Goal: Task Accomplishment & Management: Complete application form

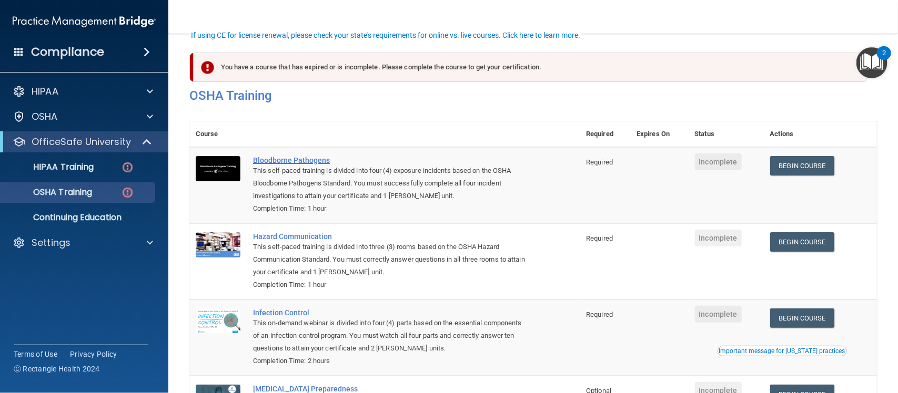
scroll to position [77, 0]
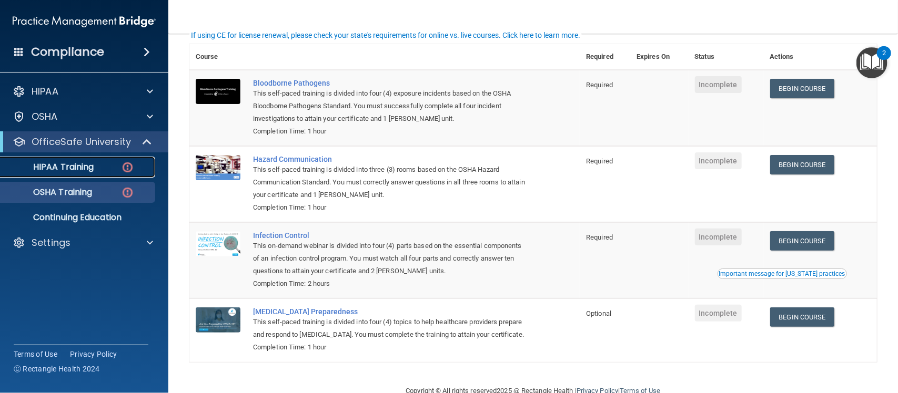
click at [101, 158] on link "HIPAA Training" at bounding box center [72, 167] width 166 height 21
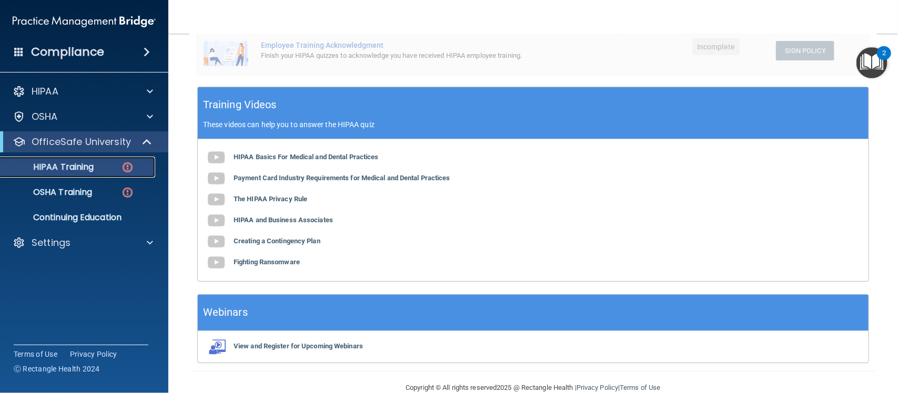
scroll to position [324, 0]
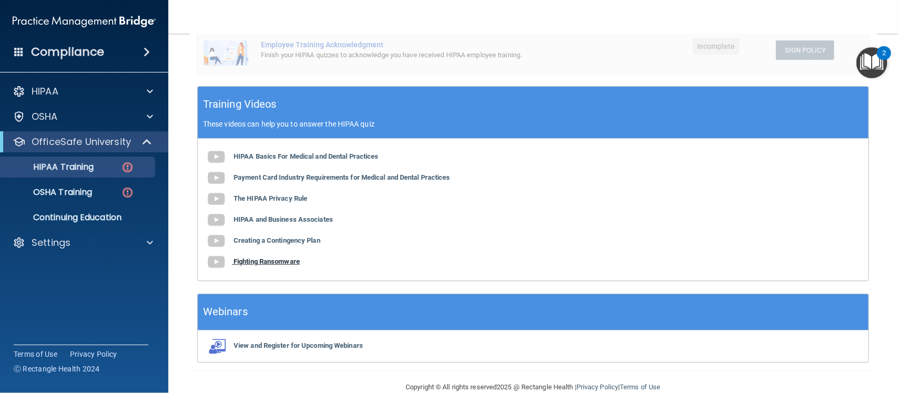
click at [265, 265] on b "Fighting Ransomware" at bounding box center [266, 262] width 66 height 8
click at [286, 237] on b "Creating a Contingency Plan" at bounding box center [276, 241] width 87 height 8
click at [321, 216] on b "HIPAA and Business Associates" at bounding box center [282, 220] width 99 height 8
click at [300, 196] on b "The HIPAA Privacy Rule" at bounding box center [270, 199] width 74 height 8
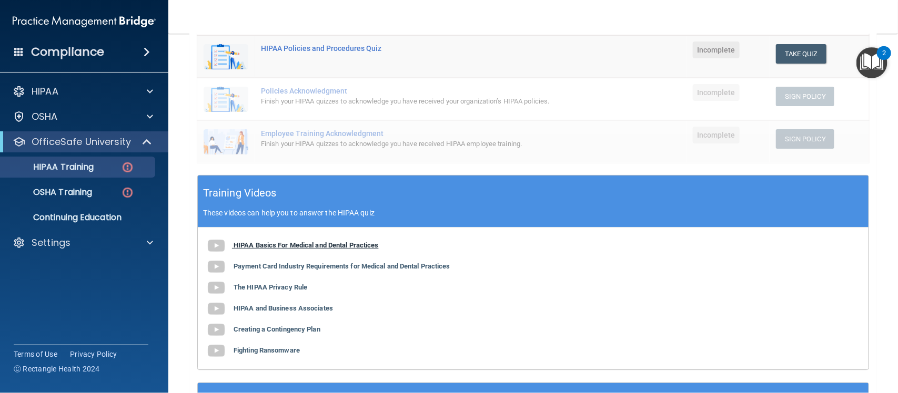
scroll to position [236, 0]
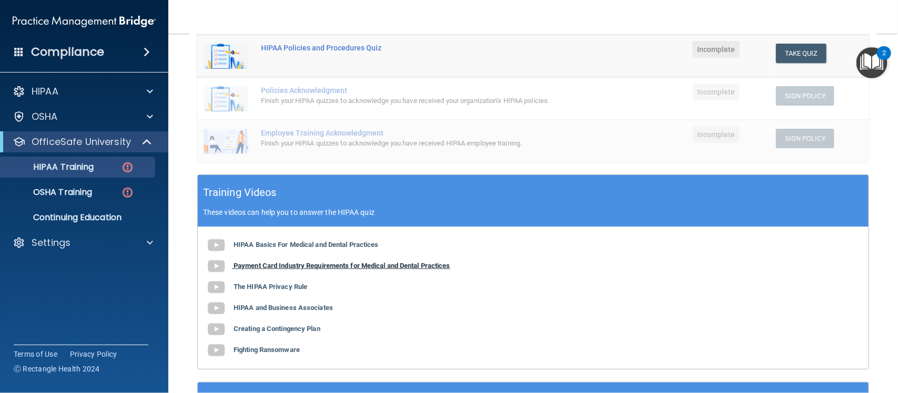
click at [314, 266] on b "Payment Card Industry Requirements for Medical and Dental Practices" at bounding box center [341, 266] width 217 height 8
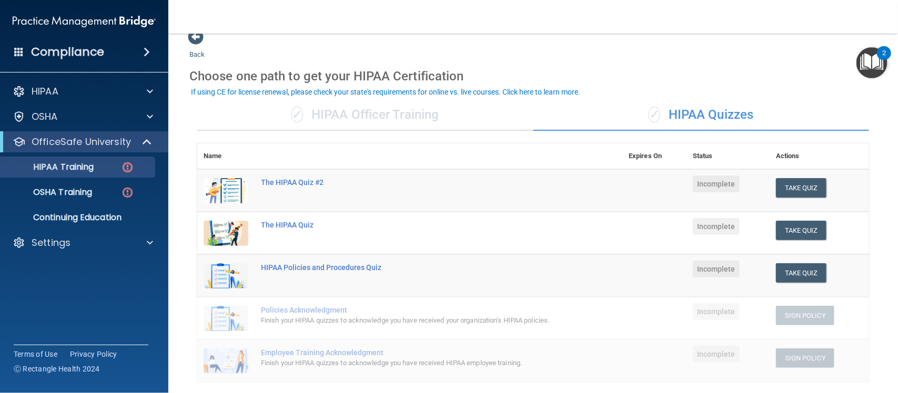
scroll to position [14, 0]
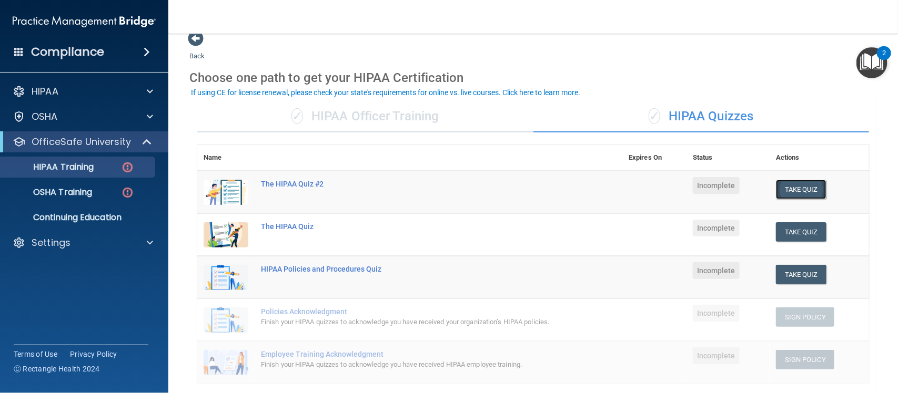
click at [778, 192] on button "Take Quiz" at bounding box center [801, 189] width 50 height 19
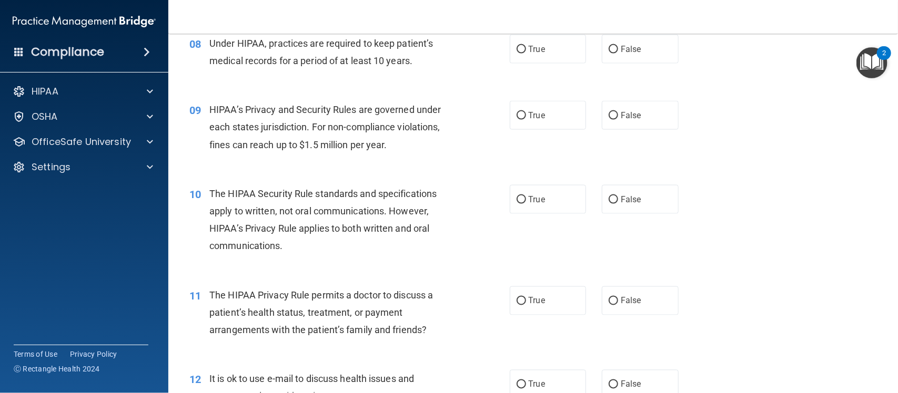
scroll to position [689, 0]
click at [528, 198] on span "True" at bounding box center [536, 199] width 16 height 10
click at [526, 198] on input "True" at bounding box center [520, 200] width 9 height 8
radio input "true"
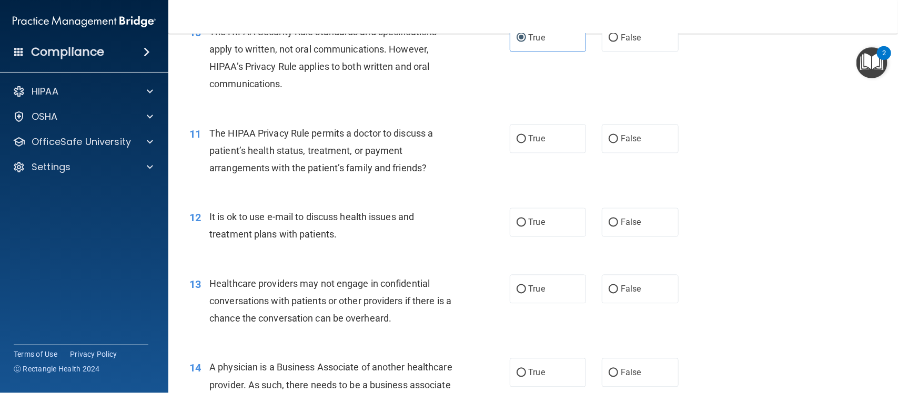
scroll to position [852, 0]
click at [622, 219] on span "False" at bounding box center [631, 222] width 21 height 10
click at [618, 219] on input "False" at bounding box center [612, 222] width 9 height 8
radio input "true"
click at [627, 131] on label "False" at bounding box center [640, 138] width 77 height 29
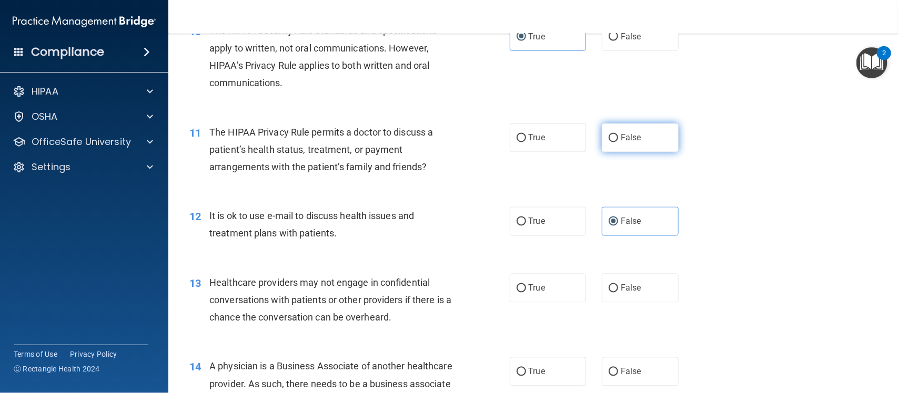
click at [618, 135] on input "False" at bounding box center [612, 139] width 9 height 8
radio input "true"
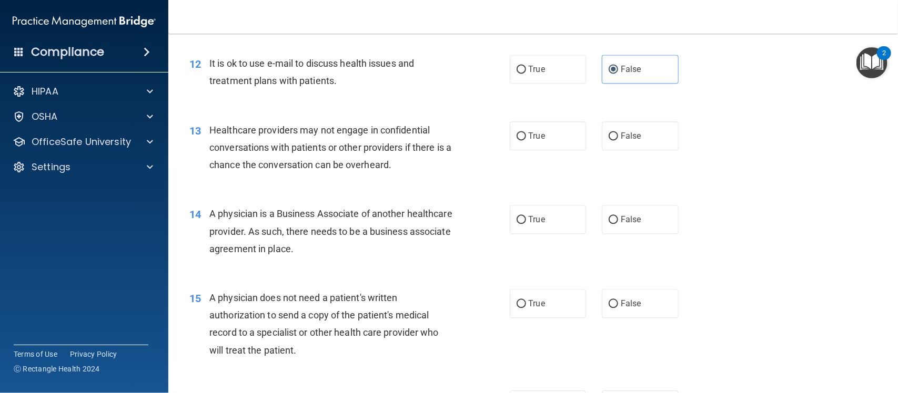
scroll to position [1005, 0]
click at [513, 141] on label "True" at bounding box center [548, 134] width 77 height 29
click at [516, 139] on input "True" at bounding box center [520, 135] width 9 height 8
radio input "true"
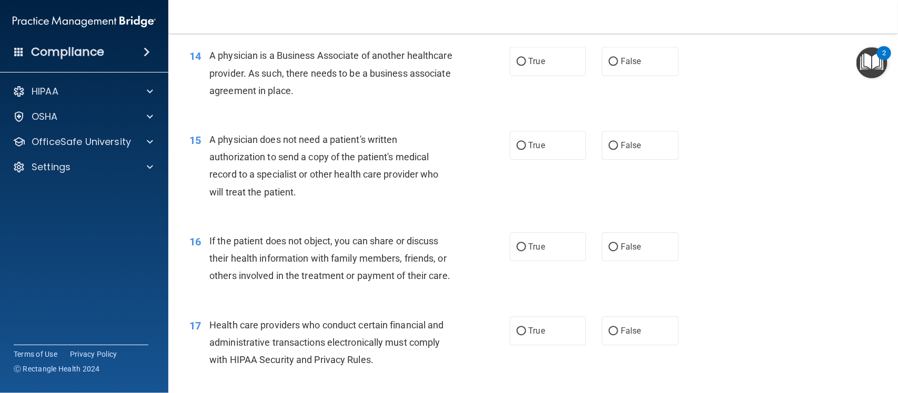
scroll to position [1161, 0]
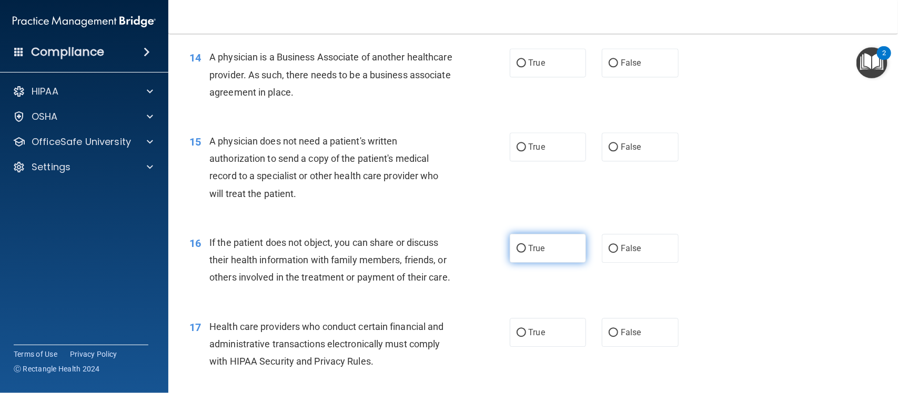
click at [516, 250] on input "True" at bounding box center [520, 249] width 9 height 8
radio input "true"
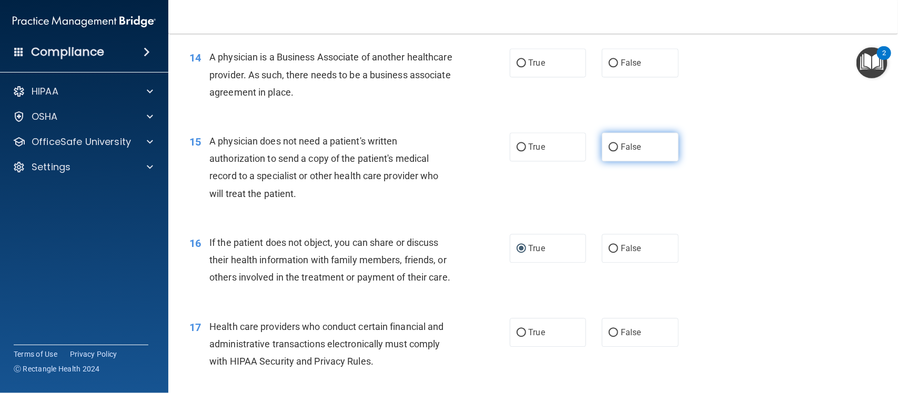
click at [636, 157] on label "False" at bounding box center [640, 147] width 77 height 29
click at [618, 151] on input "False" at bounding box center [612, 148] width 9 height 8
radio input "true"
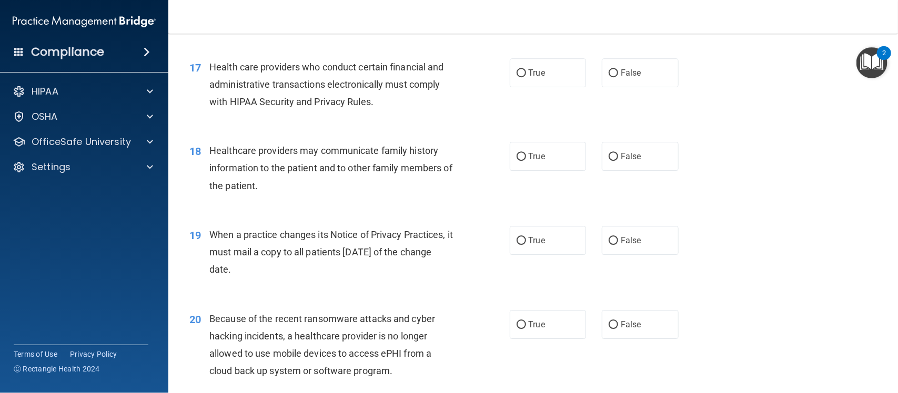
scroll to position [1444, 0]
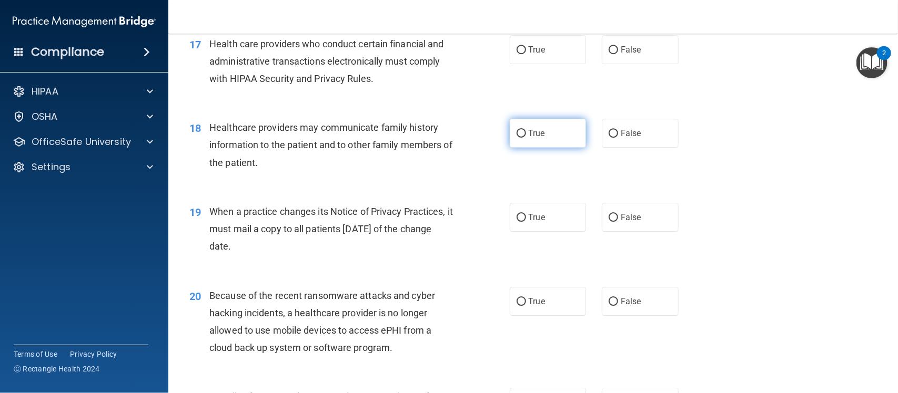
click at [538, 138] on span "True" at bounding box center [536, 133] width 16 height 10
click at [526, 138] on input "True" at bounding box center [520, 134] width 9 height 8
radio input "true"
click at [516, 232] on label "True" at bounding box center [548, 217] width 77 height 29
click at [516, 222] on input "True" at bounding box center [520, 218] width 9 height 8
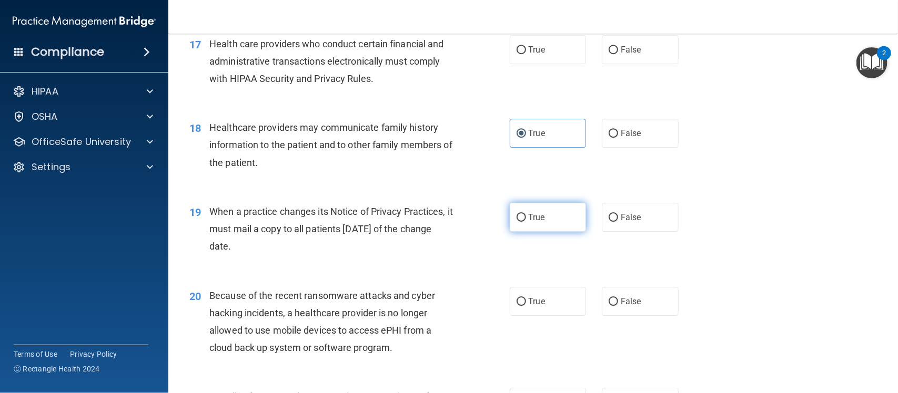
radio input "true"
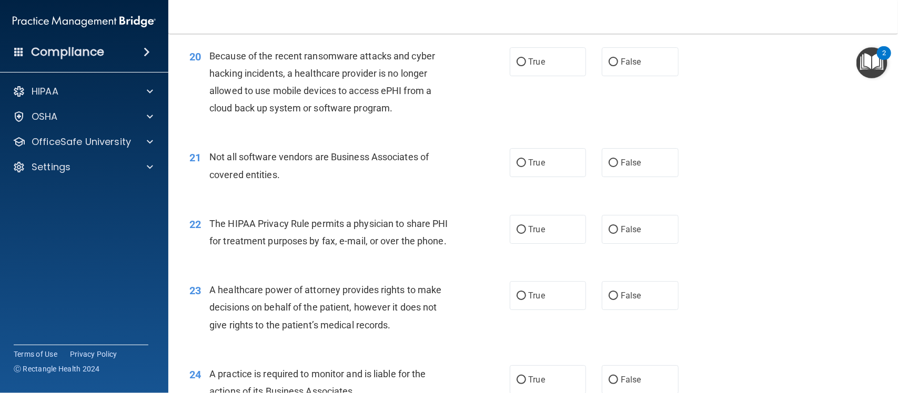
scroll to position [1684, 0]
click at [608, 233] on input "False" at bounding box center [612, 230] width 9 height 8
radio input "true"
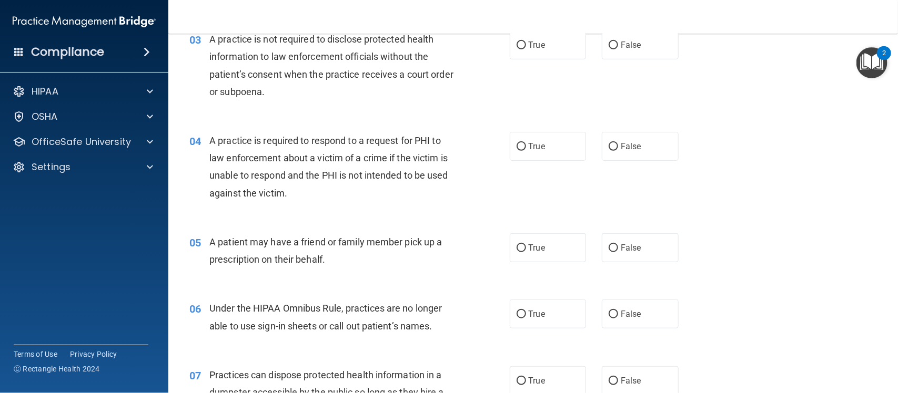
scroll to position [0, 0]
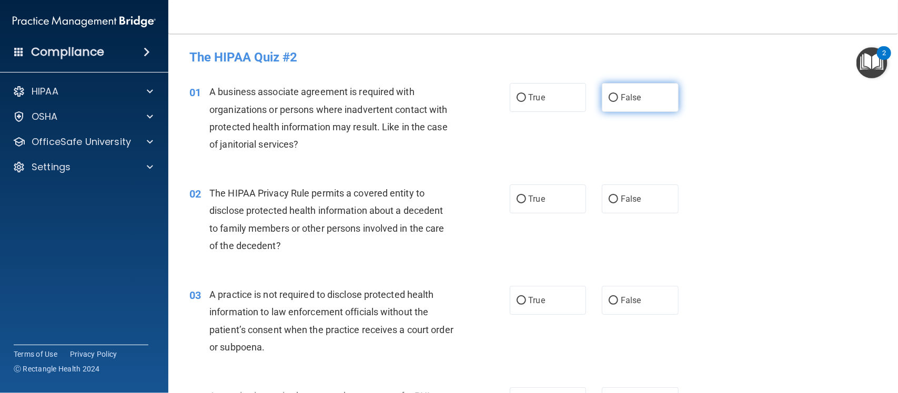
click at [621, 98] on span "False" at bounding box center [631, 98] width 21 height 10
click at [618, 98] on input "False" at bounding box center [612, 98] width 9 height 8
radio input "true"
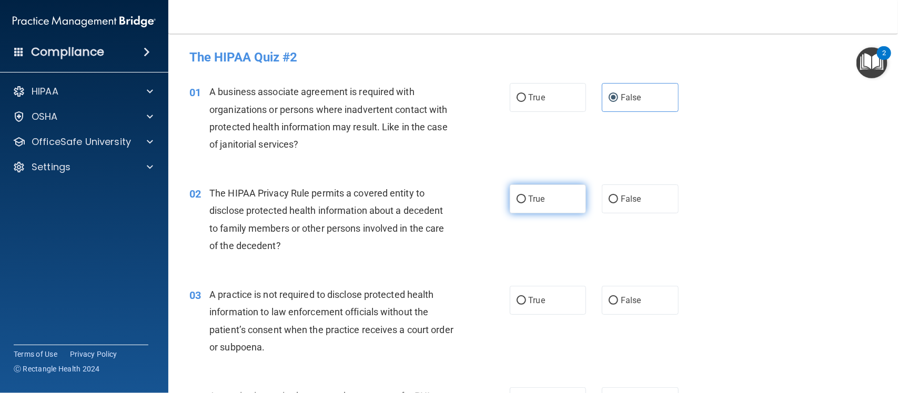
click at [556, 190] on label "True" at bounding box center [548, 199] width 77 height 29
click at [526, 196] on input "True" at bounding box center [520, 200] width 9 height 8
radio input "true"
click at [621, 299] on span "False" at bounding box center [631, 301] width 21 height 10
click at [618, 299] on input "False" at bounding box center [612, 301] width 9 height 8
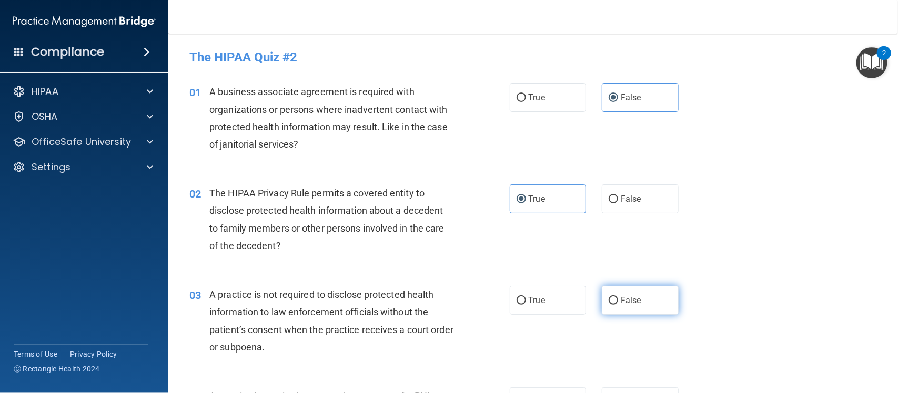
radio input "true"
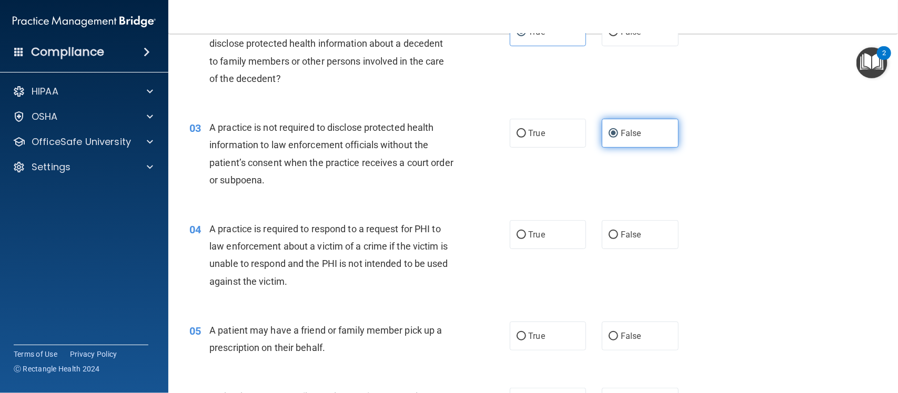
scroll to position [170, 0]
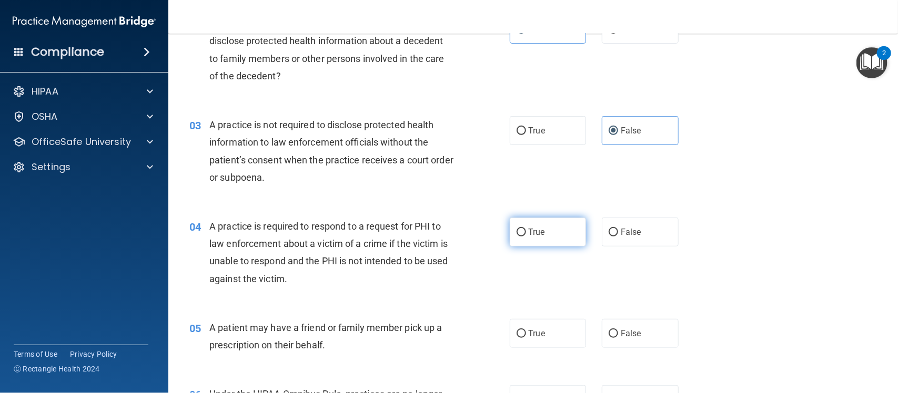
click at [544, 240] on label "True" at bounding box center [548, 232] width 77 height 29
click at [526, 237] on input "True" at bounding box center [520, 233] width 9 height 8
radio input "true"
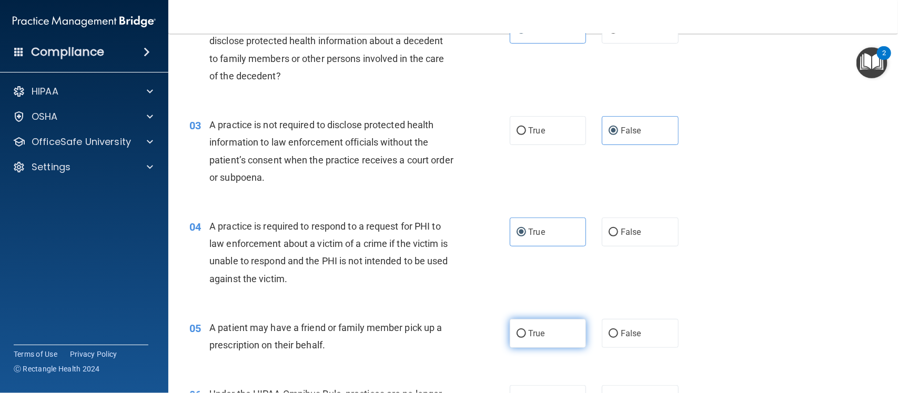
click at [546, 335] on label "True" at bounding box center [548, 333] width 77 height 29
click at [526, 335] on input "True" at bounding box center [520, 334] width 9 height 8
radio input "true"
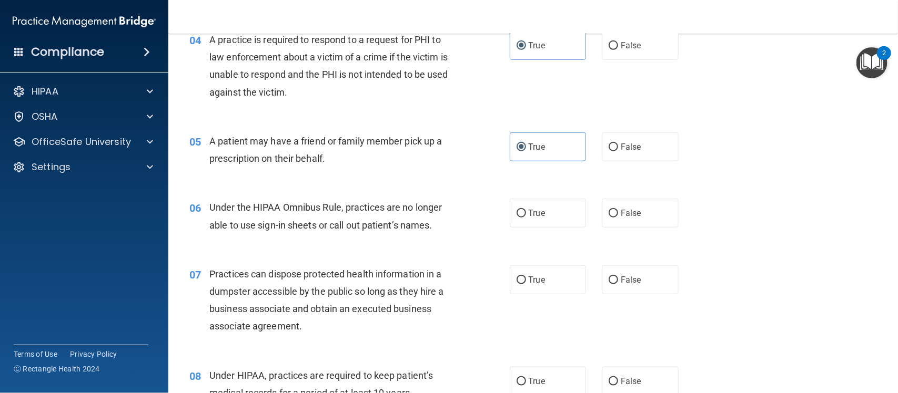
scroll to position [358, 0]
click at [632, 211] on span "False" at bounding box center [631, 212] width 21 height 10
click at [618, 211] on input "False" at bounding box center [612, 213] width 9 height 8
radio input "true"
click at [632, 272] on label "False" at bounding box center [640, 279] width 77 height 29
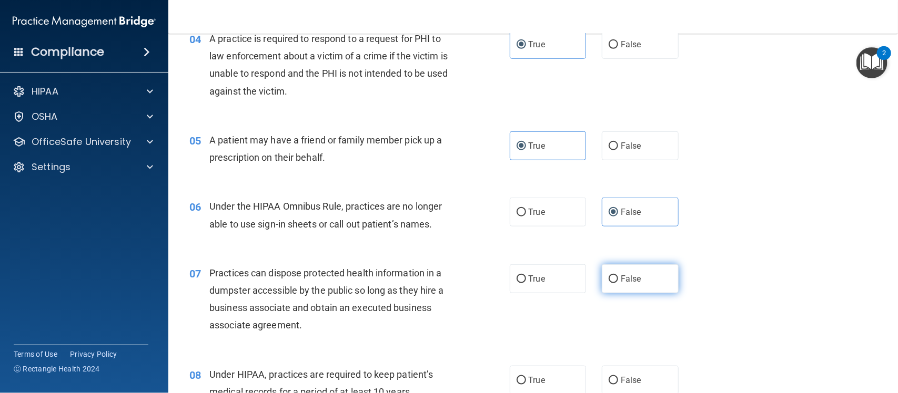
click at [618, 276] on input "False" at bounding box center [612, 280] width 9 height 8
radio input "true"
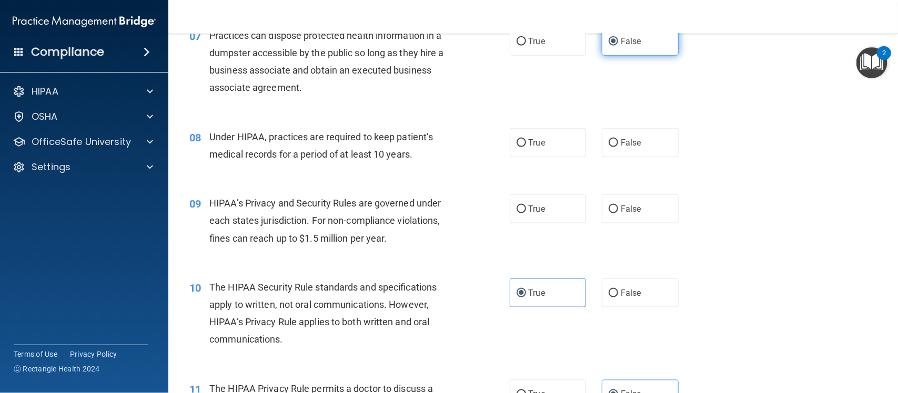
scroll to position [596, 0]
click at [518, 135] on label "True" at bounding box center [548, 142] width 77 height 29
click at [518, 139] on input "True" at bounding box center [520, 143] width 9 height 8
radio input "true"
click at [518, 201] on label "True" at bounding box center [548, 208] width 77 height 29
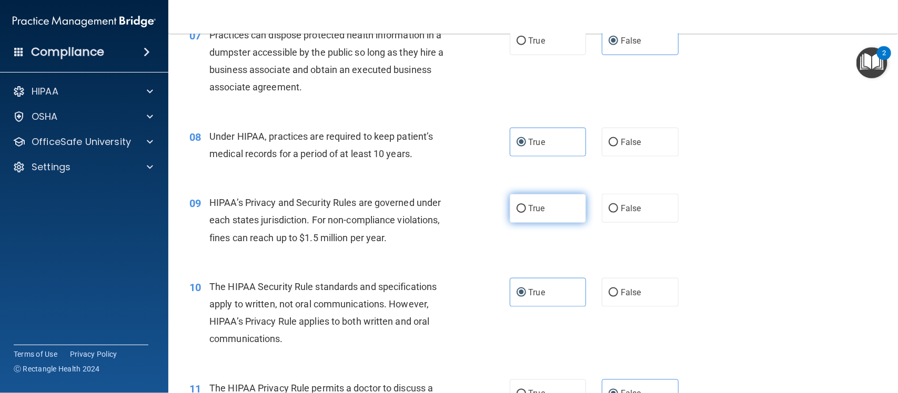
click at [518, 205] on input "True" at bounding box center [520, 209] width 9 height 8
radio input "true"
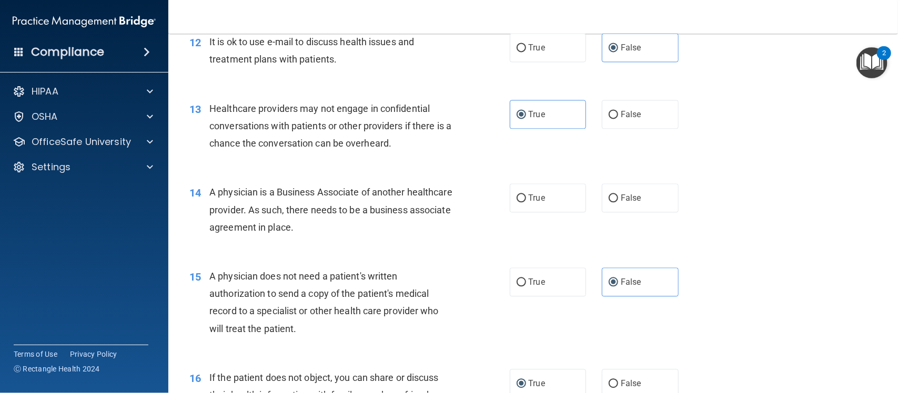
scroll to position [1026, 0]
click at [527, 211] on label "True" at bounding box center [548, 197] width 77 height 29
click at [526, 202] on input "True" at bounding box center [520, 198] width 9 height 8
radio input "true"
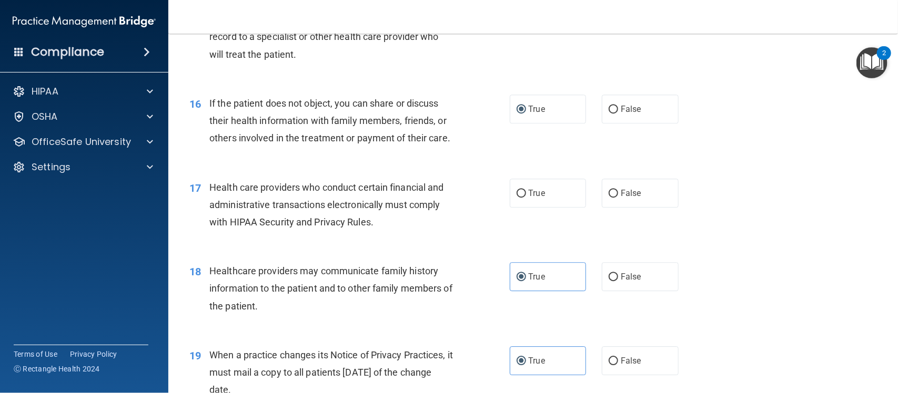
scroll to position [1326, 0]
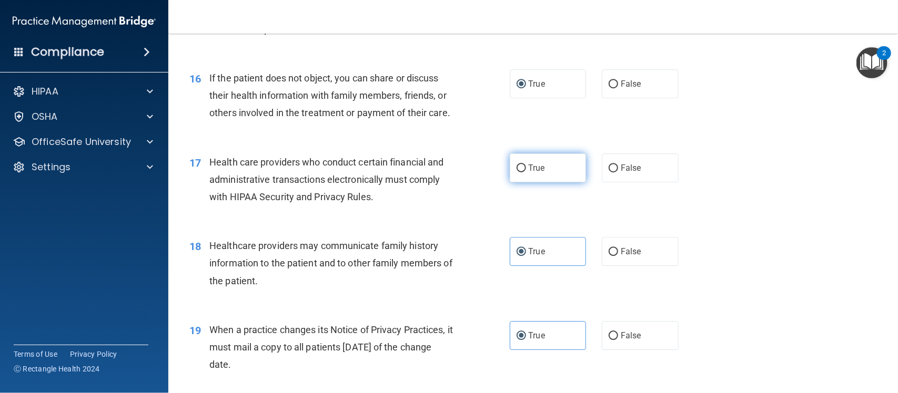
click at [537, 180] on label "True" at bounding box center [548, 168] width 77 height 29
click at [526, 172] on input "True" at bounding box center [520, 169] width 9 height 8
radio input "true"
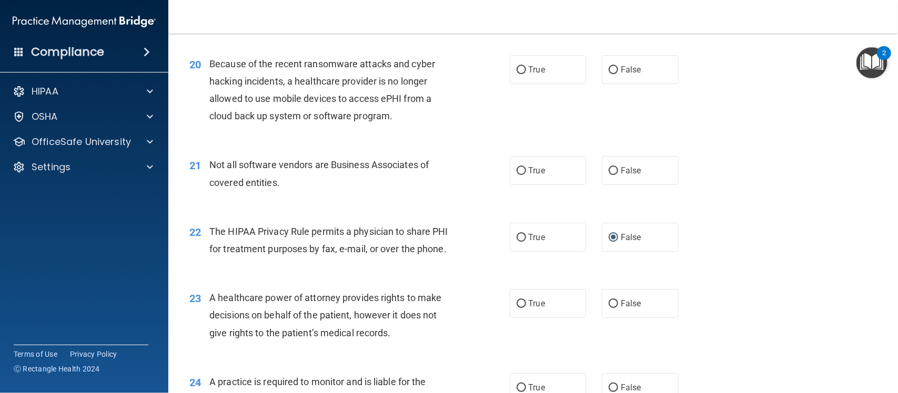
scroll to position [1676, 0]
click at [539, 74] on span "True" at bounding box center [536, 69] width 16 height 10
click at [526, 74] on input "True" at bounding box center [520, 70] width 9 height 8
radio input "true"
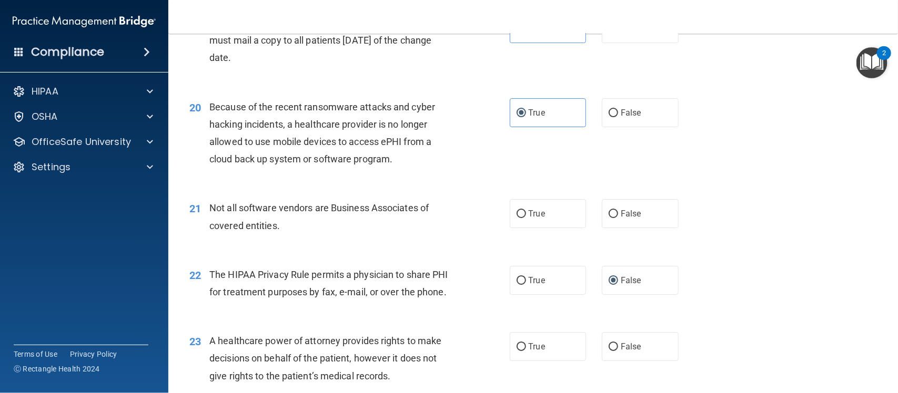
scroll to position [1629, 0]
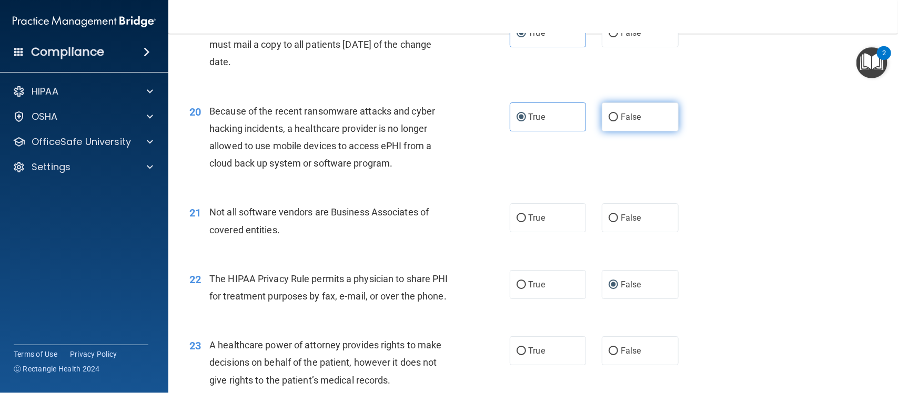
click at [621, 122] on span "False" at bounding box center [631, 117] width 21 height 10
click at [617, 121] on input "False" at bounding box center [612, 118] width 9 height 8
radio input "true"
radio input "false"
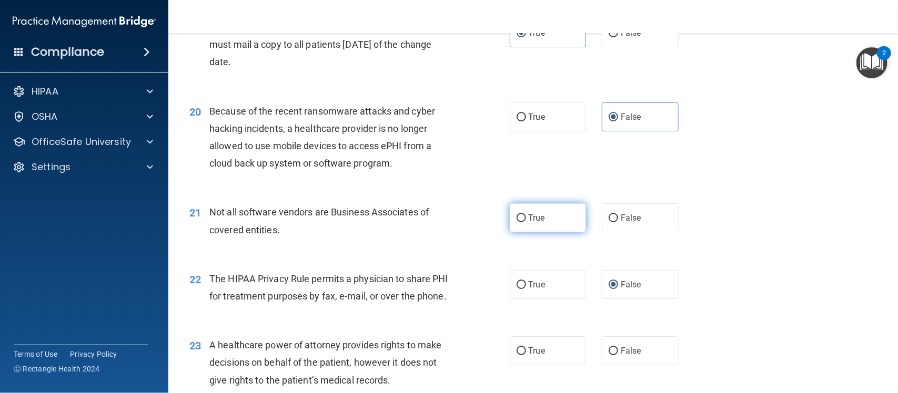
click at [553, 232] on label "True" at bounding box center [548, 218] width 77 height 29
click at [526, 222] on input "True" at bounding box center [520, 219] width 9 height 8
radio input "true"
click at [548, 299] on label "True" at bounding box center [548, 284] width 77 height 29
click at [526, 289] on input "True" at bounding box center [520, 285] width 9 height 8
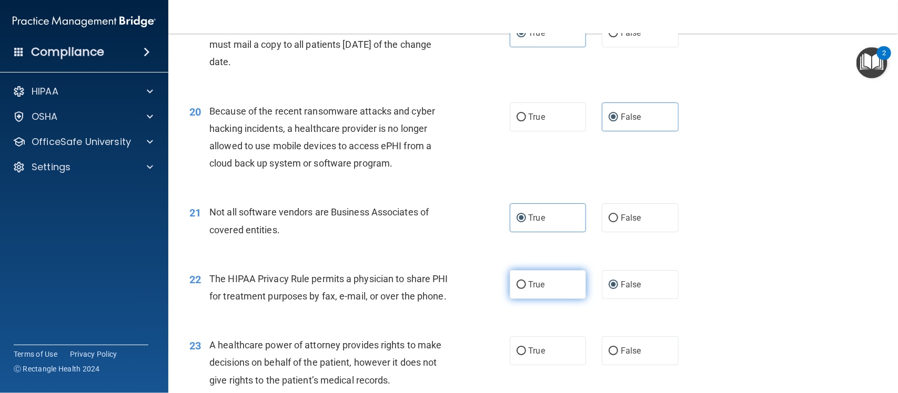
radio input "true"
radio input "false"
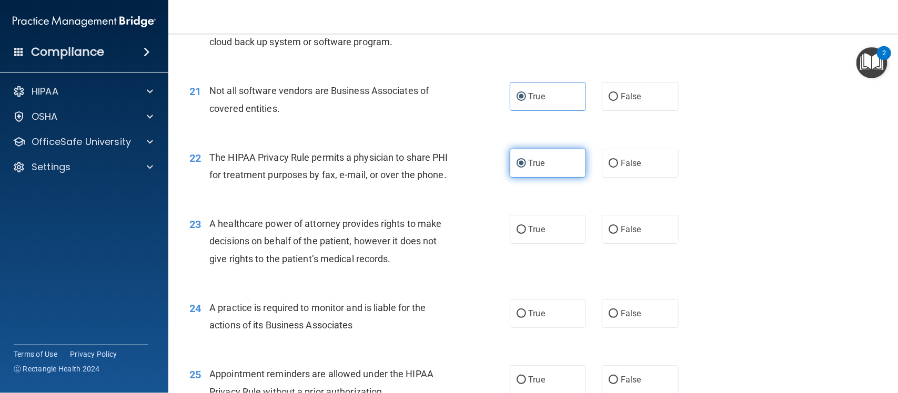
scroll to position [1776, 0]
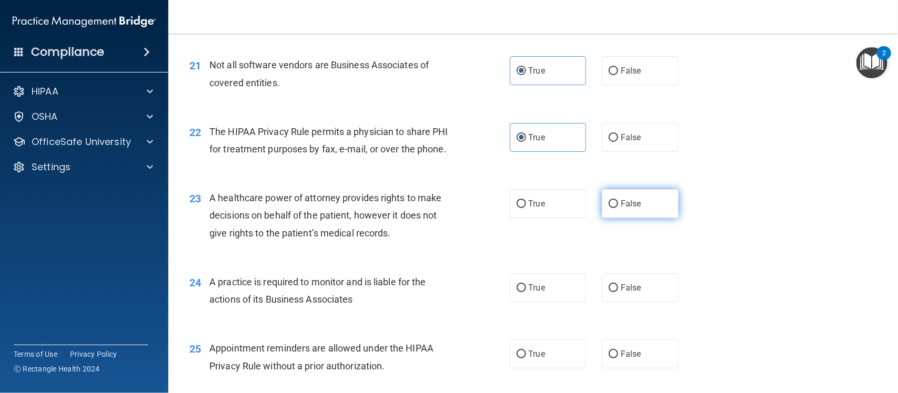
click at [609, 208] on input "False" at bounding box center [612, 204] width 9 height 8
radio input "true"
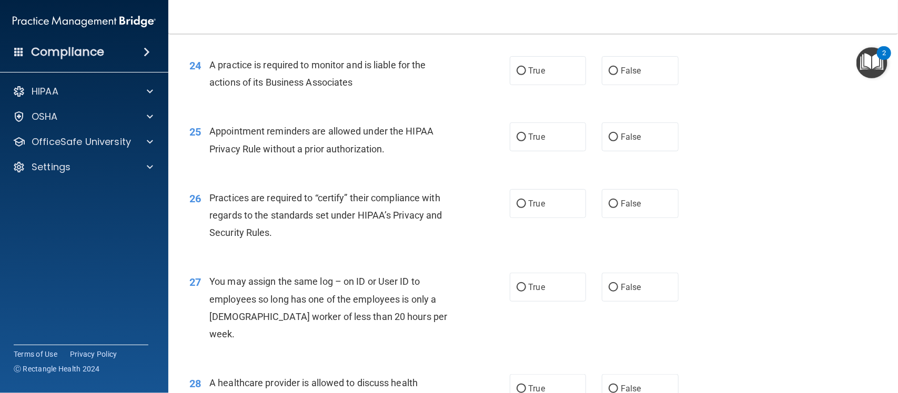
scroll to position [1994, 0]
click at [367, 318] on span "You may assign the same log – on ID or User ID to employees so long has one of …" at bounding box center [328, 308] width 238 height 64
click at [621, 292] on span "False" at bounding box center [631, 287] width 21 height 10
click at [614, 291] on input "False" at bounding box center [612, 287] width 9 height 8
radio input "true"
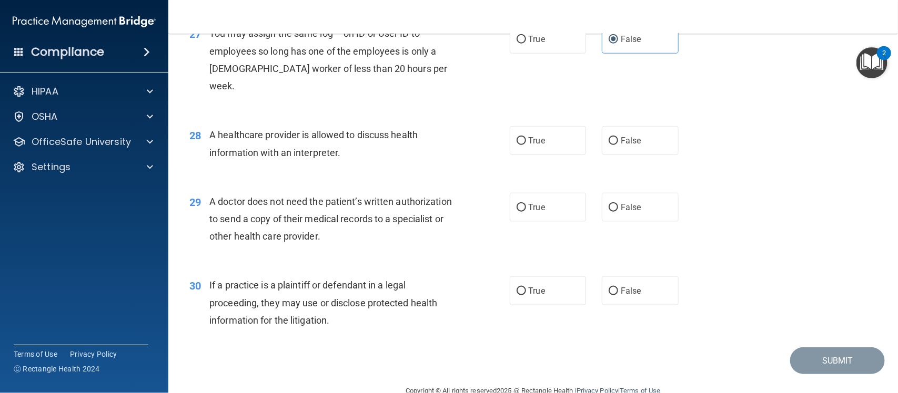
scroll to position [2242, 0]
click at [547, 147] on label "True" at bounding box center [548, 140] width 77 height 29
click at [526, 145] on input "True" at bounding box center [520, 141] width 9 height 8
radio input "true"
click at [611, 143] on input "False" at bounding box center [612, 141] width 9 height 8
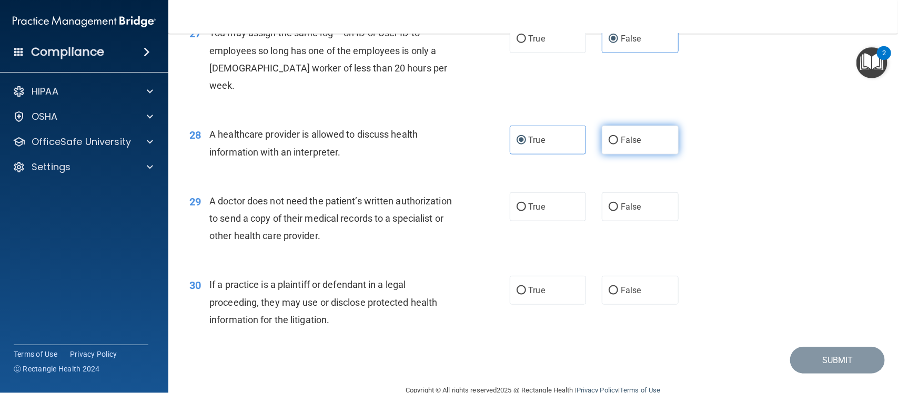
radio input "true"
radio input "false"
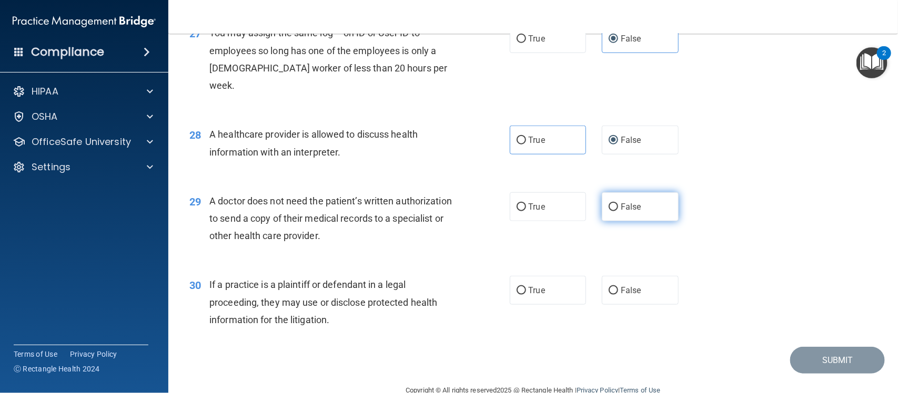
click at [609, 207] on input "False" at bounding box center [612, 208] width 9 height 8
radio input "true"
click at [621, 296] on span "False" at bounding box center [631, 291] width 21 height 10
click at [616, 295] on input "False" at bounding box center [612, 291] width 9 height 8
radio input "true"
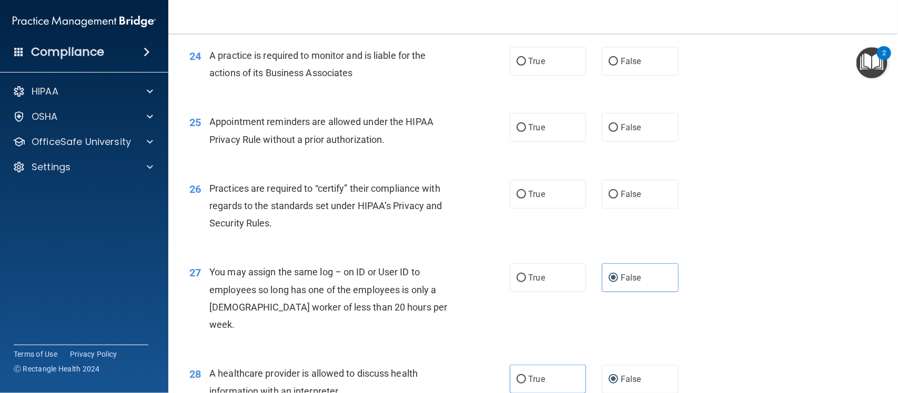
scroll to position [2001, 0]
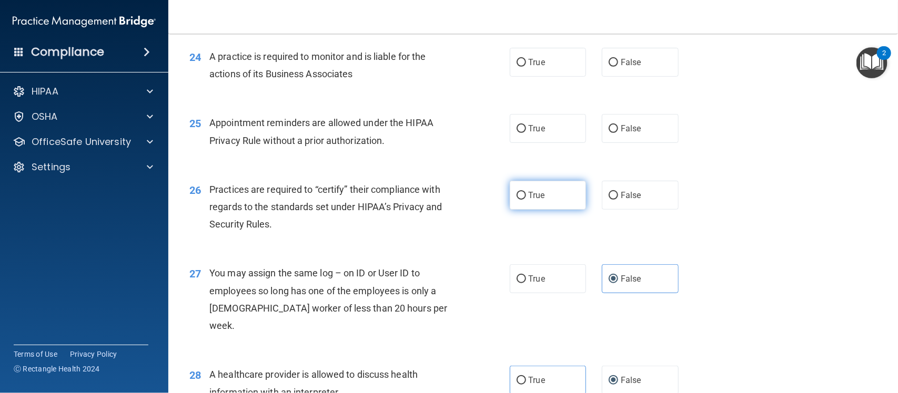
click at [524, 210] on label "True" at bounding box center [548, 195] width 77 height 29
click at [524, 200] on input "True" at bounding box center [520, 196] width 9 height 8
radio input "true"
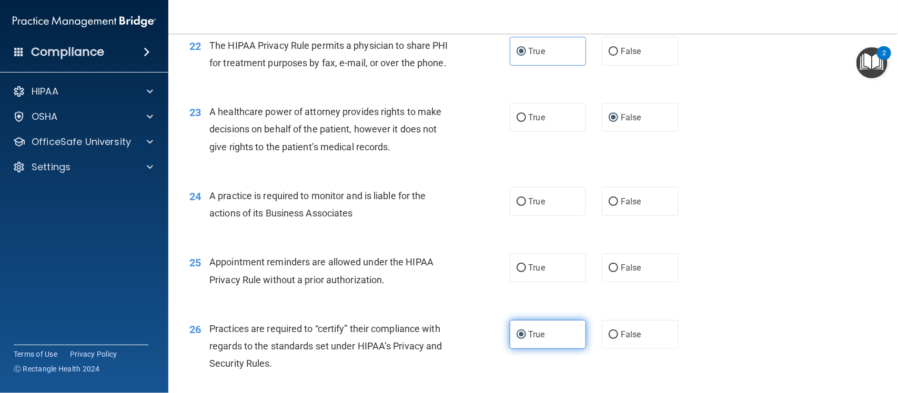
scroll to position [1862, 0]
click at [528, 207] on span "True" at bounding box center [536, 202] width 16 height 10
click at [524, 207] on input "True" at bounding box center [520, 203] width 9 height 8
radio input "true"
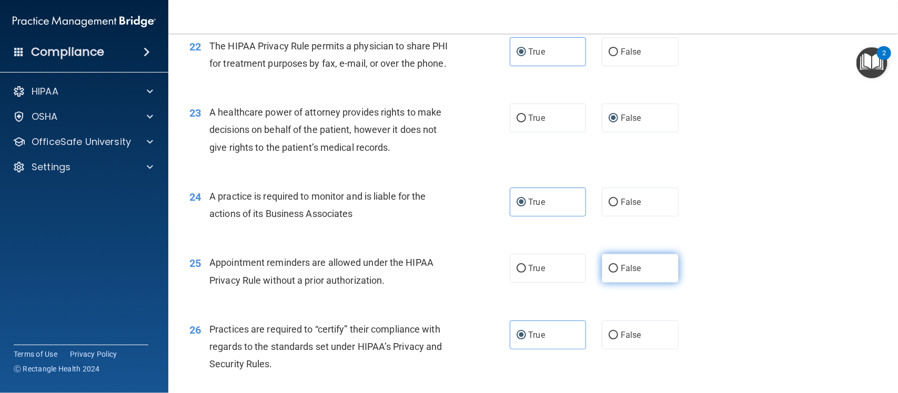
click at [622, 273] on span "False" at bounding box center [631, 268] width 21 height 10
click at [618, 273] on input "False" at bounding box center [612, 269] width 9 height 8
radio input "true"
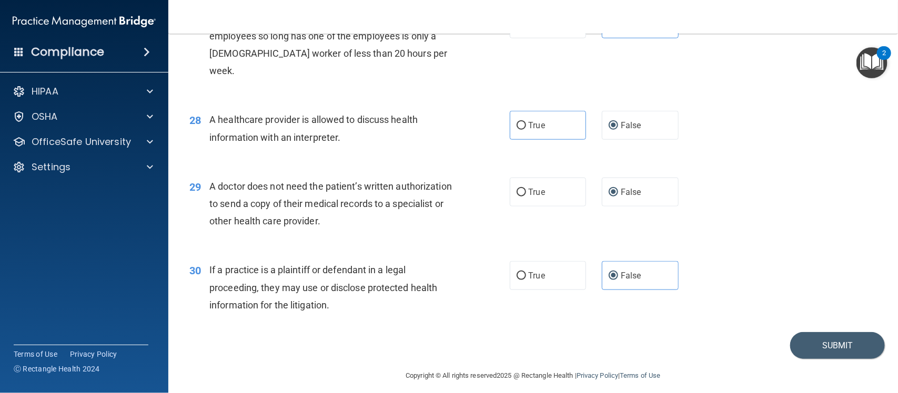
scroll to position [2265, 0]
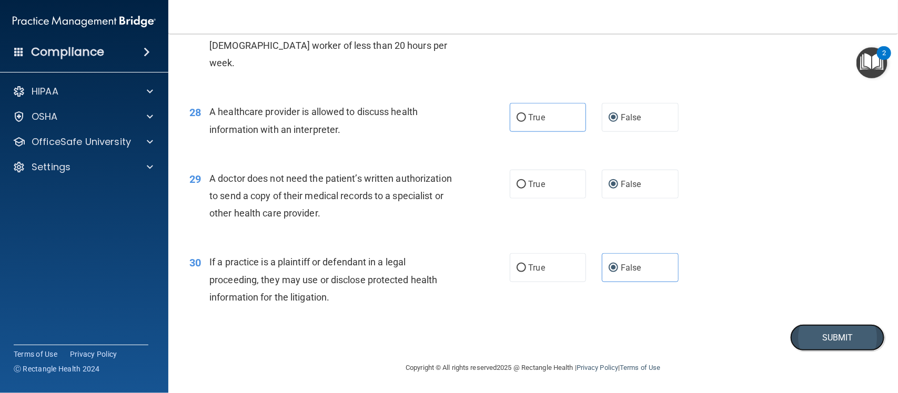
click at [810, 338] on button "Submit" at bounding box center [837, 337] width 95 height 27
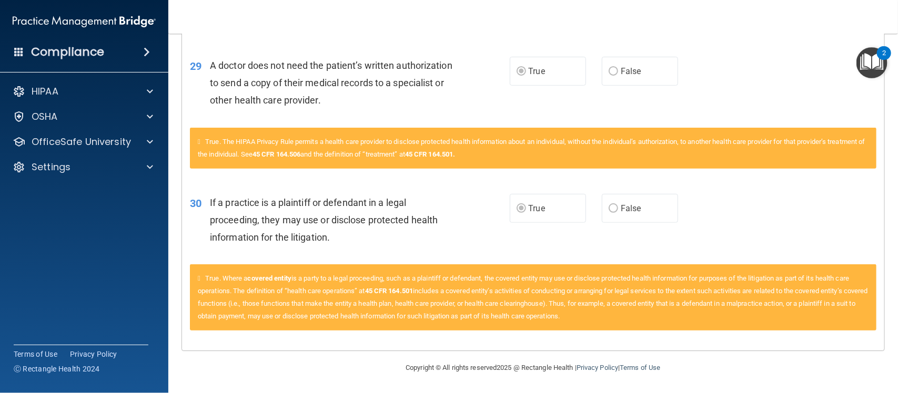
scroll to position [1975, 0]
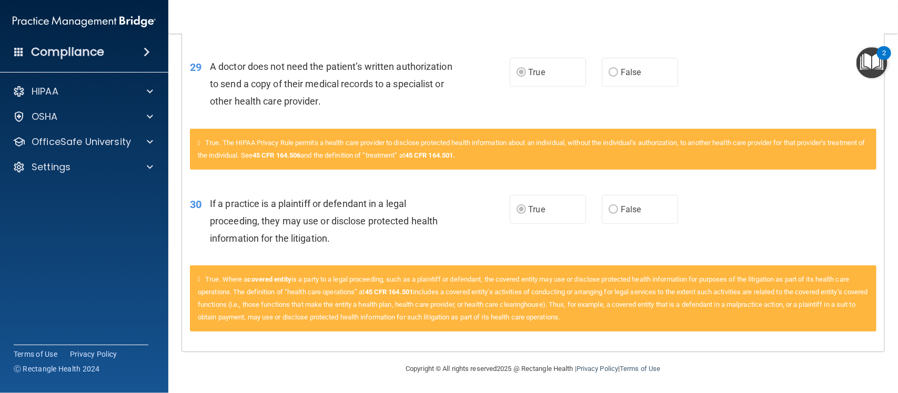
click at [810, 338] on div "True. Where a covered entity is a party to a legal proceeding, such as a plaint…" at bounding box center [533, 305] width 702 height 78
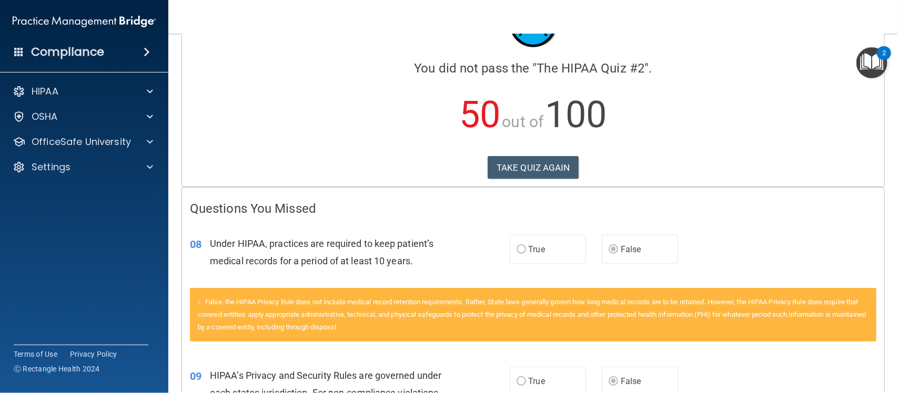
scroll to position [0, 0]
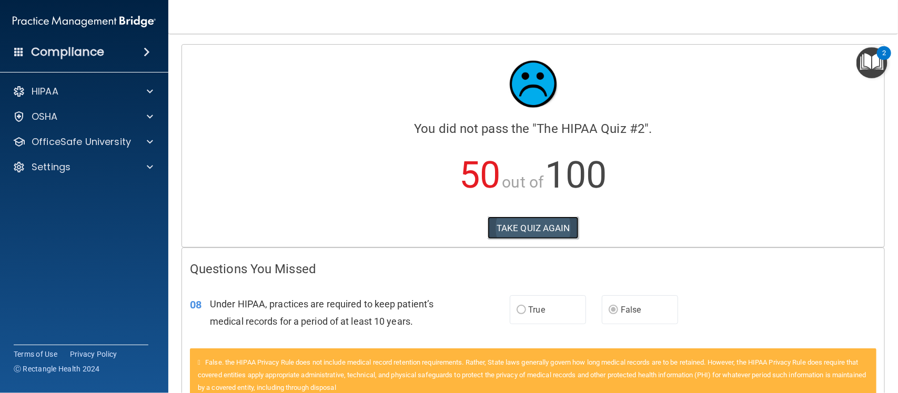
click at [544, 228] on button "TAKE QUIZ AGAIN" at bounding box center [532, 228] width 91 height 23
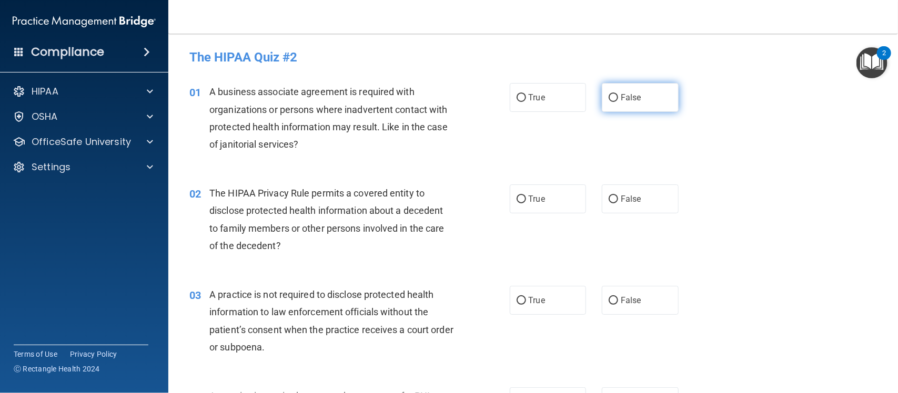
click at [649, 93] on label "False" at bounding box center [640, 97] width 77 height 29
click at [618, 94] on input "False" at bounding box center [612, 98] width 9 height 8
radio input "true"
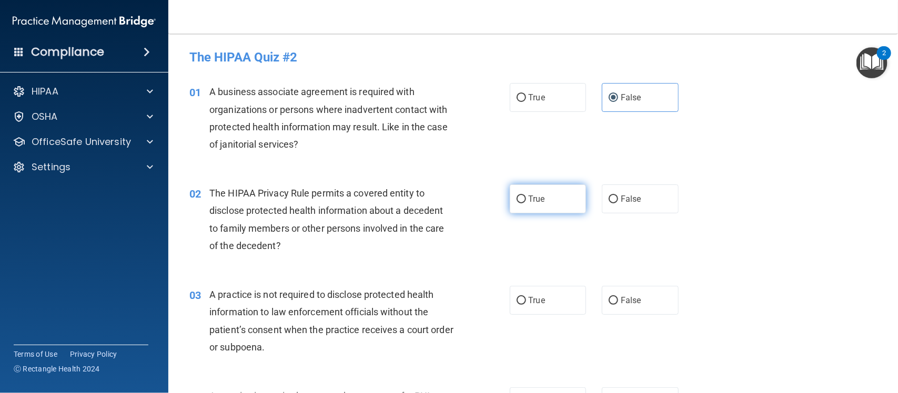
click at [558, 204] on label "True" at bounding box center [548, 199] width 77 height 29
click at [526, 204] on input "True" at bounding box center [520, 200] width 9 height 8
radio input "true"
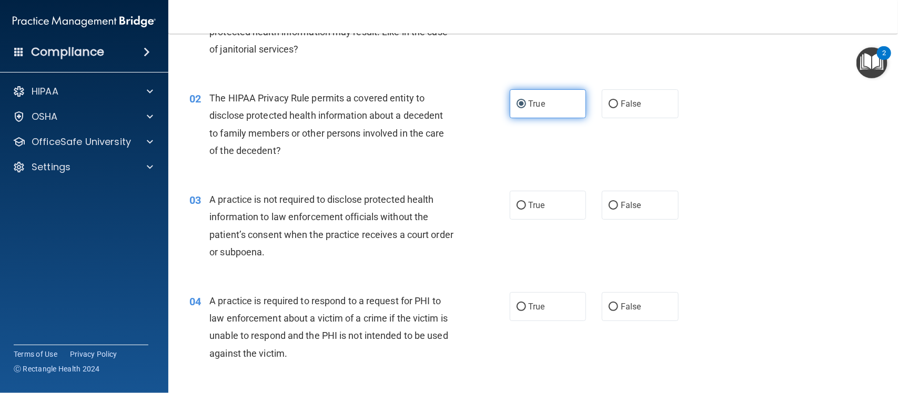
scroll to position [96, 0]
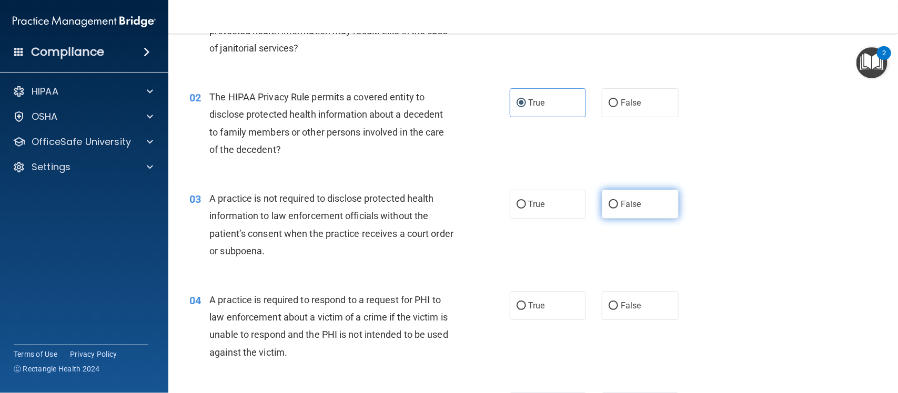
click at [612, 209] on label "False" at bounding box center [640, 204] width 77 height 29
click at [612, 209] on input "False" at bounding box center [612, 205] width 9 height 8
radio input "true"
click at [528, 301] on span "True" at bounding box center [536, 306] width 16 height 10
click at [524, 302] on input "True" at bounding box center [520, 306] width 9 height 8
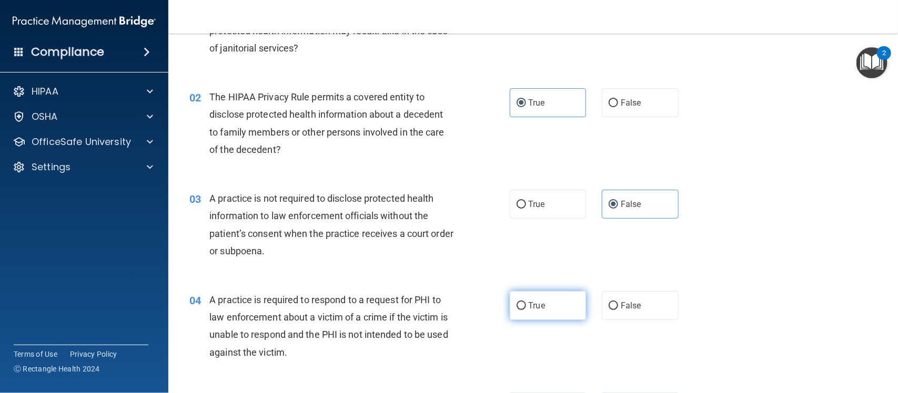
radio input "true"
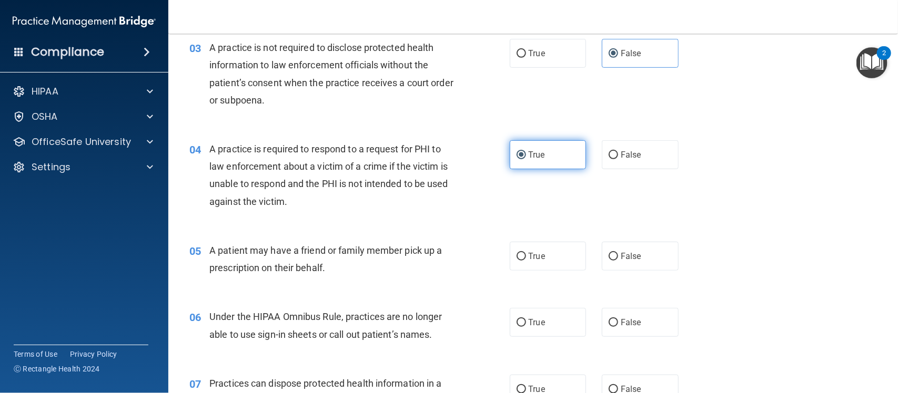
scroll to position [248, 0]
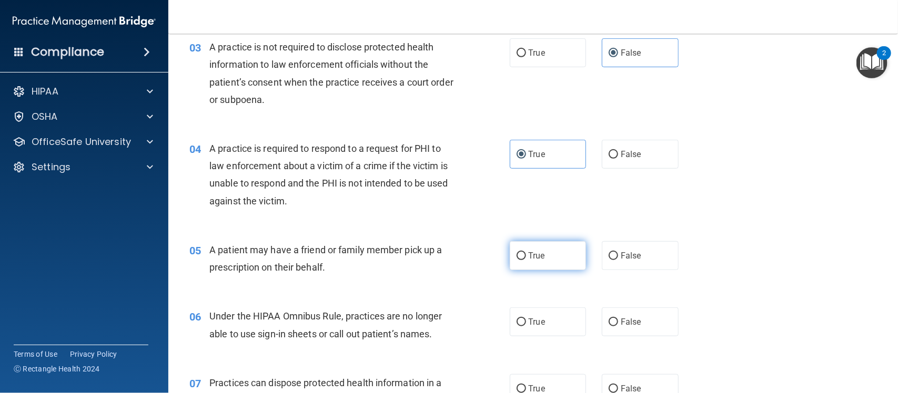
click at [526, 266] on label "True" at bounding box center [548, 255] width 77 height 29
click at [526, 260] on input "True" at bounding box center [520, 256] width 9 height 8
radio input "true"
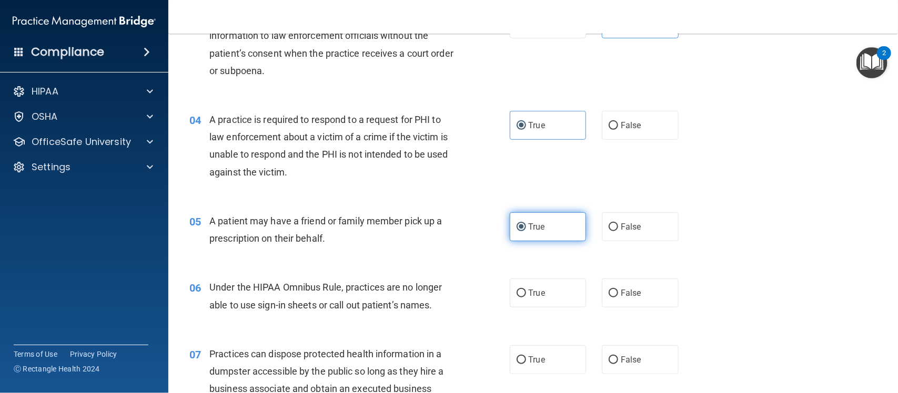
scroll to position [277, 0]
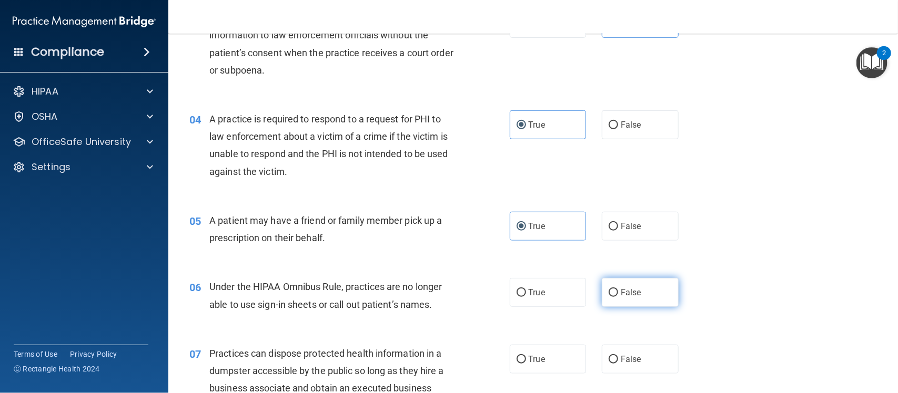
click at [616, 298] on label "False" at bounding box center [640, 292] width 77 height 29
click at [616, 297] on input "False" at bounding box center [612, 293] width 9 height 8
radio input "true"
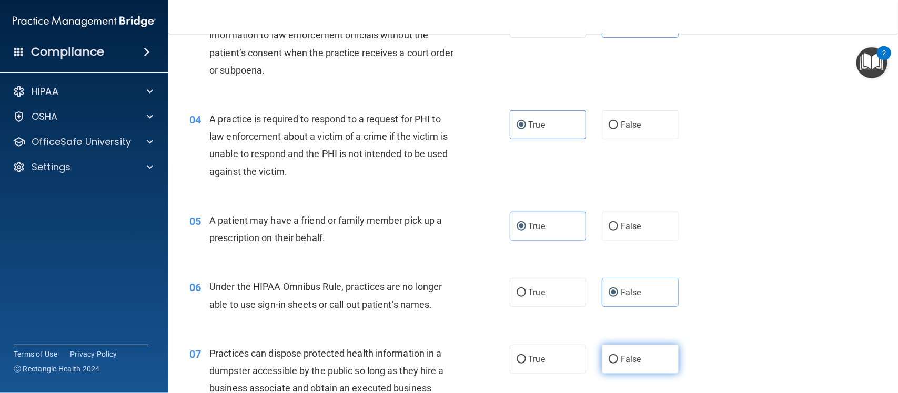
click at [629, 349] on label "False" at bounding box center [640, 359] width 77 height 29
click at [618, 356] on input "False" at bounding box center [612, 360] width 9 height 8
radio input "true"
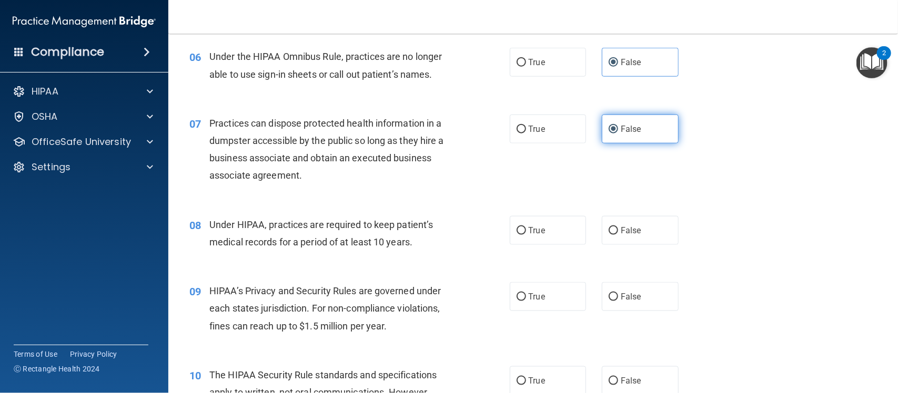
scroll to position [508, 0]
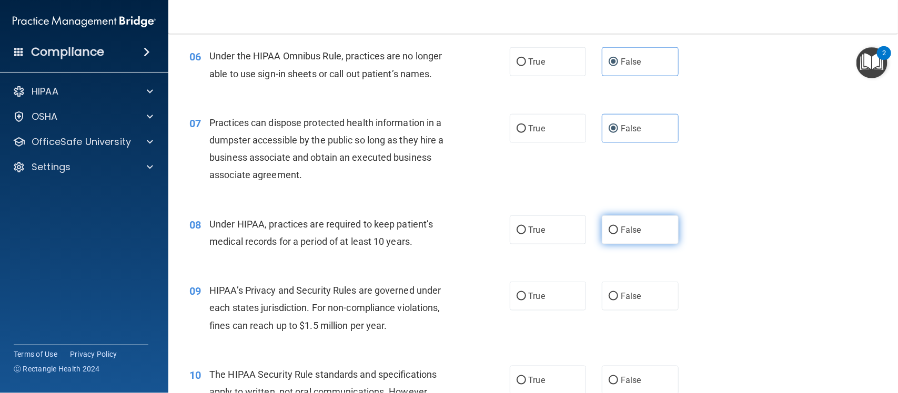
click at [612, 243] on label "False" at bounding box center [640, 230] width 77 height 29
click at [612, 235] on input "False" at bounding box center [612, 231] width 9 height 8
radio input "true"
click at [615, 284] on label "False" at bounding box center [640, 296] width 77 height 29
click at [615, 293] on input "False" at bounding box center [612, 297] width 9 height 8
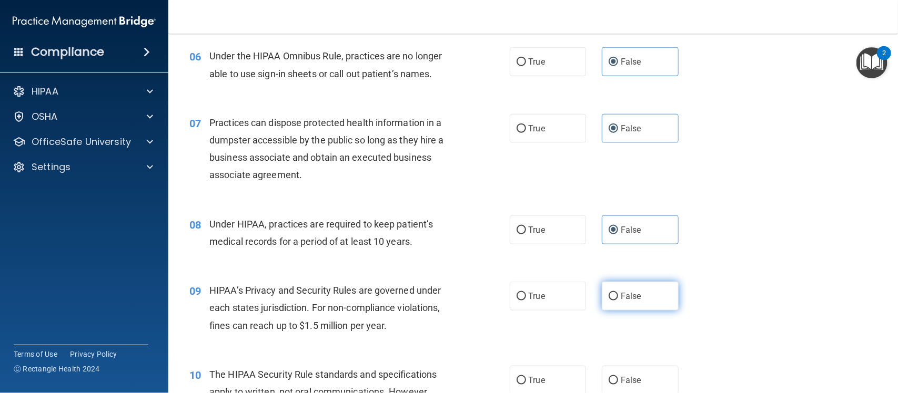
radio input "true"
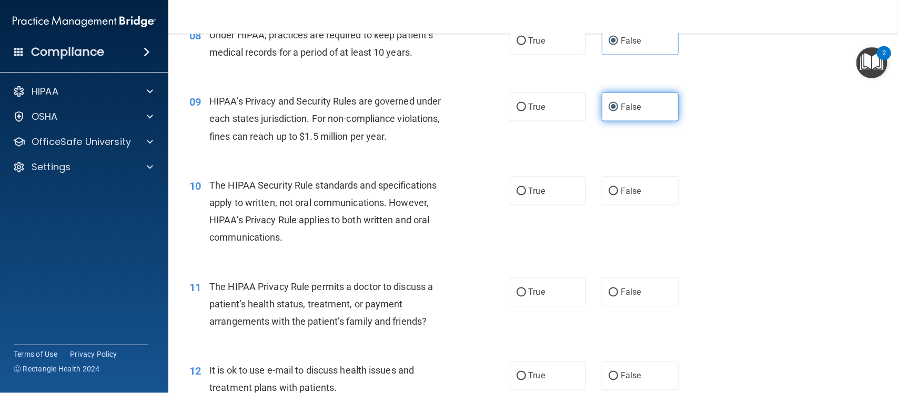
scroll to position [698, 0]
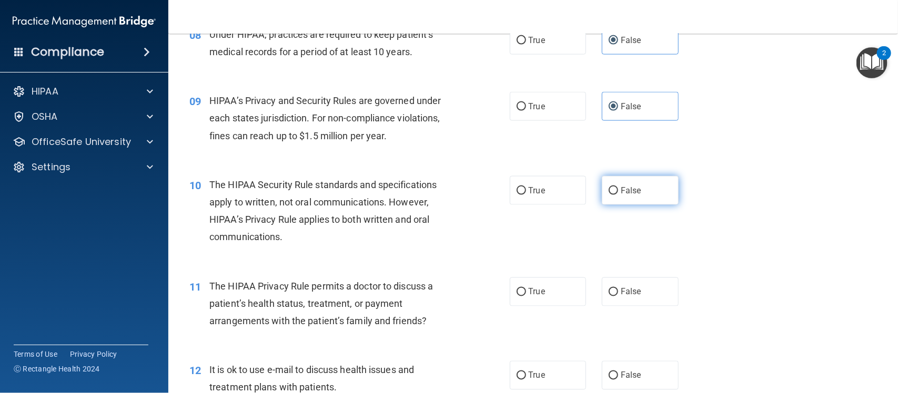
click at [634, 186] on span "False" at bounding box center [631, 191] width 21 height 10
click at [618, 187] on input "False" at bounding box center [612, 191] width 9 height 8
radio input "true"
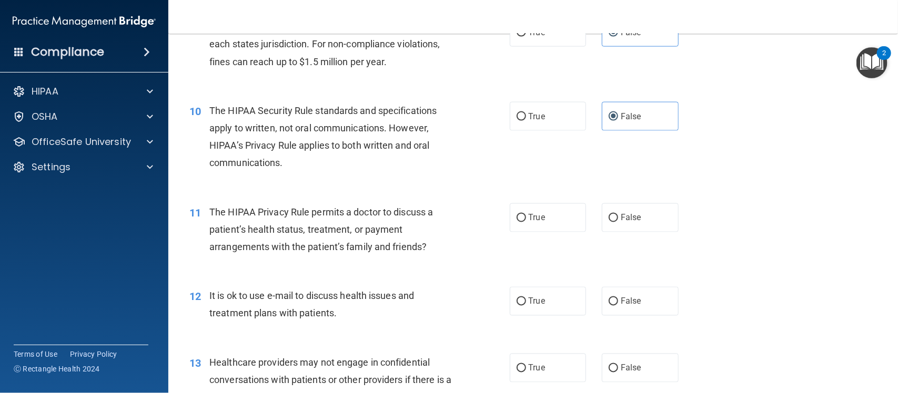
scroll to position [774, 0]
click at [537, 111] on span "True" at bounding box center [536, 114] width 16 height 10
click at [526, 111] on input "True" at bounding box center [520, 115] width 9 height 8
radio input "true"
radio input "false"
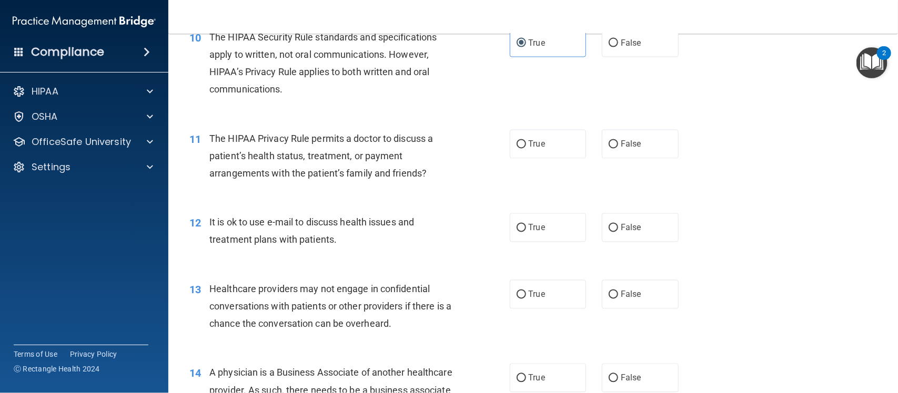
scroll to position [847, 0]
click at [550, 134] on label "True" at bounding box center [548, 143] width 77 height 29
click at [526, 140] on input "True" at bounding box center [520, 144] width 9 height 8
radio input "true"
click at [521, 231] on label "True" at bounding box center [548, 226] width 77 height 29
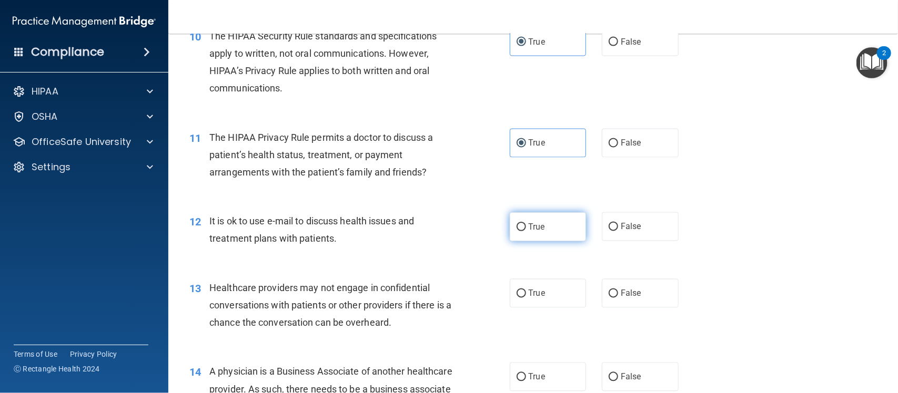
click at [521, 231] on input "True" at bounding box center [520, 227] width 9 height 8
radio input "true"
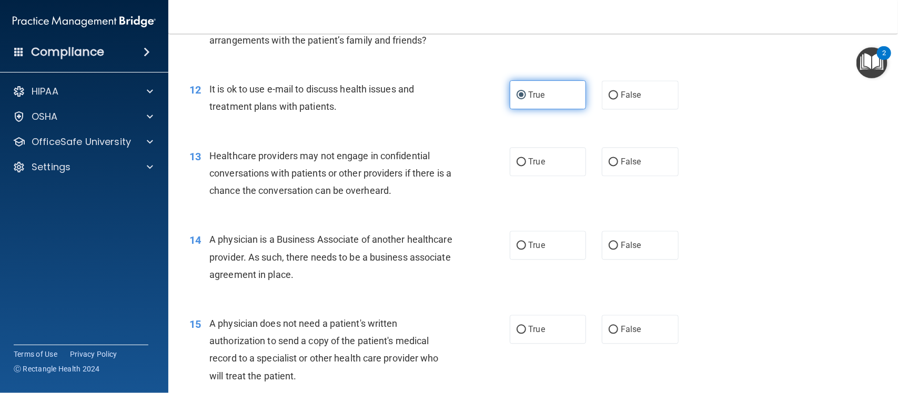
scroll to position [979, 0]
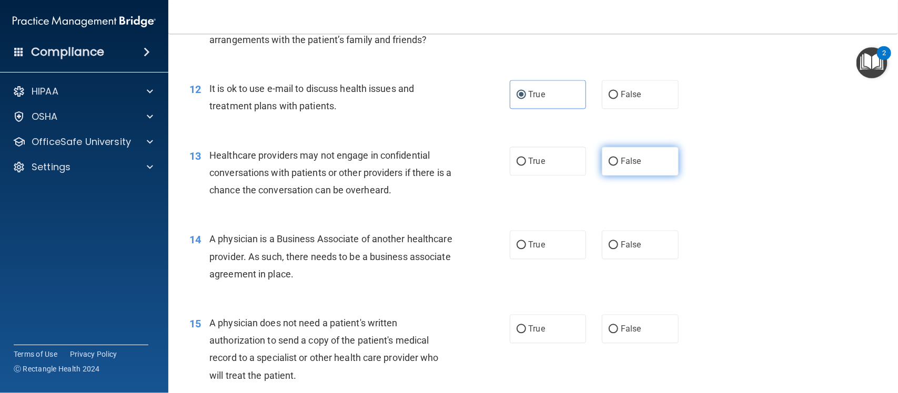
click at [617, 167] on label "False" at bounding box center [640, 161] width 77 height 29
click at [617, 166] on input "False" at bounding box center [612, 162] width 9 height 8
radio input "true"
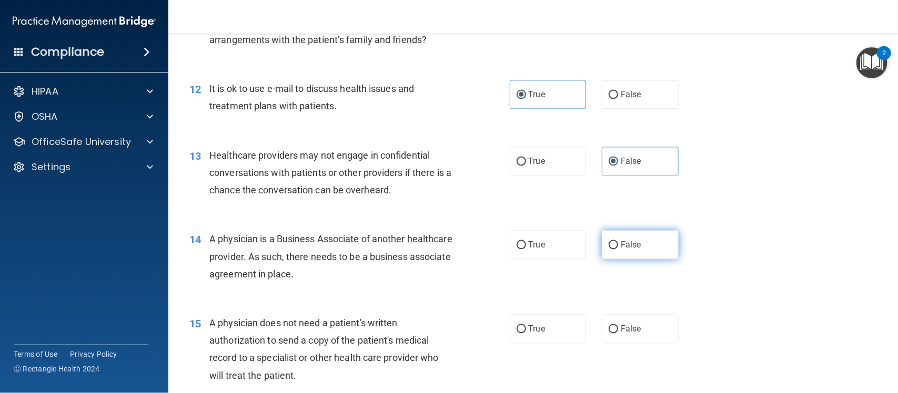
click at [612, 232] on label "False" at bounding box center [640, 244] width 77 height 29
click at [612, 241] on input "False" at bounding box center [612, 245] width 9 height 8
radio input "true"
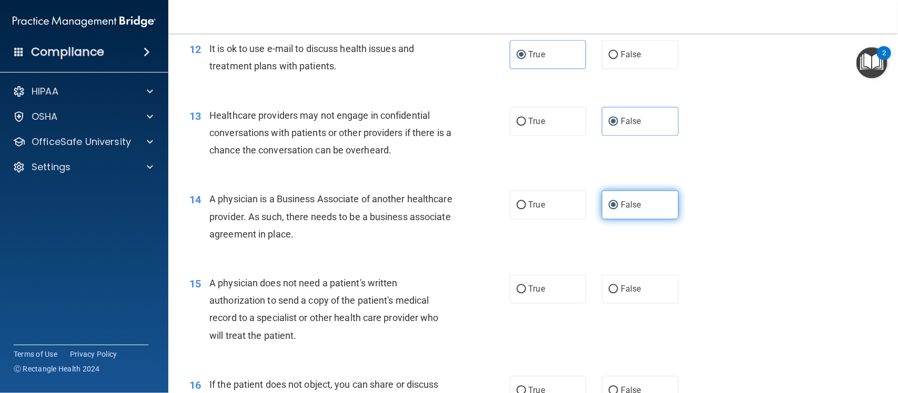
scroll to position [1076, 0]
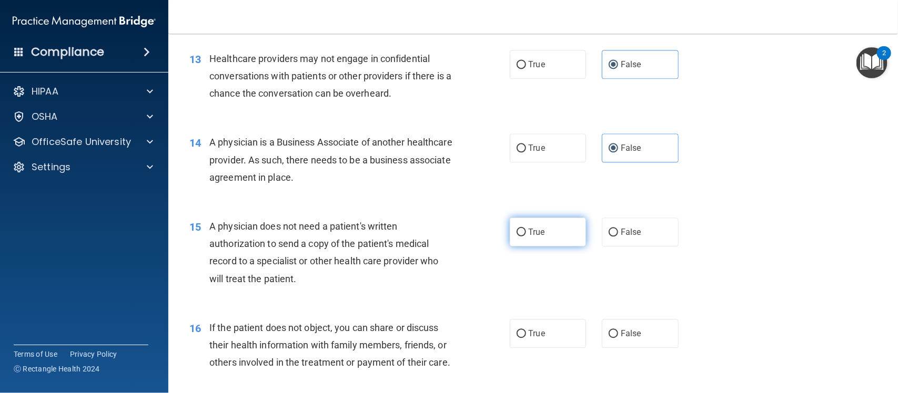
click at [553, 233] on label "True" at bounding box center [548, 232] width 77 height 29
click at [526, 233] on input "True" at bounding box center [520, 233] width 9 height 8
radio input "true"
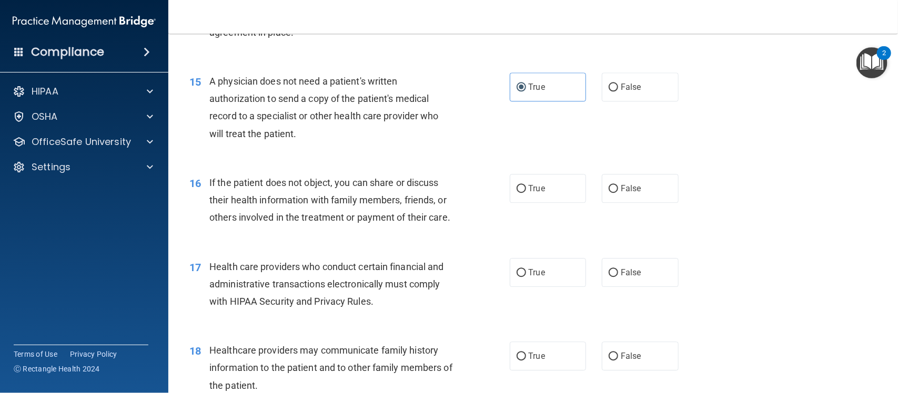
scroll to position [1223, 0]
click at [557, 190] on label "True" at bounding box center [548, 186] width 77 height 29
click at [526, 190] on input "True" at bounding box center [520, 188] width 9 height 8
radio input "true"
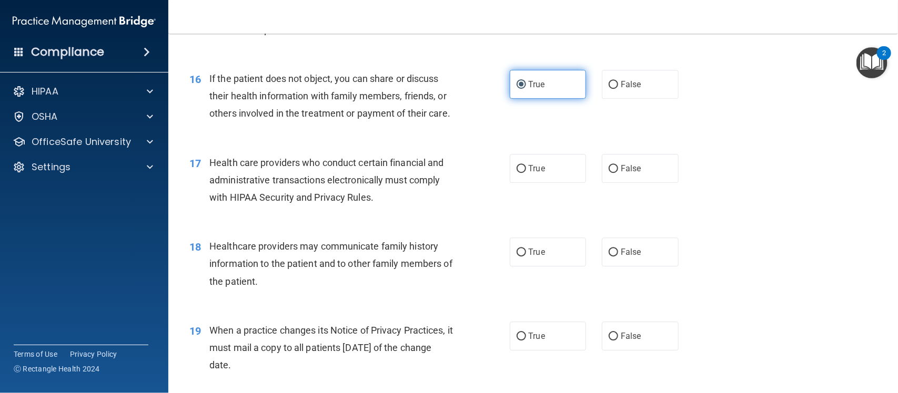
scroll to position [1326, 0]
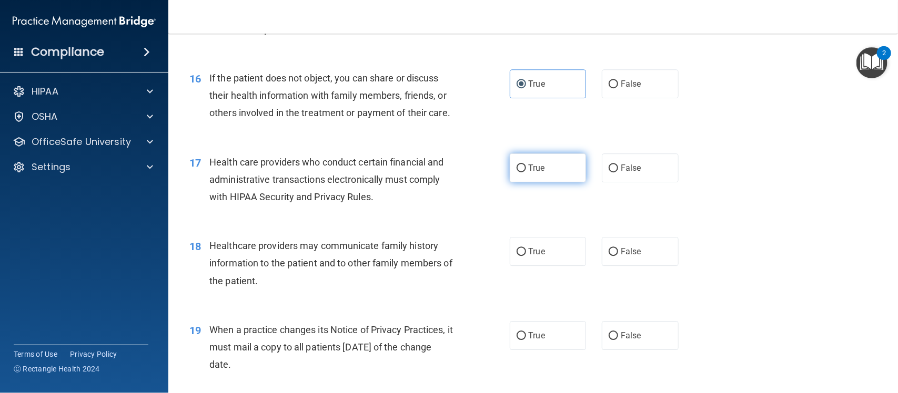
click at [551, 182] on label "True" at bounding box center [548, 168] width 77 height 29
click at [526, 172] on input "True" at bounding box center [520, 169] width 9 height 8
radio input "true"
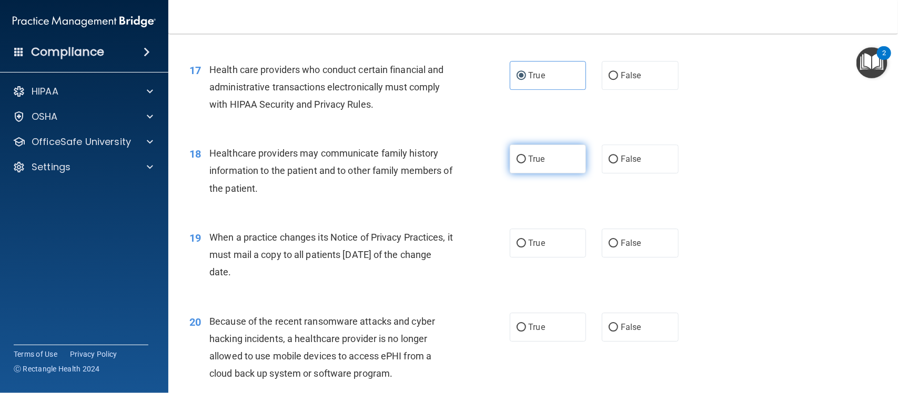
scroll to position [1420, 0]
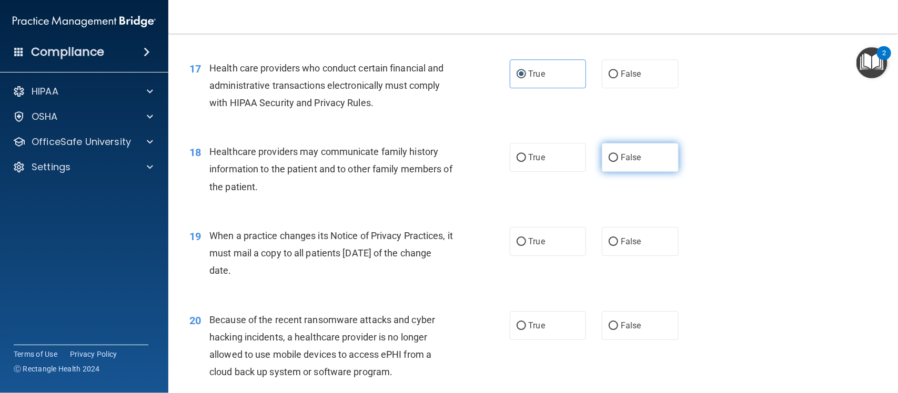
click at [622, 162] on span "False" at bounding box center [631, 157] width 21 height 10
click at [618, 162] on input "False" at bounding box center [612, 158] width 9 height 8
radio input "true"
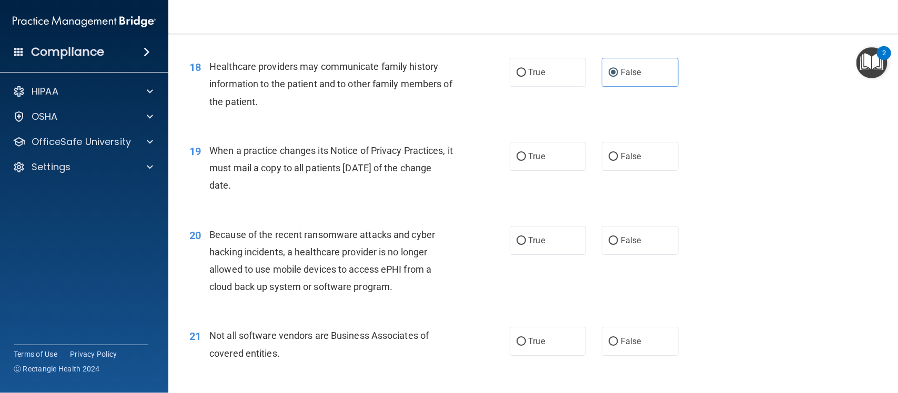
scroll to position [1506, 0]
click at [621, 161] on label "False" at bounding box center [640, 155] width 77 height 29
click at [618, 160] on input "False" at bounding box center [612, 156] width 9 height 8
radio input "true"
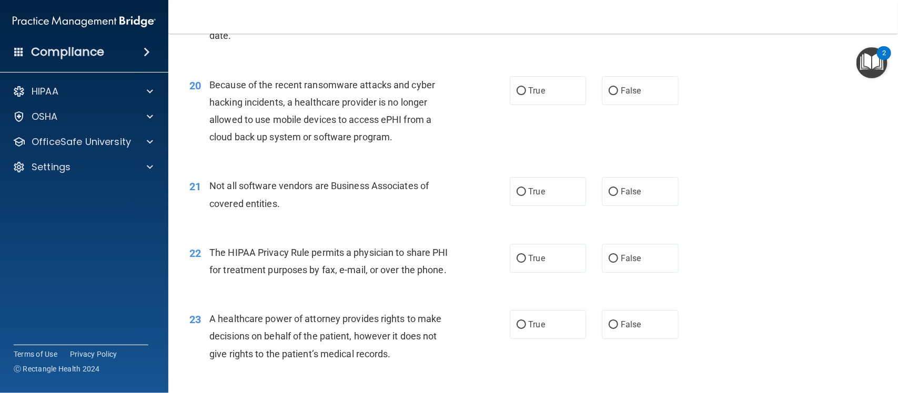
scroll to position [1655, 0]
click at [605, 105] on label "False" at bounding box center [640, 90] width 77 height 29
click at [608, 95] on input "False" at bounding box center [612, 91] width 9 height 8
radio input "true"
click at [547, 206] on label "True" at bounding box center [548, 191] width 77 height 29
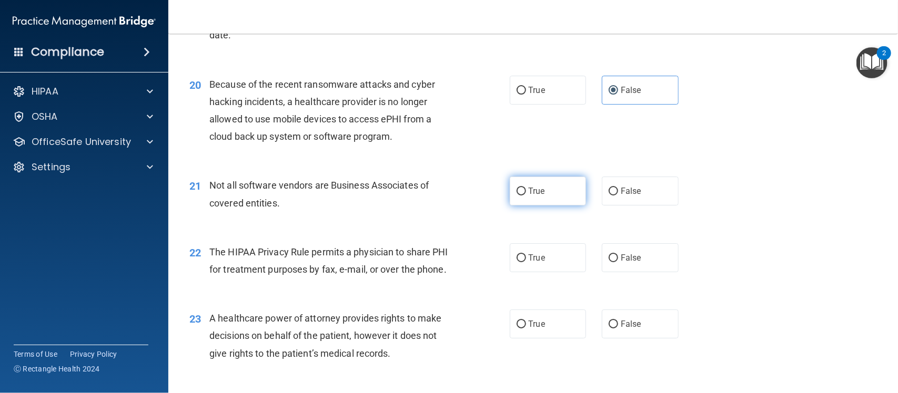
click at [526, 196] on input "True" at bounding box center [520, 192] width 9 height 8
radio input "true"
click at [548, 272] on label "True" at bounding box center [548, 257] width 77 height 29
click at [526, 262] on input "True" at bounding box center [520, 259] width 9 height 8
radio input "true"
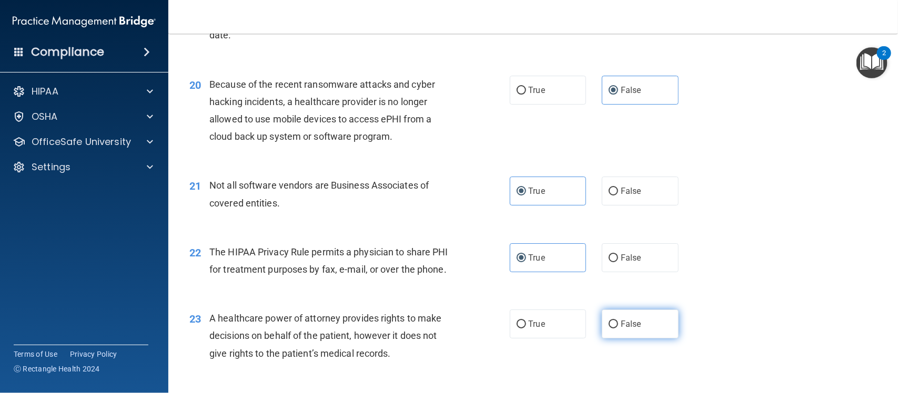
click at [632, 332] on label "False" at bounding box center [640, 324] width 77 height 29
click at [618, 329] on input "False" at bounding box center [612, 325] width 9 height 8
radio input "true"
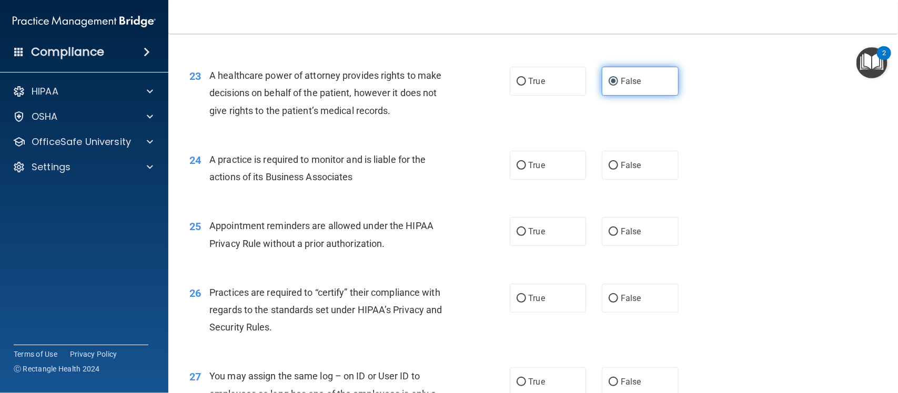
scroll to position [1902, 0]
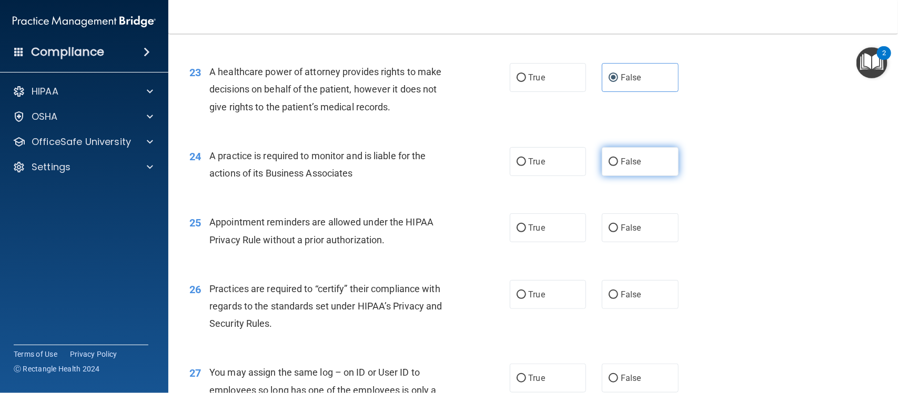
click at [629, 167] on span "False" at bounding box center [631, 162] width 21 height 10
click at [618, 166] on input "False" at bounding box center [612, 162] width 9 height 8
radio input "true"
click at [556, 242] on label "True" at bounding box center [548, 227] width 77 height 29
click at [526, 232] on input "True" at bounding box center [520, 229] width 9 height 8
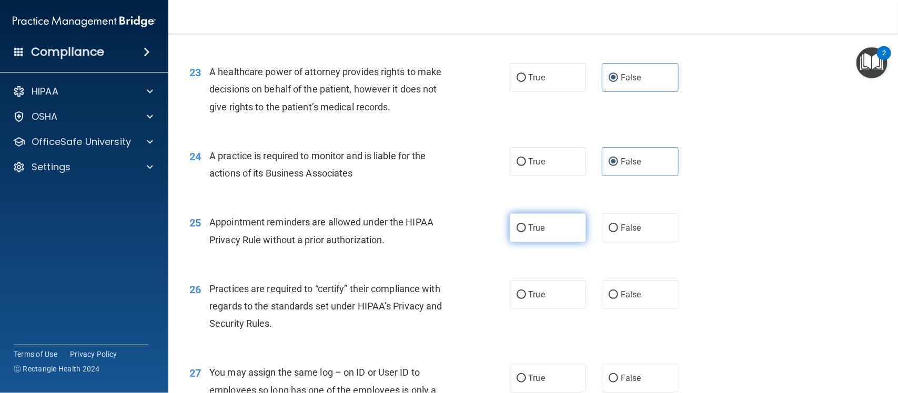
radio input "true"
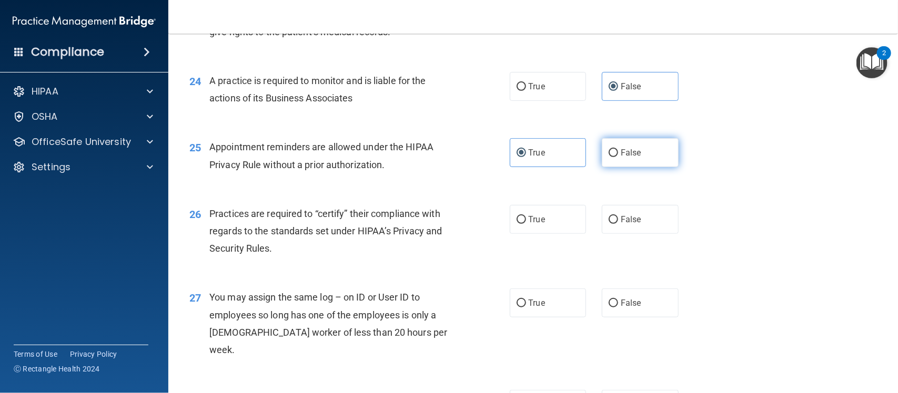
scroll to position [2000, 0]
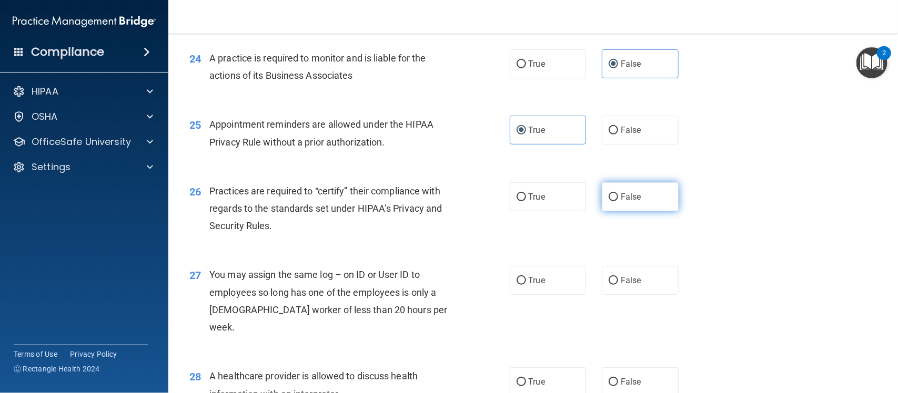
click at [626, 211] on label "False" at bounding box center [640, 196] width 77 height 29
click at [618, 201] on input "False" at bounding box center [612, 198] width 9 height 8
radio input "true"
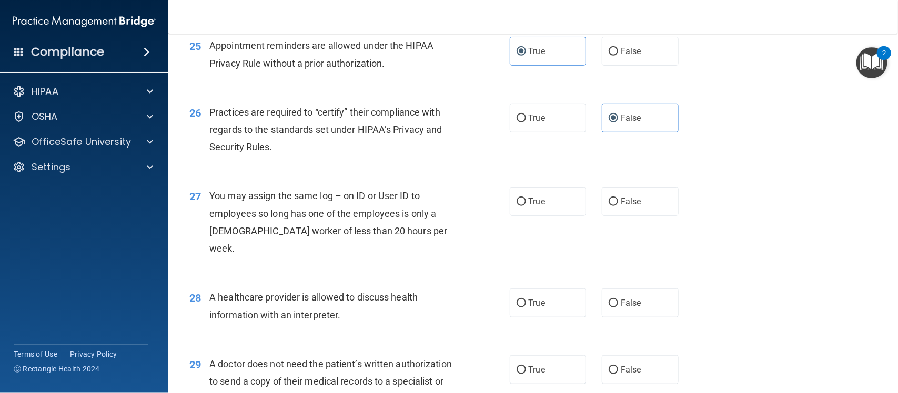
scroll to position [2122, 0]
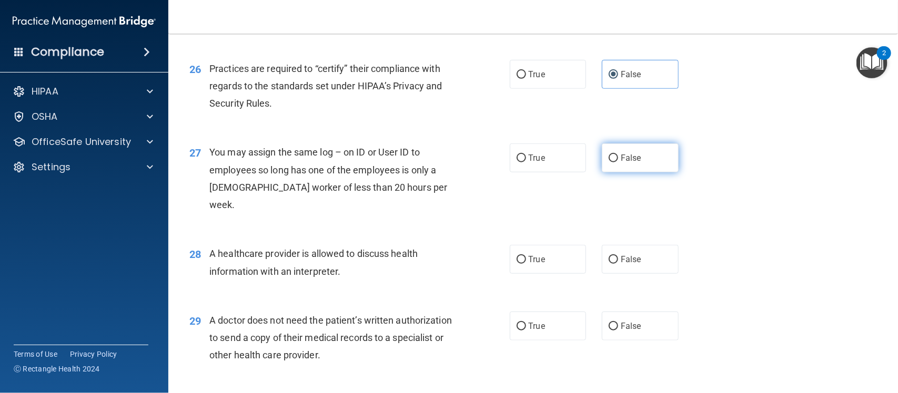
click at [639, 172] on label "False" at bounding box center [640, 158] width 77 height 29
click at [618, 162] on input "False" at bounding box center [612, 159] width 9 height 8
radio input "true"
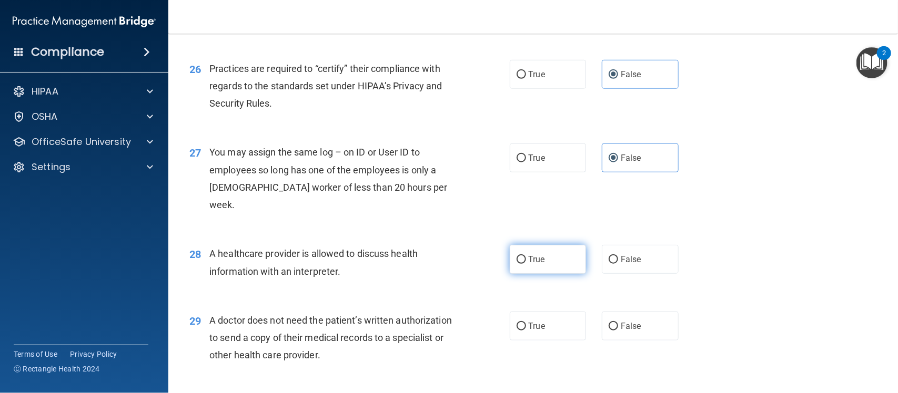
click at [537, 268] on label "True" at bounding box center [548, 259] width 77 height 29
click at [526, 264] on input "True" at bounding box center [520, 260] width 9 height 8
radio input "true"
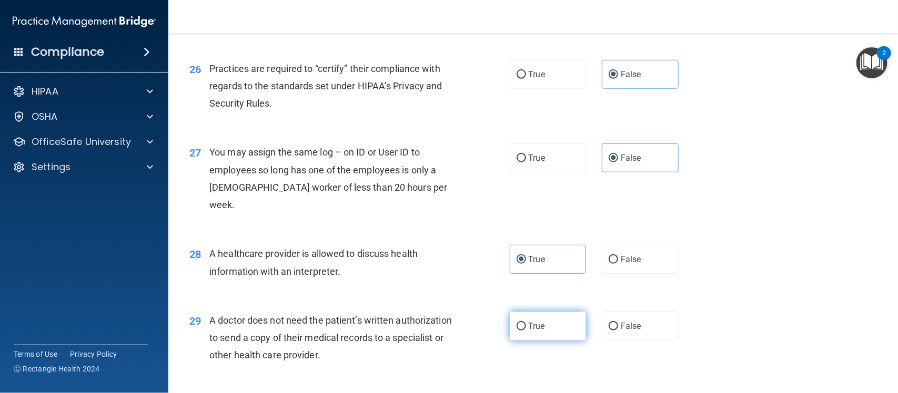
click at [539, 326] on span "True" at bounding box center [536, 326] width 16 height 10
click at [526, 326] on input "True" at bounding box center [520, 327] width 9 height 8
radio input "true"
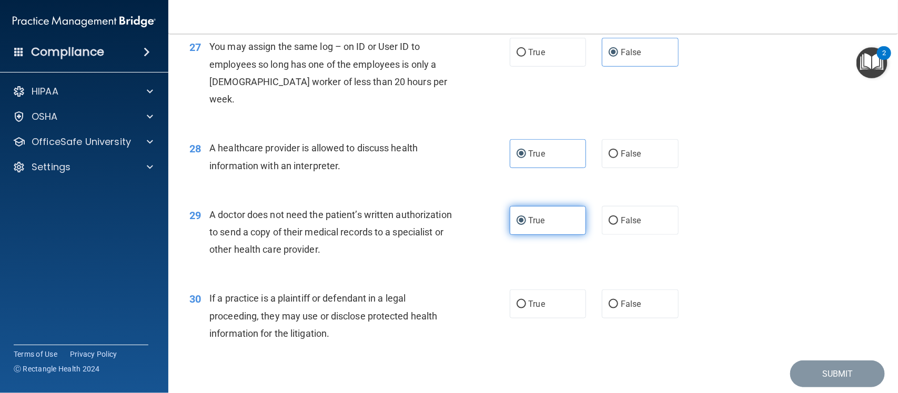
scroll to position [2231, 0]
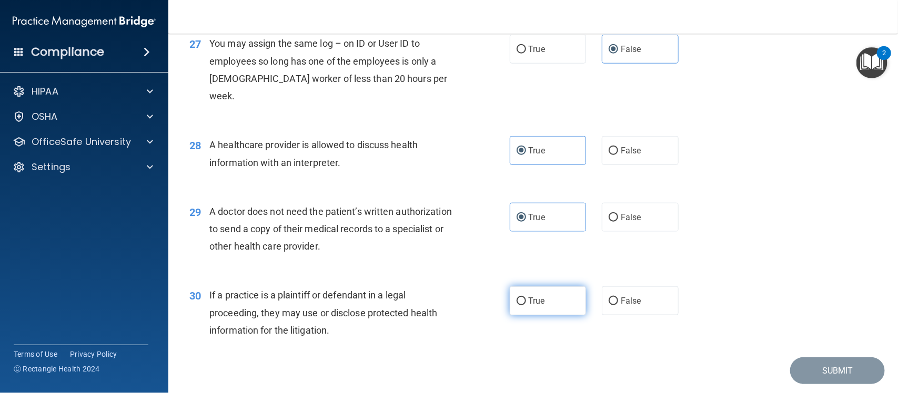
click at [537, 300] on span "True" at bounding box center [536, 301] width 16 height 10
click at [526, 300] on input "True" at bounding box center [520, 302] width 9 height 8
radio input "true"
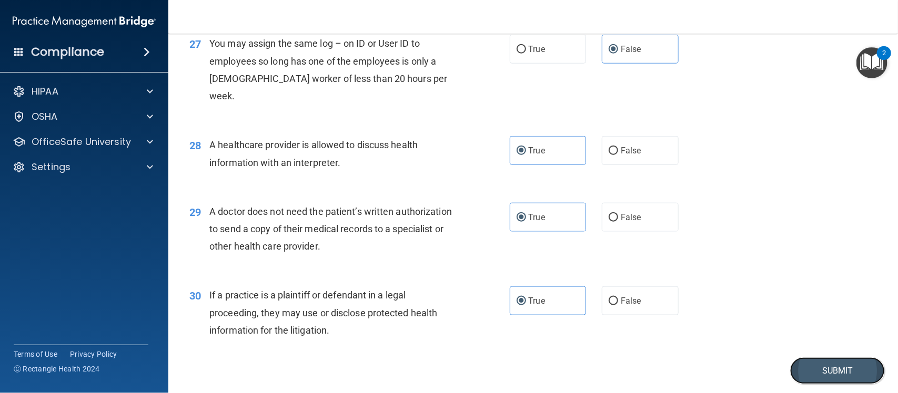
click at [827, 367] on button "Submit" at bounding box center [837, 371] width 95 height 27
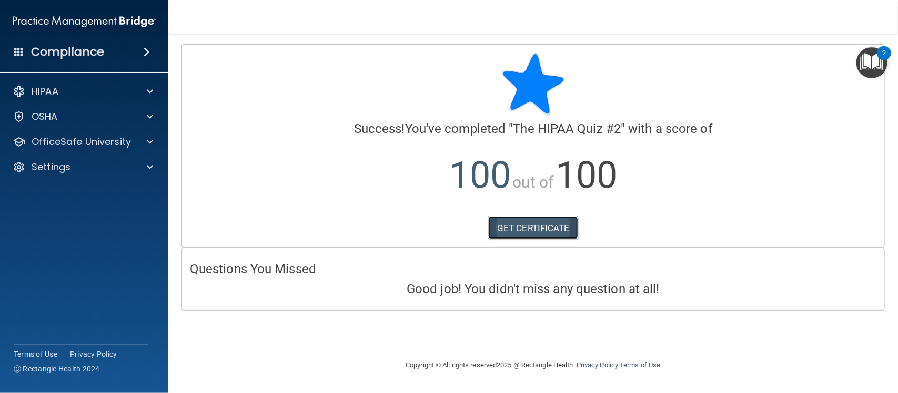
click at [550, 229] on link "GET CERTIFICATE" at bounding box center [533, 228] width 90 height 23
click at [150, 101] on div "HIPAA" at bounding box center [84, 91] width 169 height 21
click at [150, 91] on span at bounding box center [150, 91] width 6 height 13
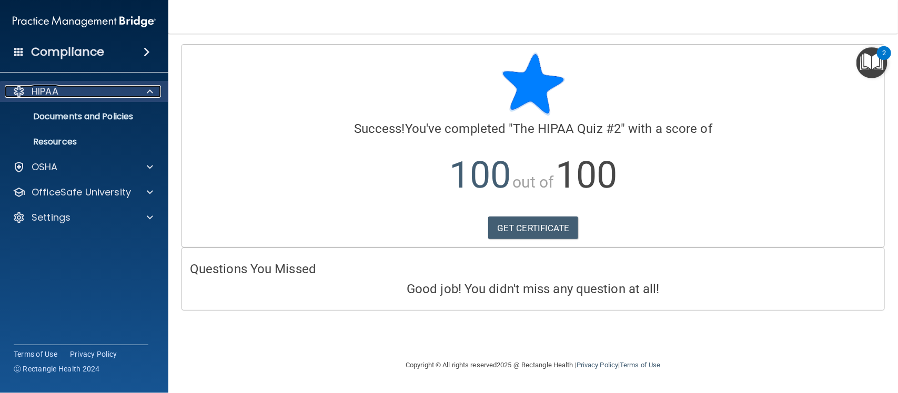
click at [40, 93] on p "HIPAA" at bounding box center [45, 91] width 27 height 13
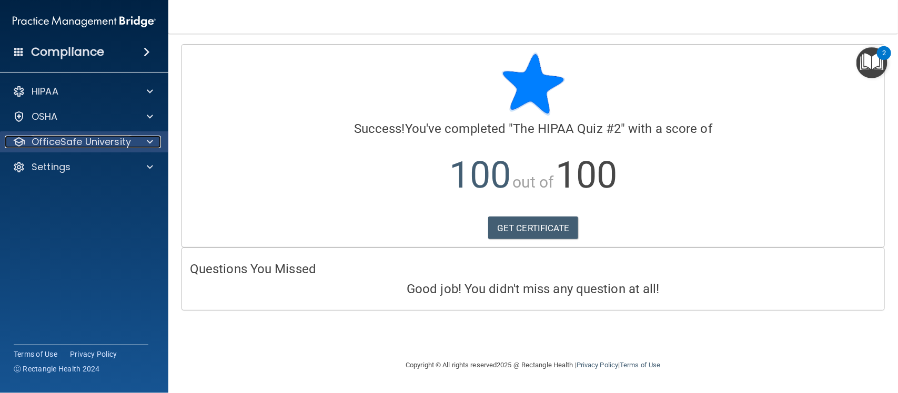
click at [148, 138] on span at bounding box center [150, 142] width 6 height 13
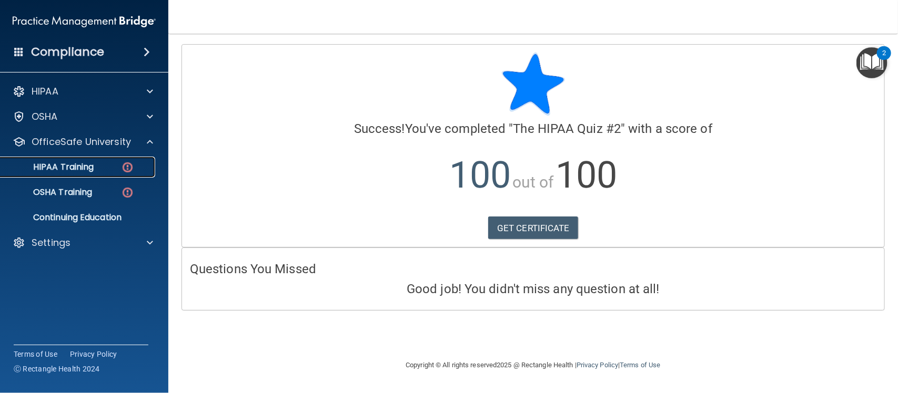
click at [87, 169] on p "HIPAA Training" at bounding box center [50, 167] width 87 height 11
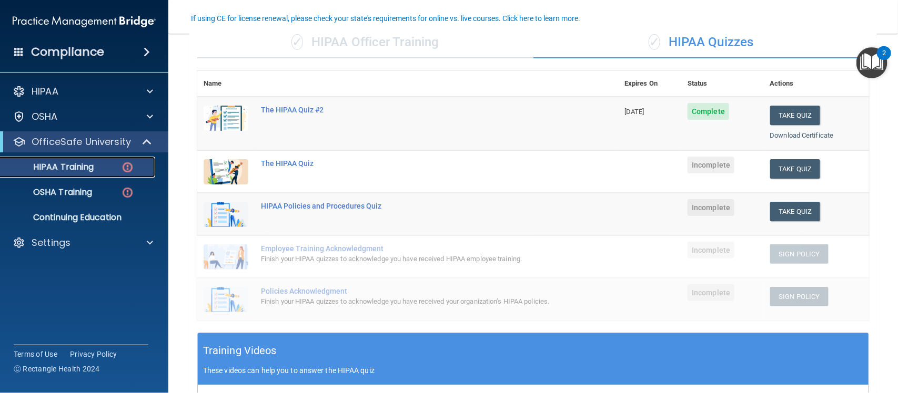
scroll to position [89, 0]
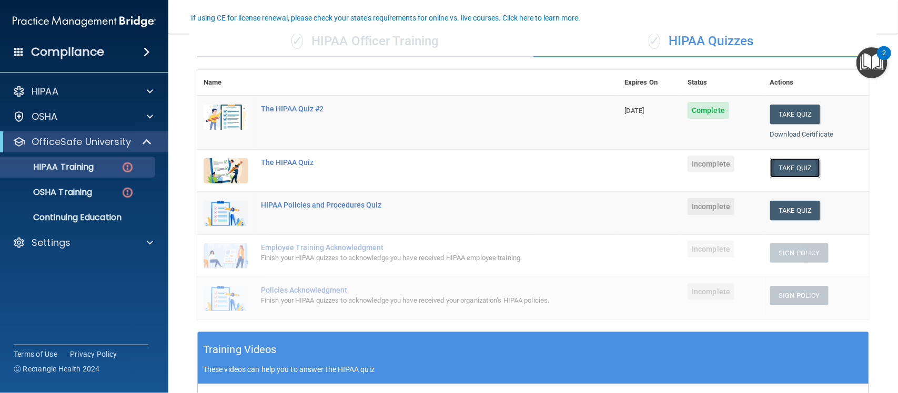
click at [778, 161] on button "Take Quiz" at bounding box center [795, 167] width 50 height 19
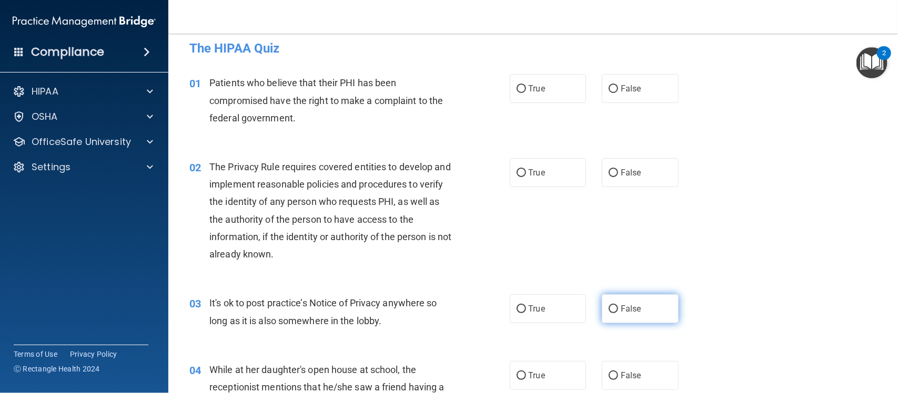
scroll to position [9, 0]
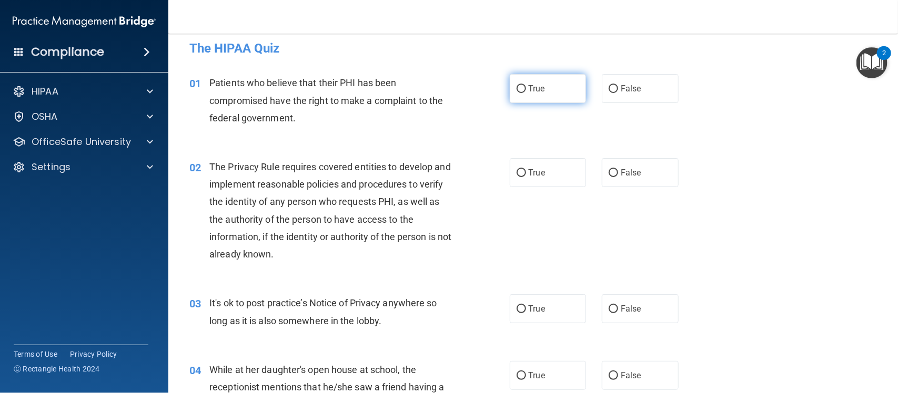
click at [545, 79] on label "True" at bounding box center [548, 88] width 77 height 29
click at [526, 85] on input "True" at bounding box center [520, 89] width 9 height 8
radio input "true"
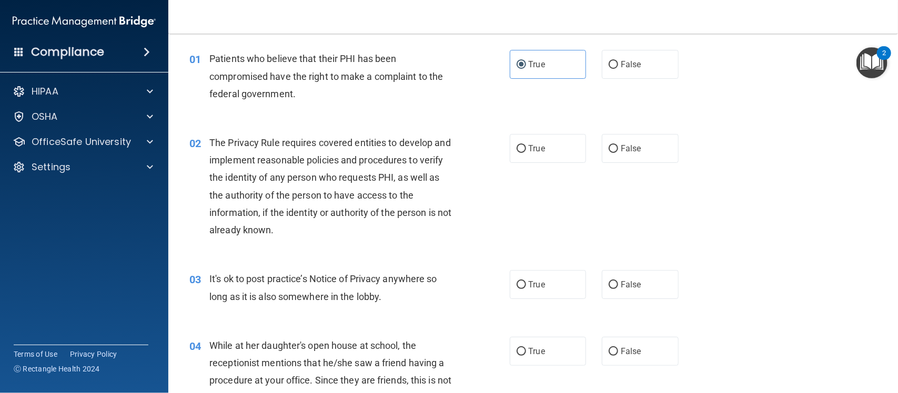
scroll to position [0, 0]
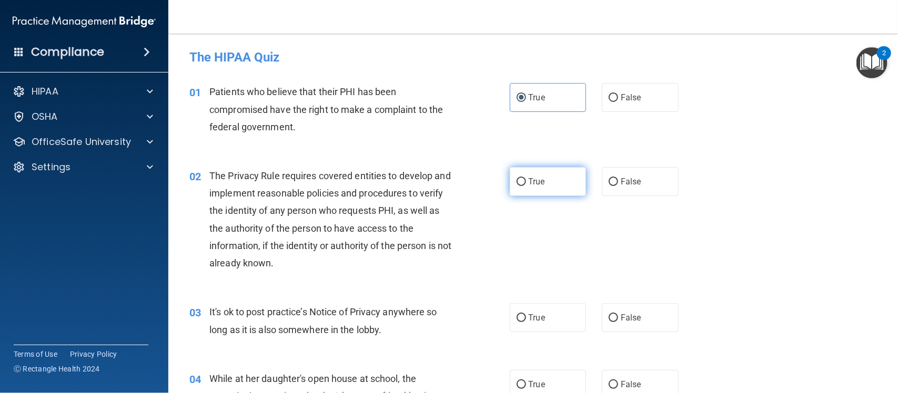
click at [528, 185] on span "True" at bounding box center [536, 182] width 16 height 10
click at [526, 185] on input "True" at bounding box center [520, 182] width 9 height 8
radio input "true"
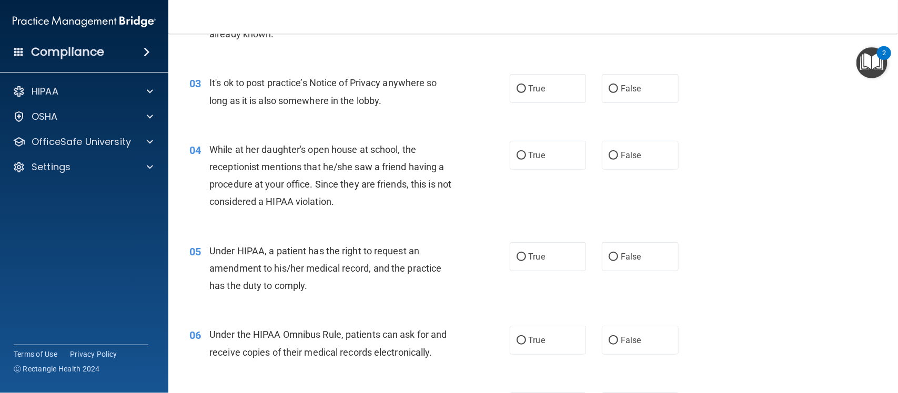
scroll to position [230, 0]
click at [623, 90] on span "False" at bounding box center [631, 88] width 21 height 10
click at [618, 90] on input "False" at bounding box center [612, 89] width 9 height 8
radio input "true"
click at [622, 149] on label "False" at bounding box center [640, 154] width 77 height 29
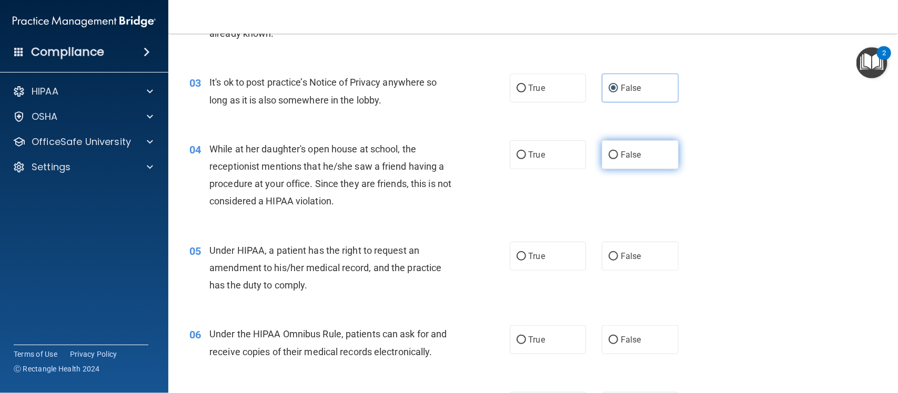
click at [618, 151] on input "False" at bounding box center [612, 155] width 9 height 8
radio input "true"
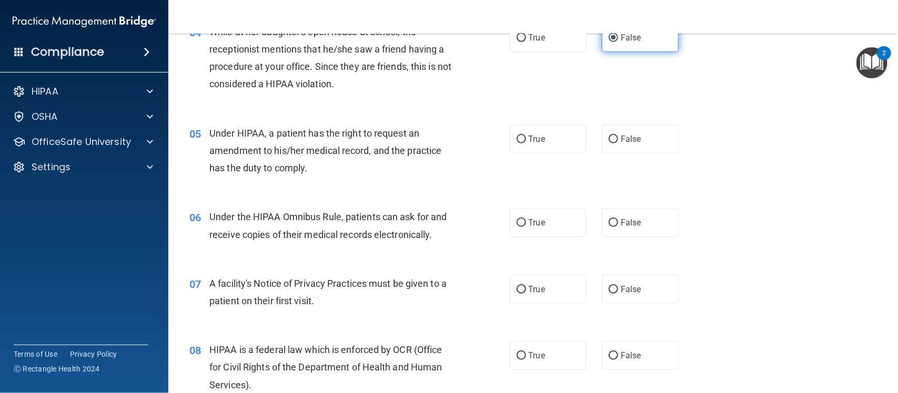
scroll to position [361, 0]
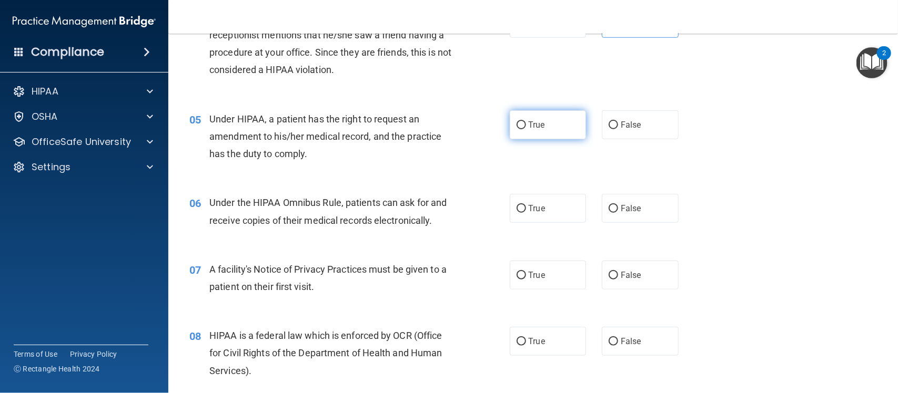
click at [530, 113] on label "True" at bounding box center [548, 124] width 77 height 29
click at [526, 121] on input "True" at bounding box center [520, 125] width 9 height 8
radio input "true"
click at [627, 129] on span "False" at bounding box center [631, 125] width 21 height 10
click at [618, 129] on input "False" at bounding box center [612, 125] width 9 height 8
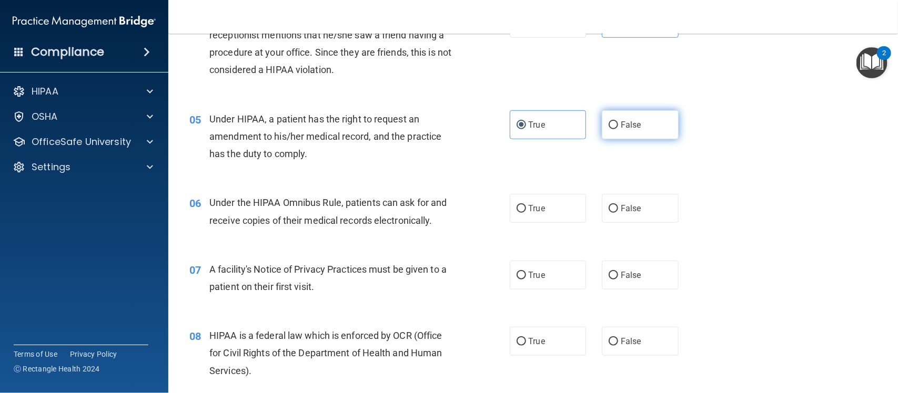
radio input "true"
radio input "false"
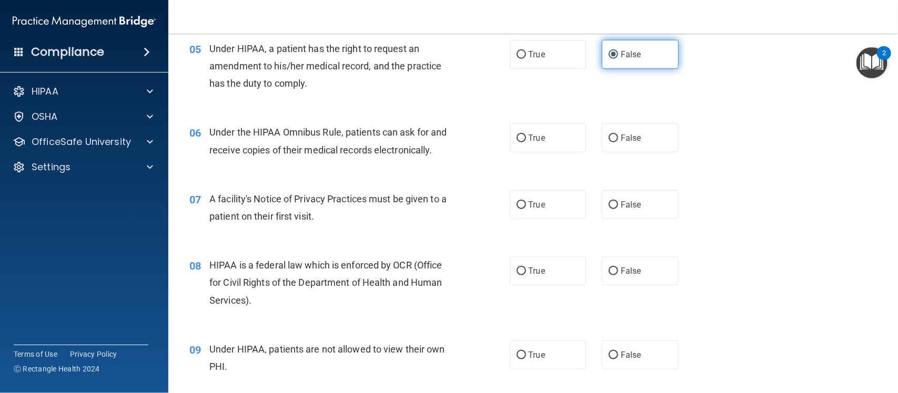
scroll to position [479, 0]
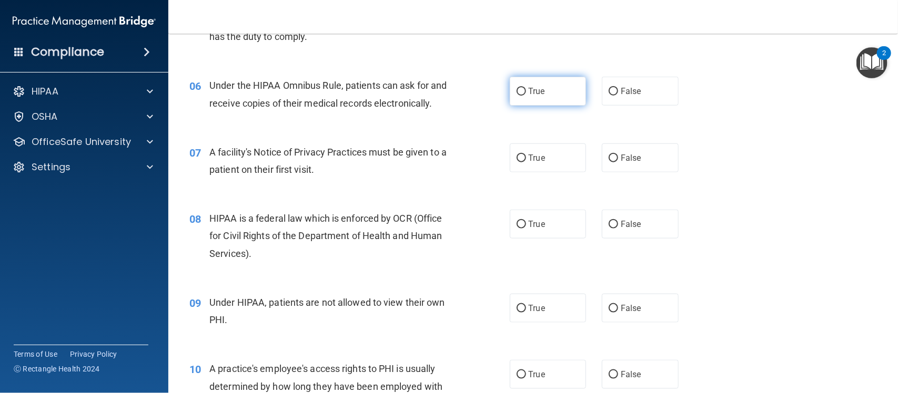
click at [557, 93] on label "True" at bounding box center [548, 91] width 77 height 29
click at [526, 93] on input "True" at bounding box center [520, 92] width 9 height 8
radio input "true"
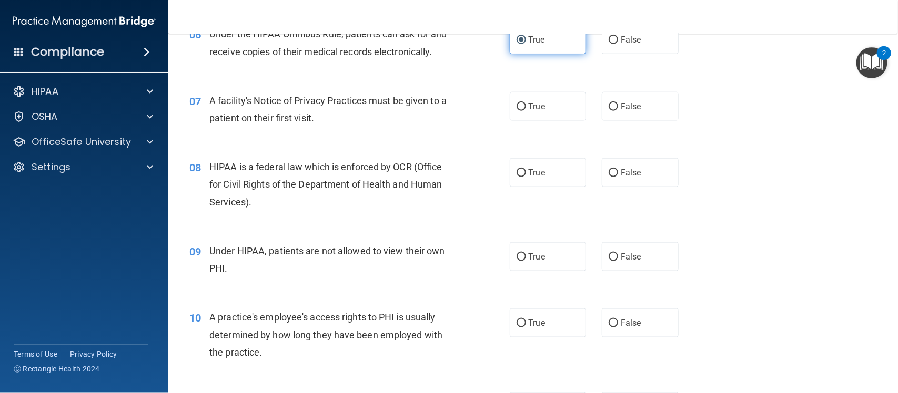
scroll to position [531, 0]
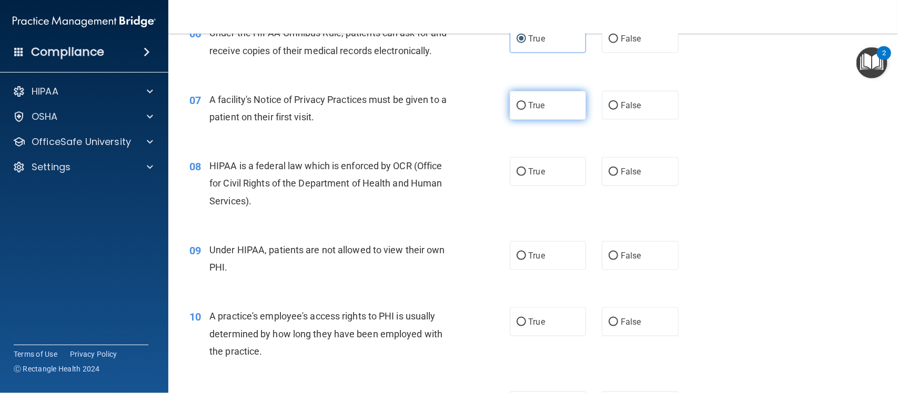
click at [550, 103] on label "True" at bounding box center [548, 105] width 77 height 29
click at [526, 103] on input "True" at bounding box center [520, 106] width 9 height 8
radio input "true"
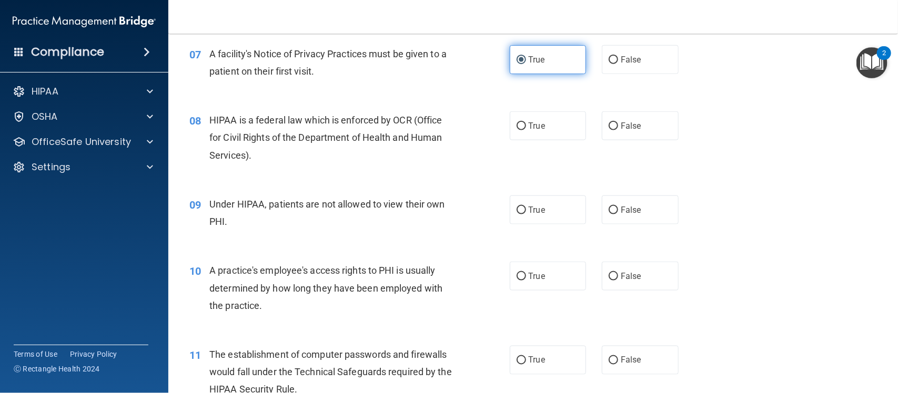
scroll to position [596, 0]
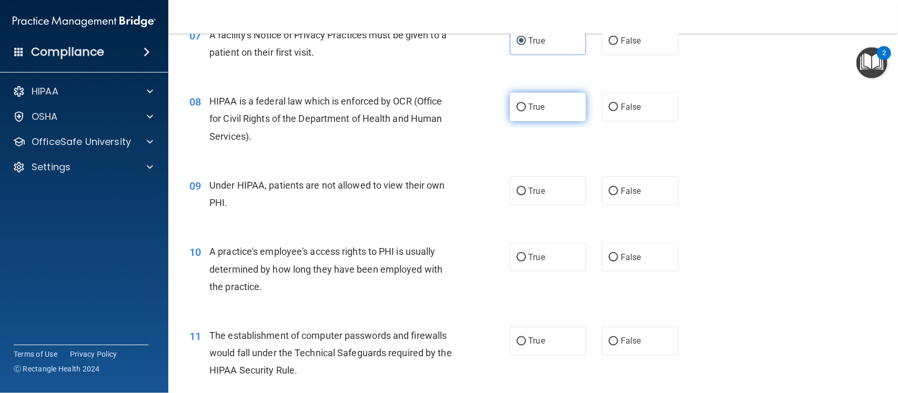
click at [537, 109] on span "True" at bounding box center [536, 107] width 16 height 10
click at [526, 109] on input "True" at bounding box center [520, 108] width 9 height 8
radio input "true"
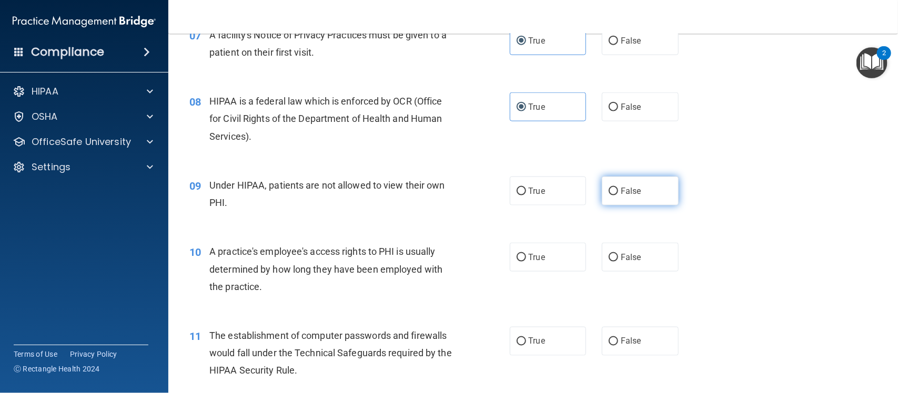
click at [646, 198] on label "False" at bounding box center [640, 191] width 77 height 29
click at [618, 196] on input "False" at bounding box center [612, 192] width 9 height 8
radio input "true"
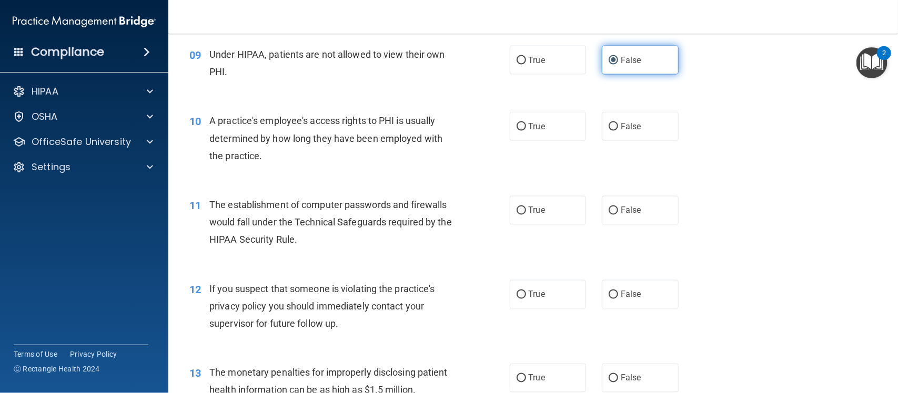
scroll to position [727, 0]
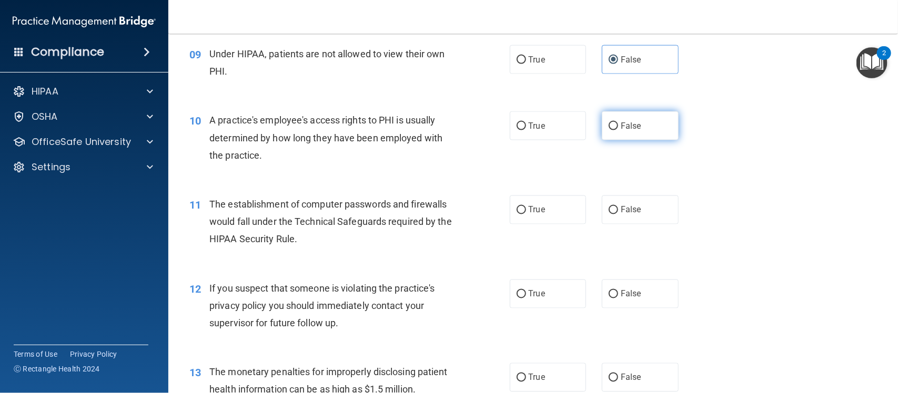
click at [602, 127] on label "False" at bounding box center [640, 125] width 77 height 29
click at [608, 127] on input "False" at bounding box center [612, 127] width 9 height 8
radio input "true"
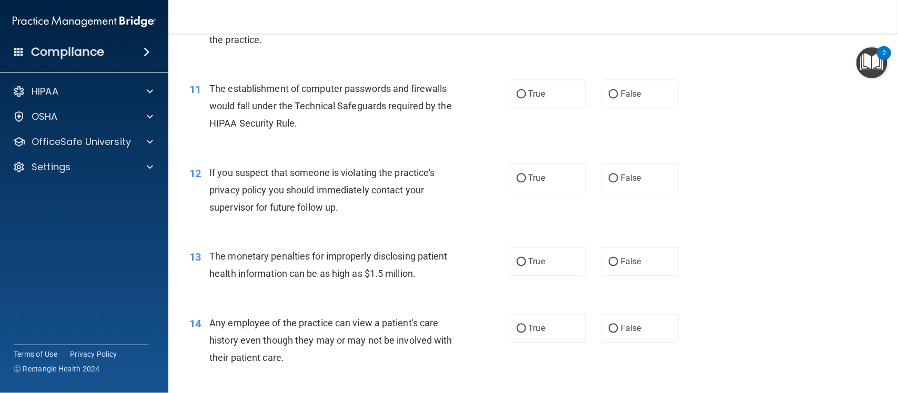
scroll to position [844, 0]
click at [530, 87] on label "True" at bounding box center [548, 93] width 77 height 29
click at [526, 90] on input "True" at bounding box center [520, 94] width 9 height 8
radio input "true"
click at [540, 251] on label "True" at bounding box center [548, 261] width 77 height 29
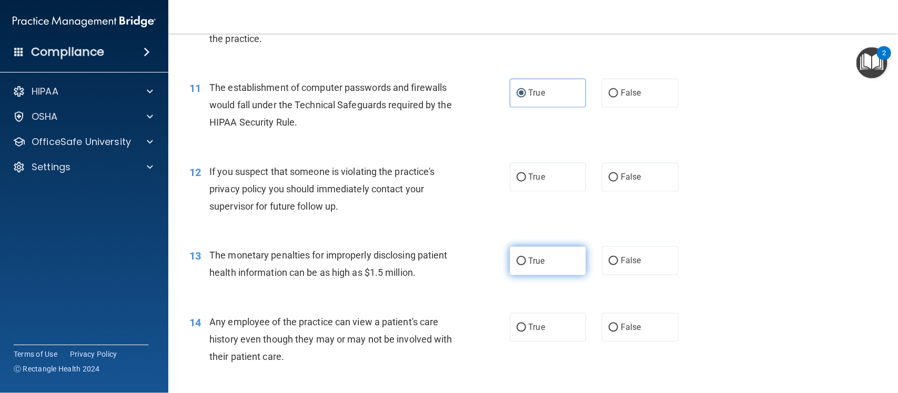
click at [526, 258] on input "True" at bounding box center [520, 262] width 9 height 8
radio input "true"
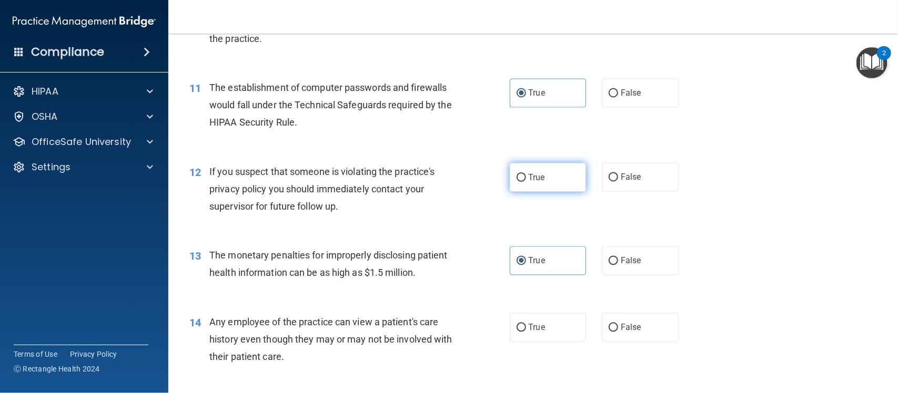
click at [511, 187] on label "True" at bounding box center [548, 177] width 77 height 29
click at [516, 182] on input "True" at bounding box center [520, 178] width 9 height 8
radio input "true"
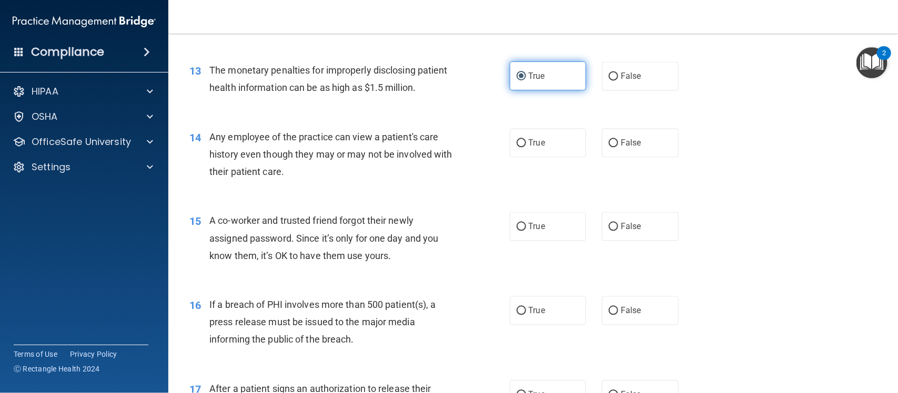
scroll to position [1030, 0]
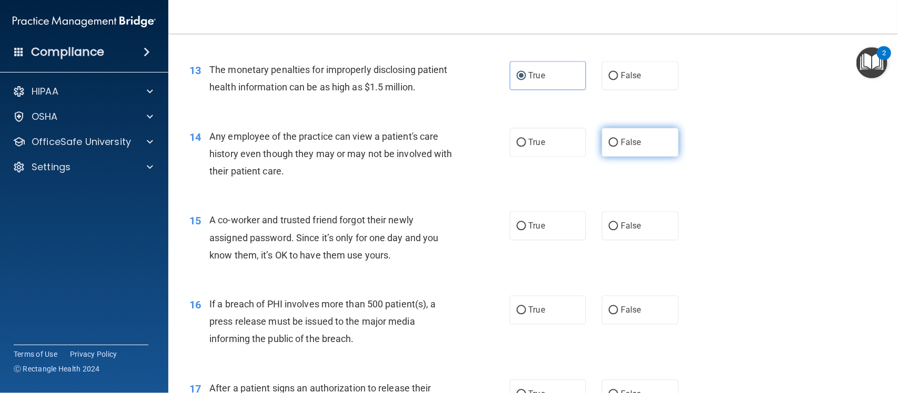
click at [642, 138] on label "False" at bounding box center [640, 142] width 77 height 29
click at [618, 139] on input "False" at bounding box center [612, 143] width 9 height 8
radio input "true"
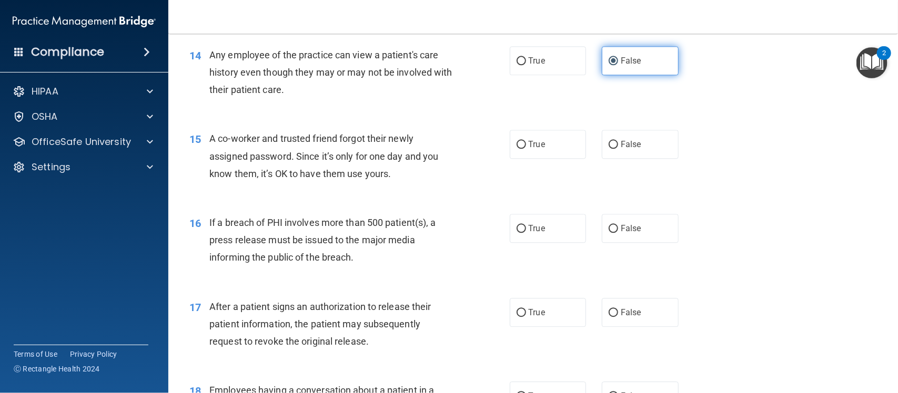
scroll to position [1126, 0]
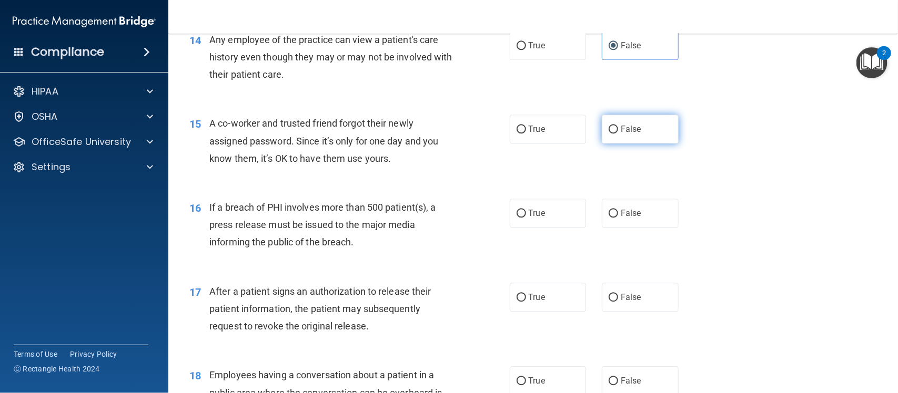
click at [628, 130] on span "False" at bounding box center [631, 129] width 21 height 10
click at [618, 130] on input "False" at bounding box center [612, 130] width 9 height 8
radio input "true"
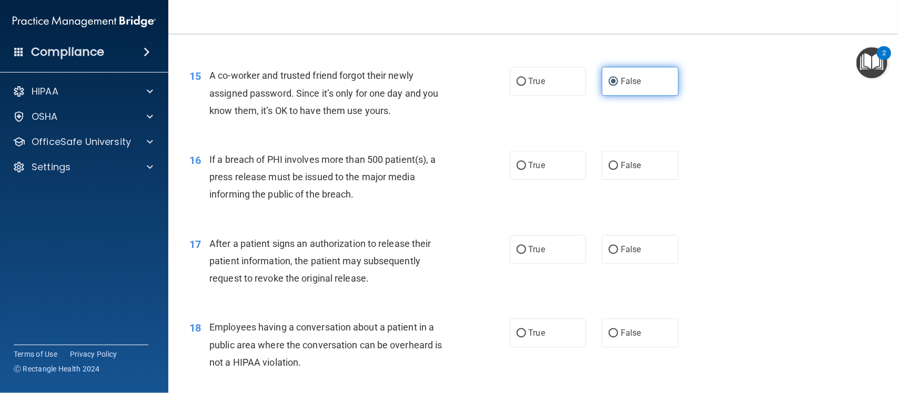
scroll to position [1178, 0]
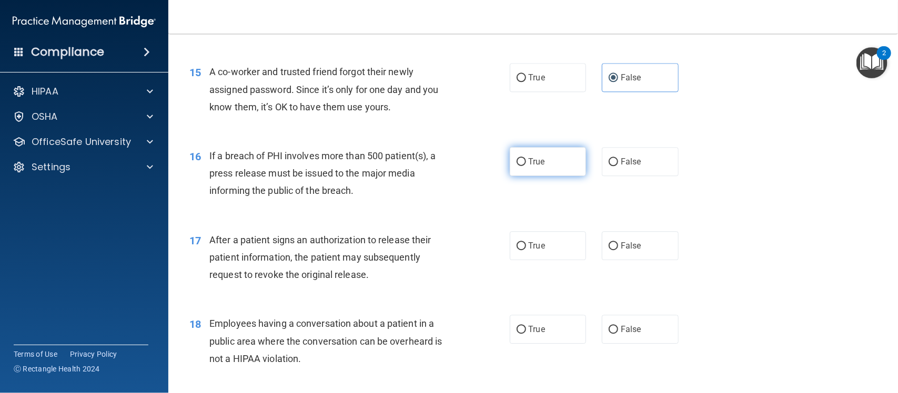
click at [521, 166] on label "True" at bounding box center [548, 161] width 77 height 29
click at [521, 166] on input "True" at bounding box center [520, 162] width 9 height 8
radio input "true"
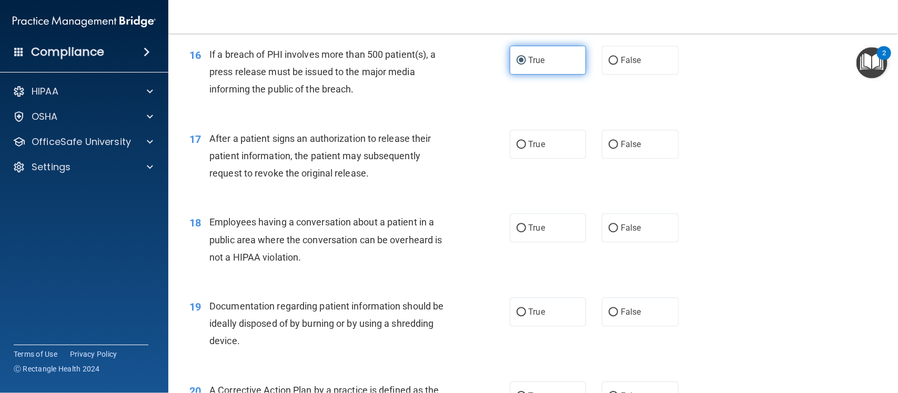
scroll to position [1280, 0]
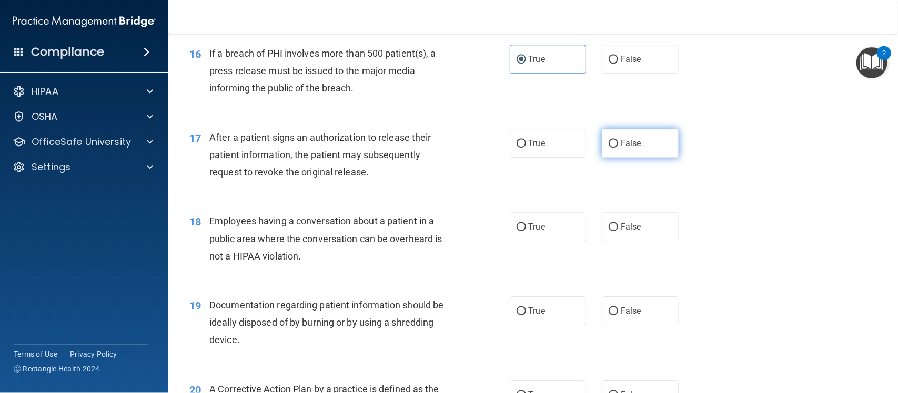
click at [670, 143] on label "False" at bounding box center [640, 143] width 77 height 29
click at [618, 143] on input "False" at bounding box center [612, 144] width 9 height 8
radio input "true"
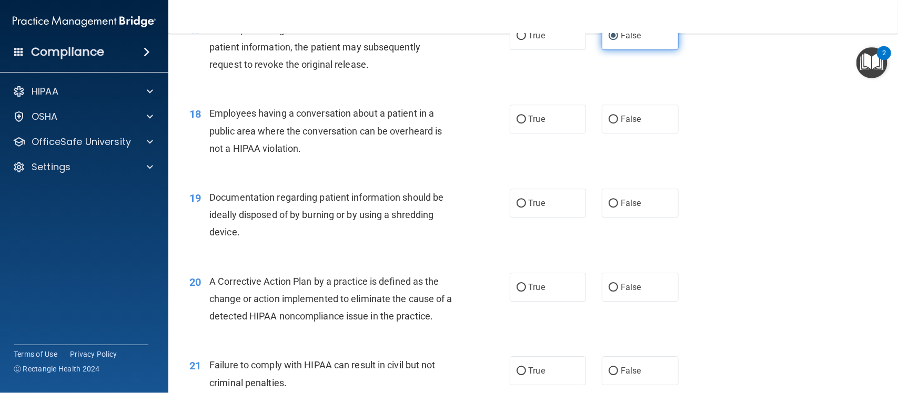
scroll to position [1398, 0]
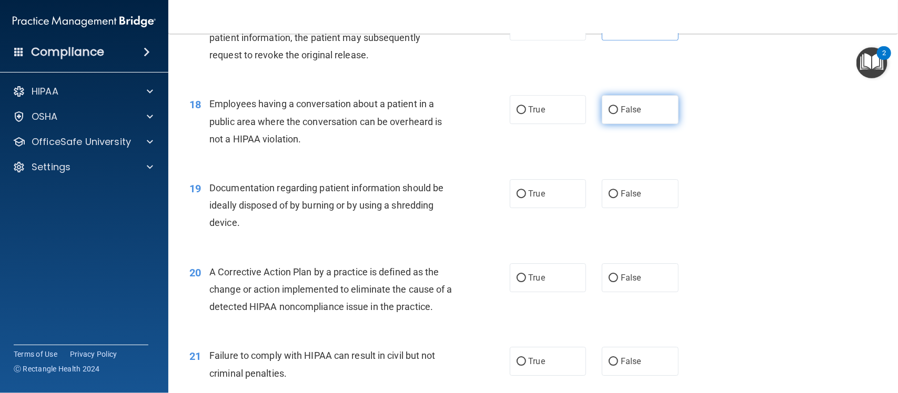
click at [611, 114] on input "False" at bounding box center [612, 110] width 9 height 8
radio input "true"
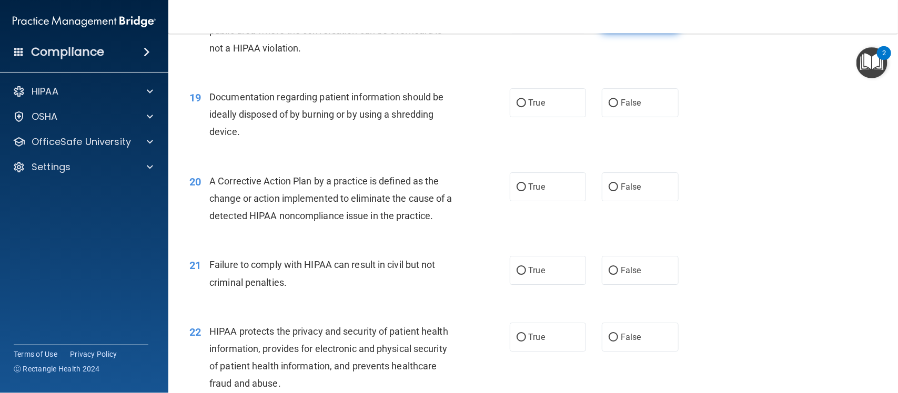
scroll to position [1498, 0]
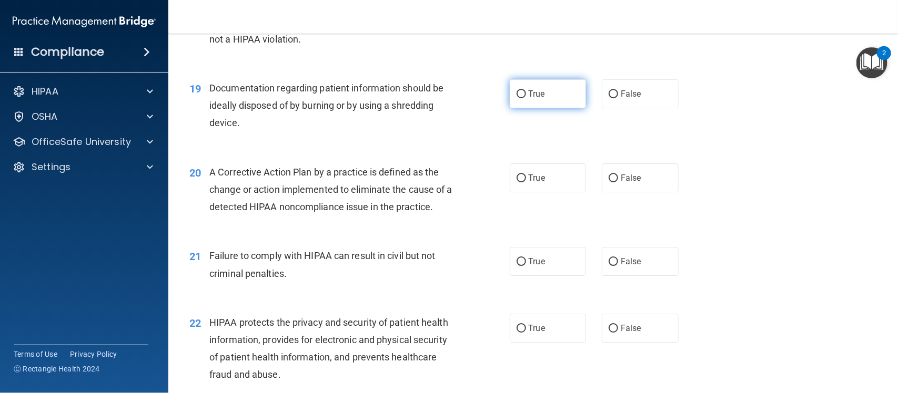
click at [537, 95] on span "True" at bounding box center [536, 94] width 16 height 10
click at [526, 95] on input "True" at bounding box center [520, 94] width 9 height 8
radio input "true"
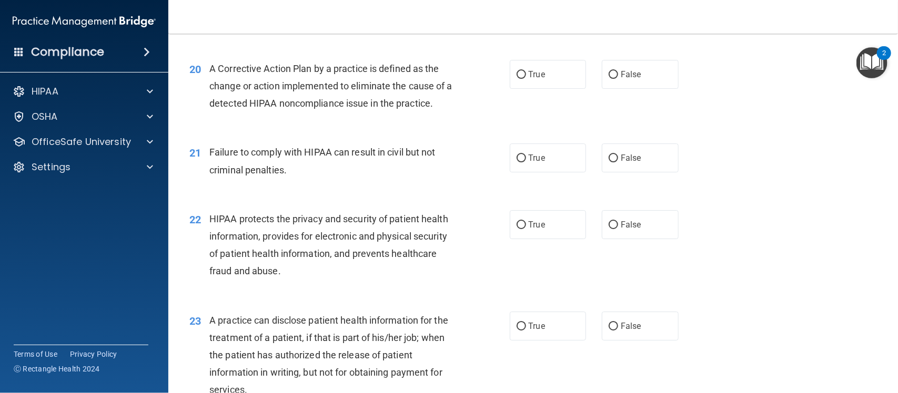
scroll to position [1602, 0]
click at [537, 95] on div "20 A Corrective Action Plan by a practice is defined as the change or action im…" at bounding box center [532, 88] width 703 height 84
click at [627, 149] on label "False" at bounding box center [640, 157] width 77 height 29
click at [618, 154] on input "False" at bounding box center [612, 158] width 9 height 8
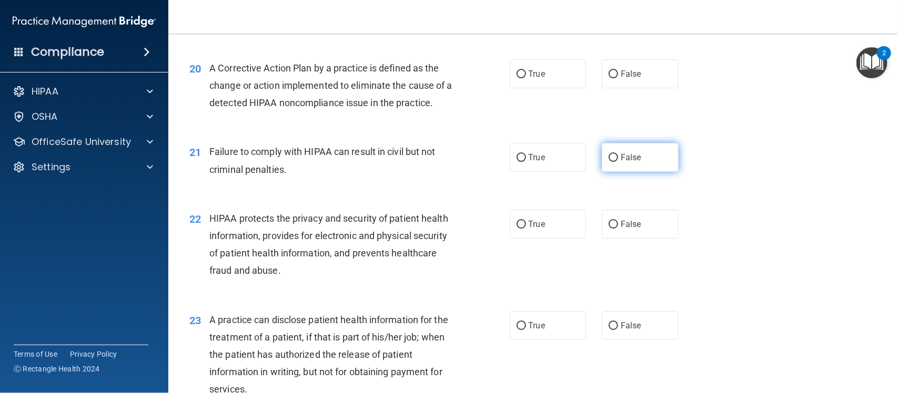
radio input "true"
click at [605, 82] on label "False" at bounding box center [640, 73] width 77 height 29
click at [608, 78] on input "False" at bounding box center [612, 74] width 9 height 8
radio input "true"
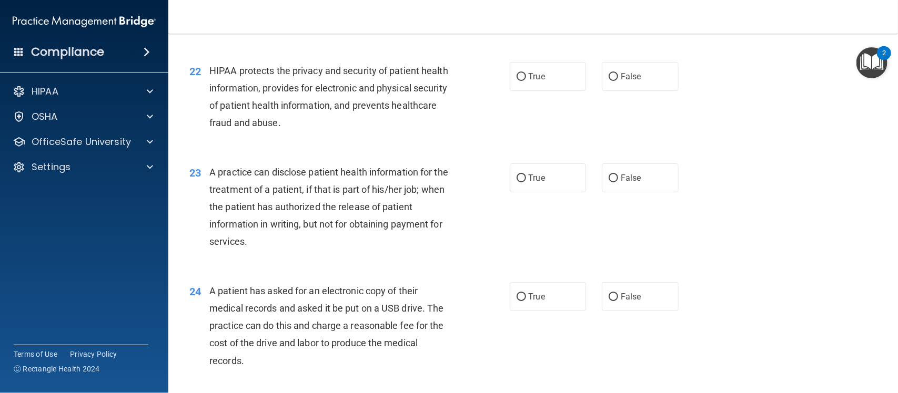
scroll to position [1756, 0]
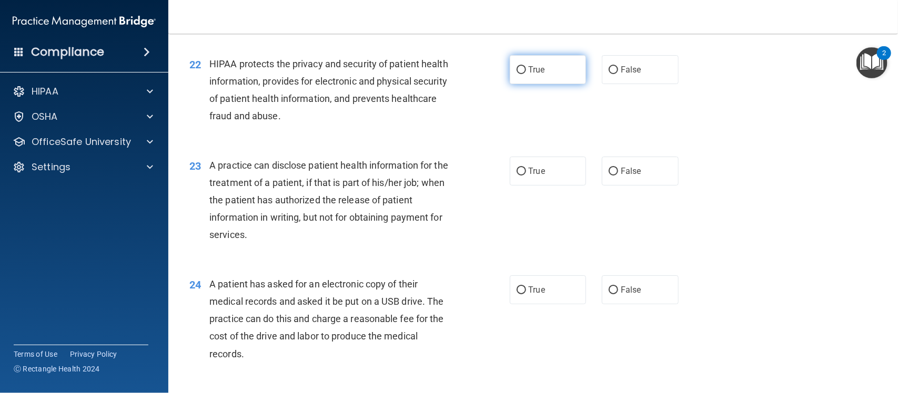
click at [510, 76] on label "True" at bounding box center [548, 69] width 77 height 29
click at [516, 74] on input "True" at bounding box center [520, 70] width 9 height 8
radio input "true"
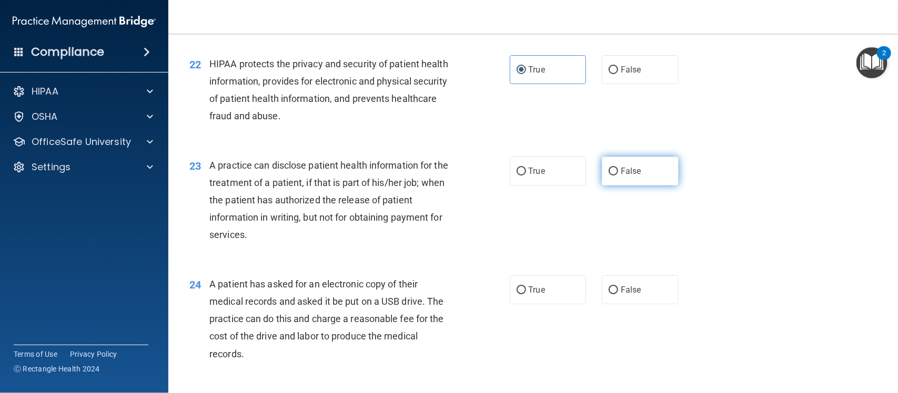
click at [640, 185] on label "False" at bounding box center [640, 171] width 77 height 29
click at [618, 176] on input "False" at bounding box center [612, 172] width 9 height 8
radio input "true"
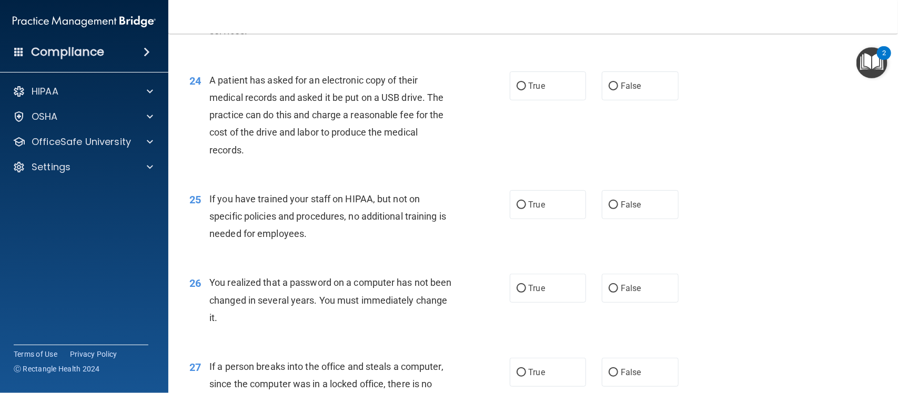
scroll to position [1961, 0]
click at [548, 80] on label "True" at bounding box center [548, 84] width 77 height 29
click at [526, 82] on input "True" at bounding box center [520, 86] width 9 height 8
radio input "true"
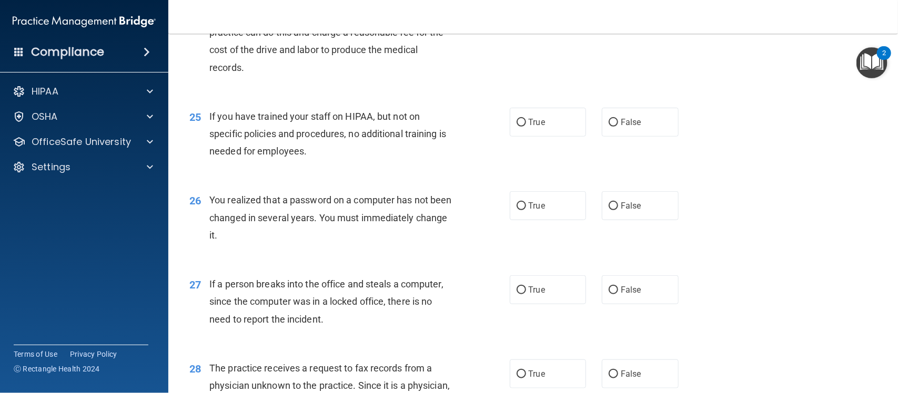
scroll to position [2049, 0]
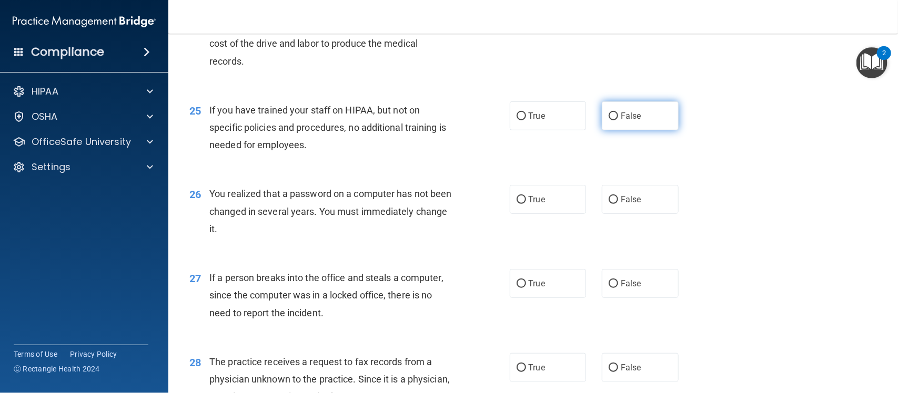
click at [621, 103] on label "False" at bounding box center [640, 115] width 77 height 29
click at [618, 113] on input "False" at bounding box center [612, 117] width 9 height 8
radio input "true"
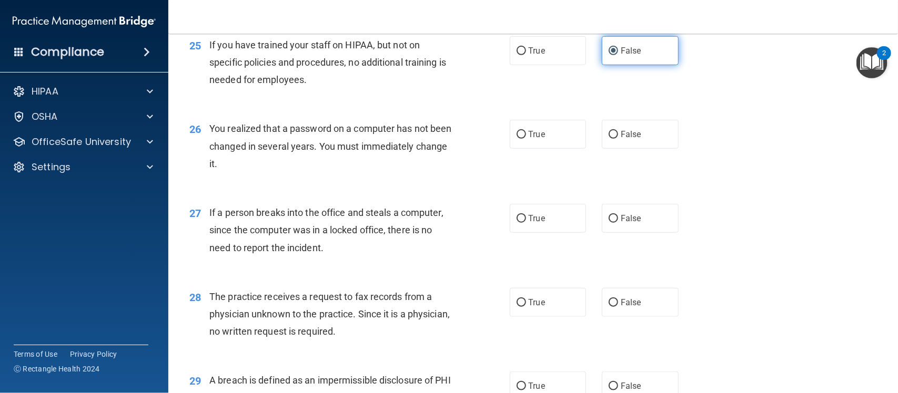
scroll to position [2115, 0]
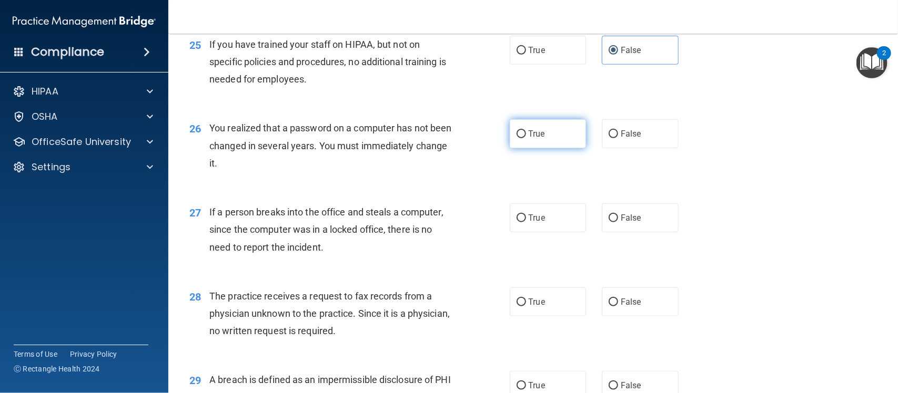
click at [572, 135] on label "True" at bounding box center [548, 133] width 77 height 29
click at [526, 135] on input "True" at bounding box center [520, 134] width 9 height 8
radio input "true"
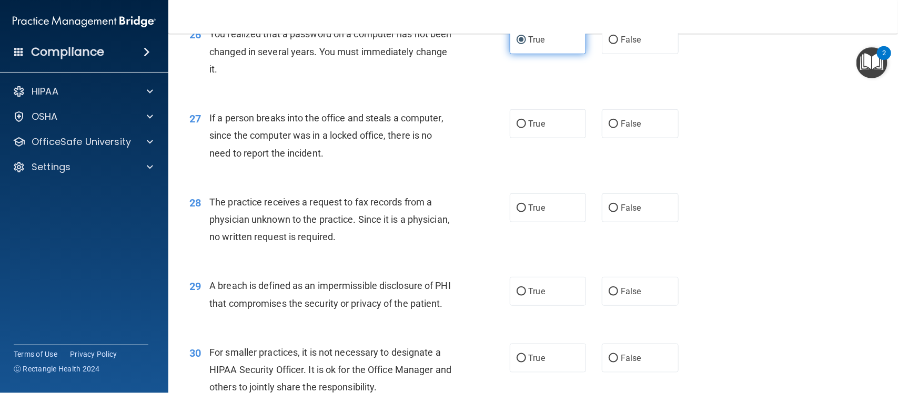
scroll to position [2210, 0]
click at [626, 125] on span "False" at bounding box center [631, 123] width 21 height 10
click at [618, 125] on input "False" at bounding box center [612, 124] width 9 height 8
radio input "true"
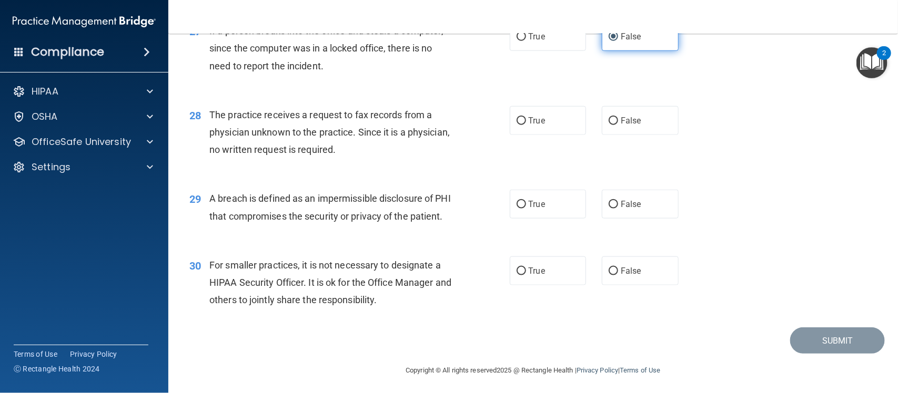
scroll to position [2297, 0]
click at [622, 121] on span "False" at bounding box center [631, 120] width 21 height 10
click at [618, 121] on input "False" at bounding box center [612, 121] width 9 height 8
radio input "true"
click at [529, 195] on label "True" at bounding box center [548, 203] width 77 height 29
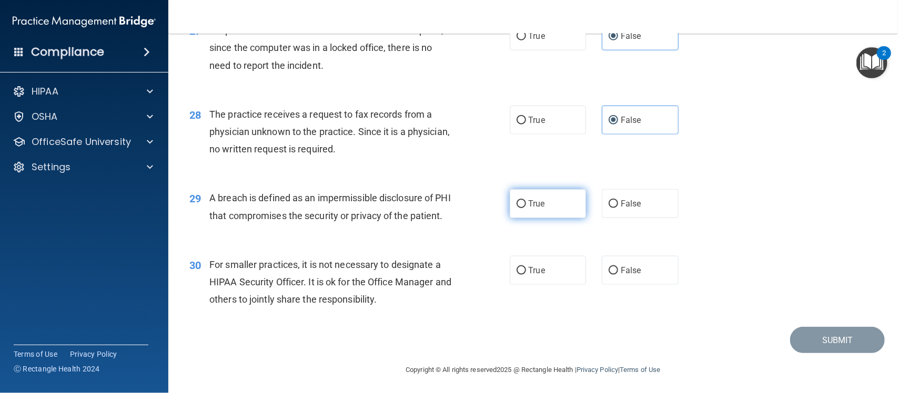
click at [526, 200] on input "True" at bounding box center [520, 204] width 9 height 8
radio input "true"
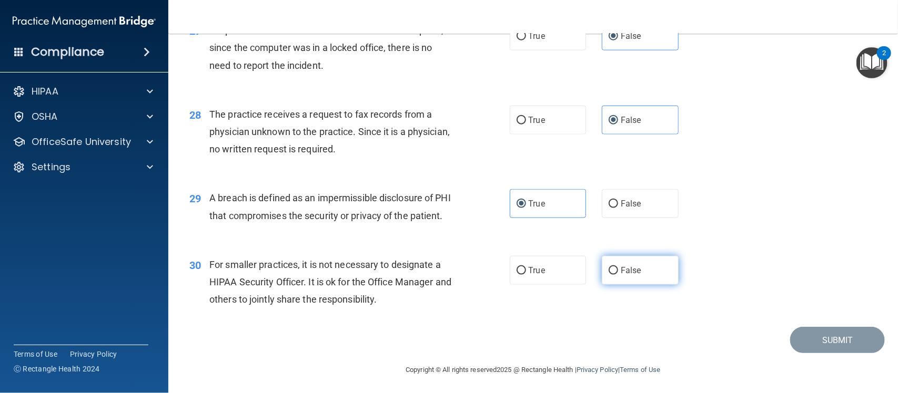
click at [608, 275] on input "False" at bounding box center [612, 271] width 9 height 8
radio input "true"
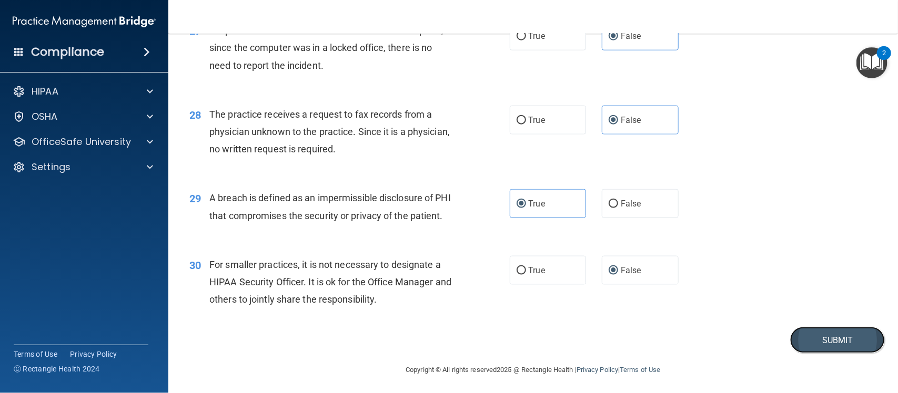
click at [790, 354] on button "Submit" at bounding box center [837, 340] width 95 height 27
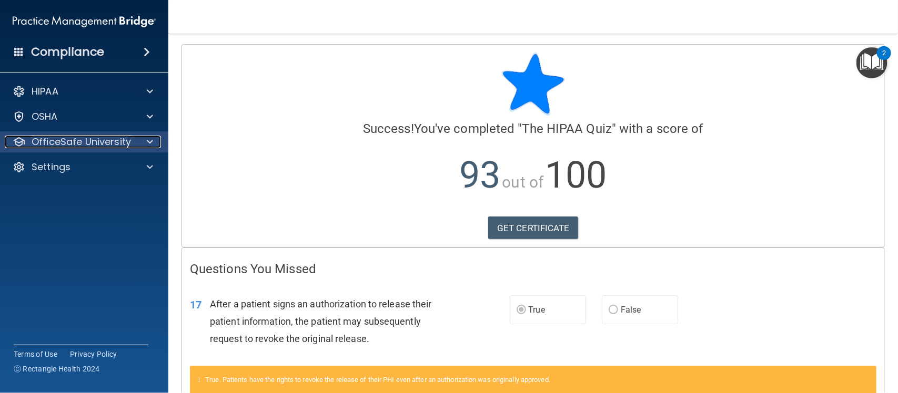
click at [156, 142] on div at bounding box center [148, 142] width 26 height 13
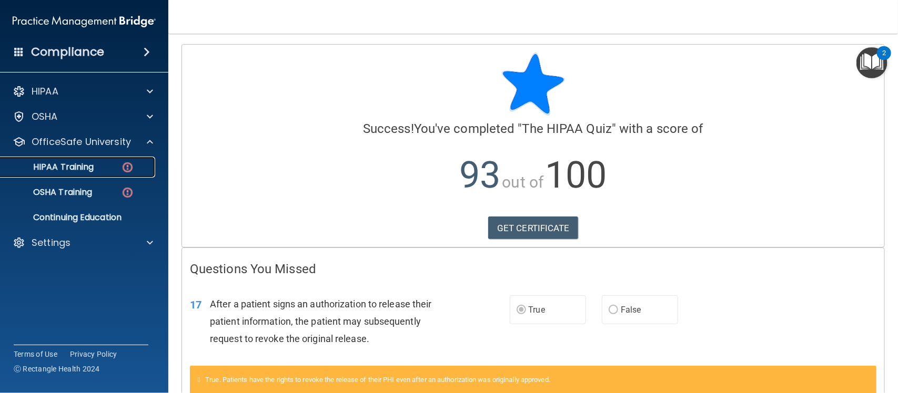
click at [88, 164] on p "HIPAA Training" at bounding box center [50, 167] width 87 height 11
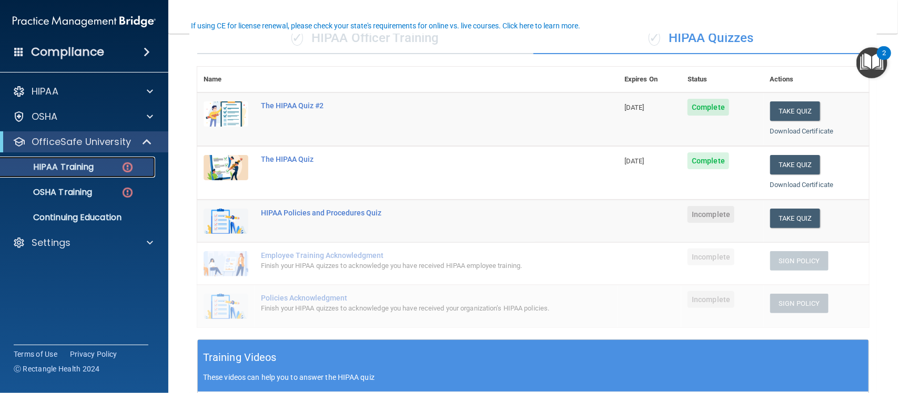
scroll to position [96, 0]
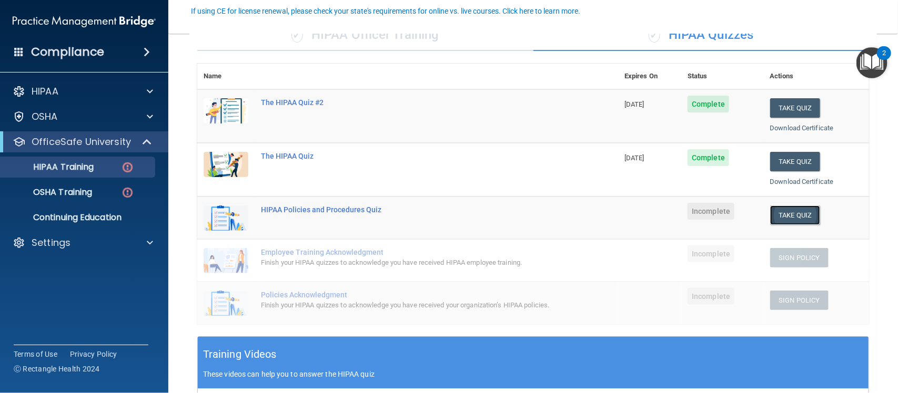
click at [792, 206] on button "Take Quiz" at bounding box center [795, 215] width 50 height 19
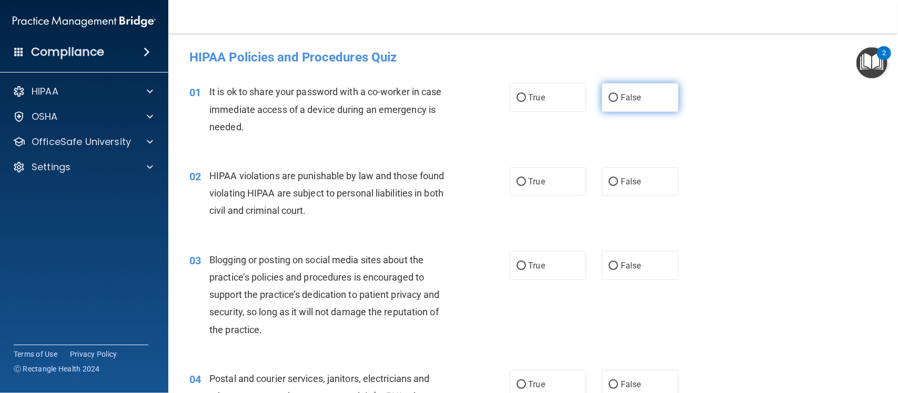
click at [603, 88] on label "False" at bounding box center [640, 97] width 77 height 29
click at [608, 94] on input "False" at bounding box center [612, 98] width 9 height 8
radio input "true"
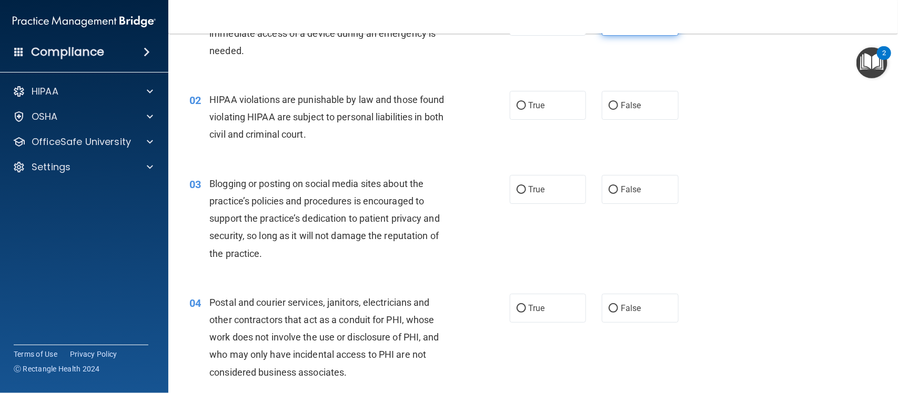
scroll to position [79, 0]
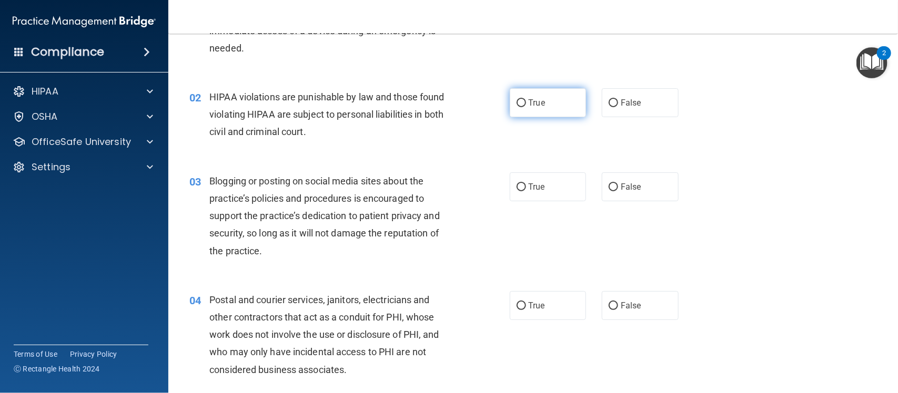
click at [537, 99] on span "True" at bounding box center [536, 103] width 16 height 10
click at [526, 99] on input "True" at bounding box center [520, 103] width 9 height 8
radio input "true"
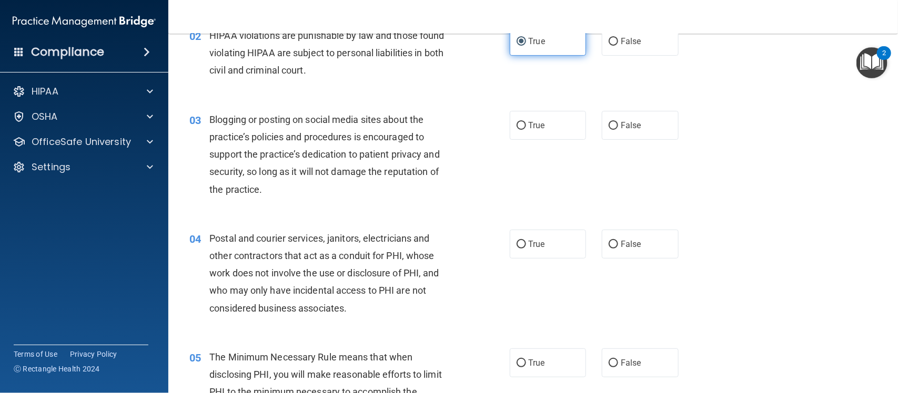
scroll to position [143, 0]
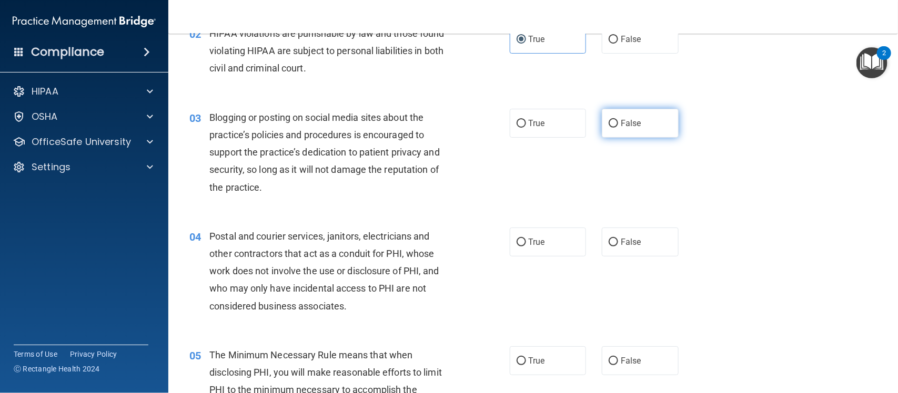
click at [655, 121] on label "False" at bounding box center [640, 123] width 77 height 29
click at [618, 121] on input "False" at bounding box center [612, 124] width 9 height 8
radio input "true"
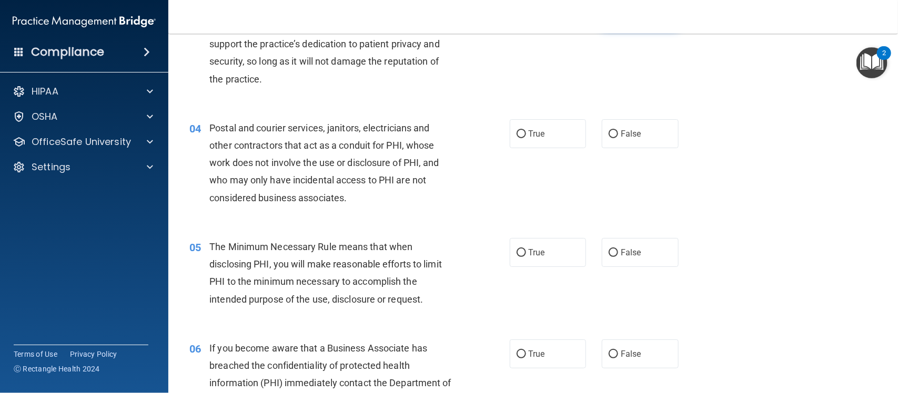
scroll to position [252, 0]
click at [655, 121] on label "False" at bounding box center [640, 132] width 77 height 29
click at [618, 129] on input "False" at bounding box center [612, 133] width 9 height 8
radio input "true"
click at [560, 135] on label "True" at bounding box center [548, 132] width 77 height 29
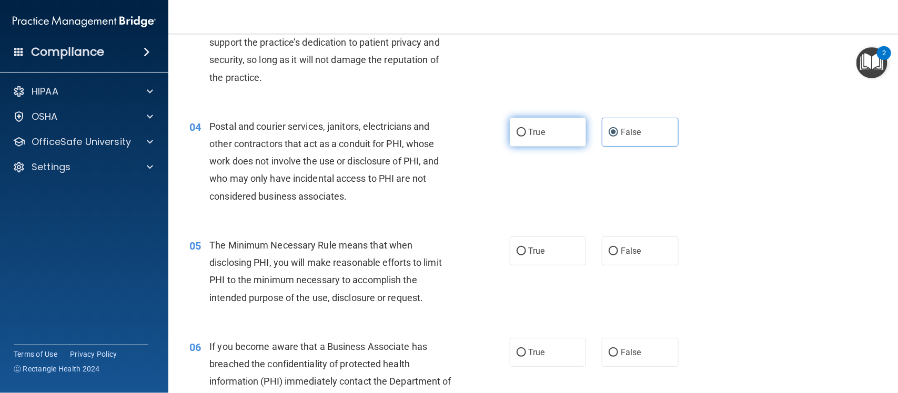
click at [526, 135] on input "True" at bounding box center [520, 133] width 9 height 8
radio input "true"
radio input "false"
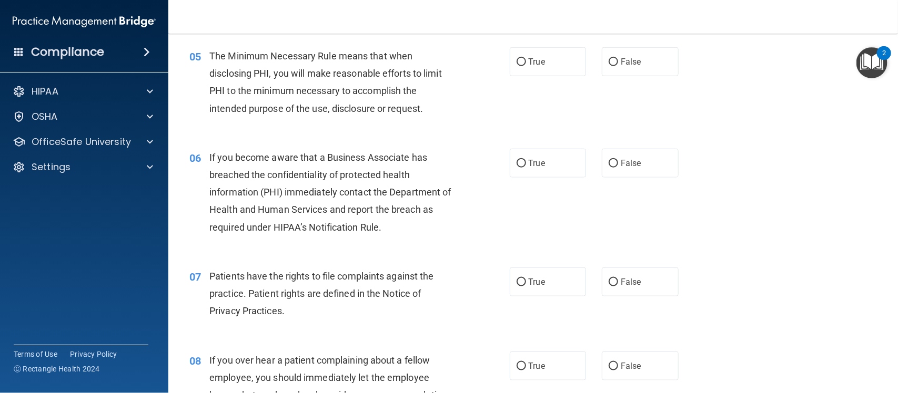
scroll to position [442, 0]
click at [515, 71] on label "True" at bounding box center [548, 61] width 77 height 29
click at [516, 66] on input "True" at bounding box center [520, 62] width 9 height 8
radio input "true"
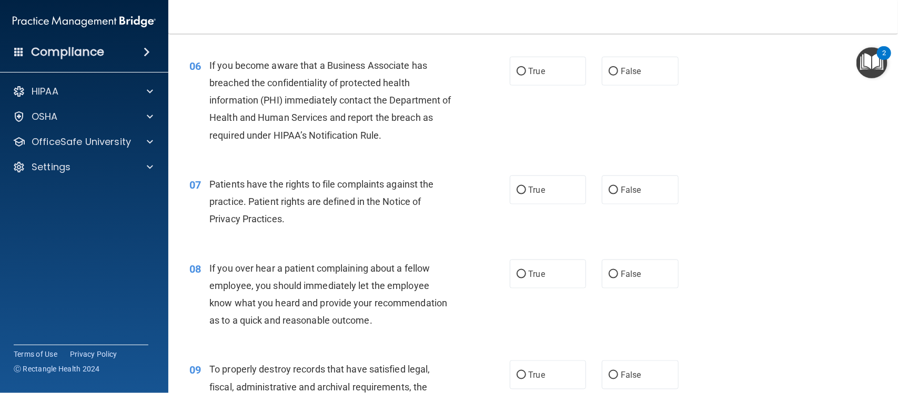
scroll to position [534, 0]
click at [545, 62] on label "True" at bounding box center [548, 70] width 77 height 29
click at [526, 67] on input "True" at bounding box center [520, 71] width 9 height 8
radio input "true"
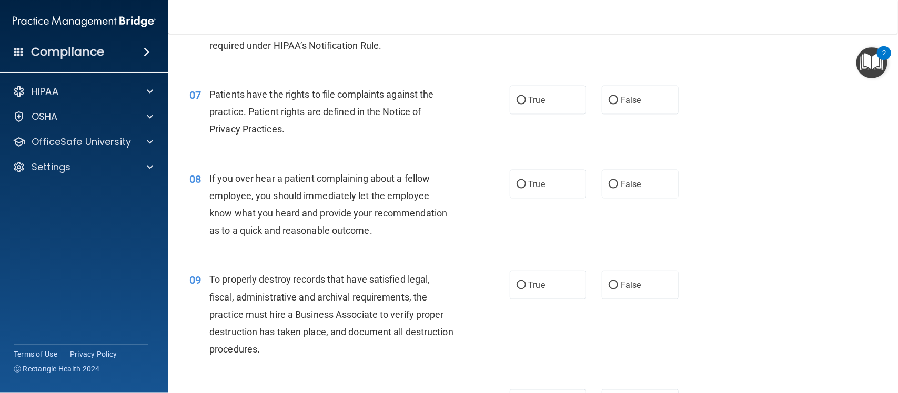
scroll to position [624, 0]
click at [544, 100] on label "True" at bounding box center [548, 99] width 77 height 29
click at [526, 100] on input "True" at bounding box center [520, 100] width 9 height 8
radio input "true"
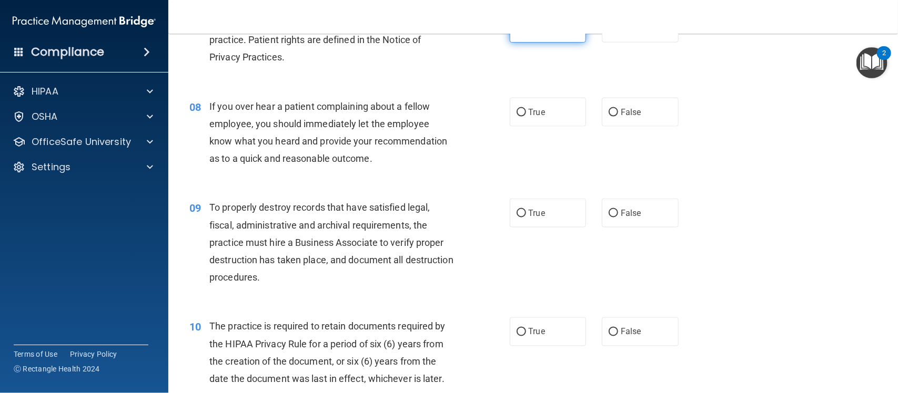
scroll to position [697, 0]
click at [602, 114] on label "False" at bounding box center [640, 111] width 77 height 29
click at [608, 114] on input "False" at bounding box center [612, 112] width 9 height 8
radio input "true"
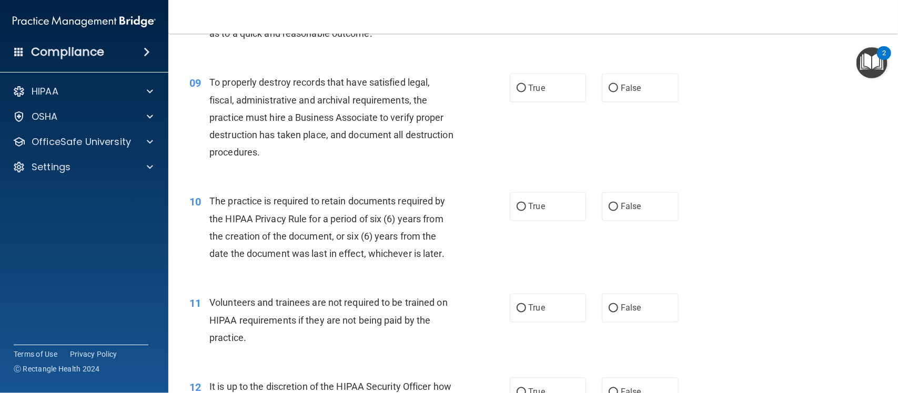
scroll to position [827, 0]
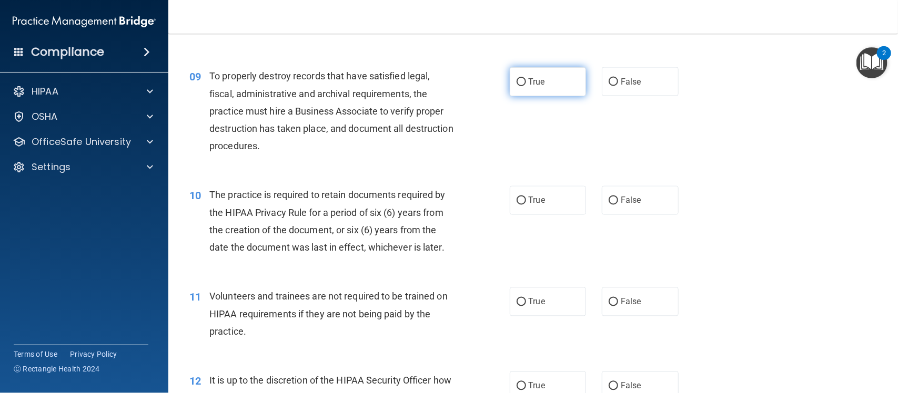
click at [543, 73] on label "True" at bounding box center [548, 81] width 77 height 29
click at [526, 78] on input "True" at bounding box center [520, 82] width 9 height 8
radio input "true"
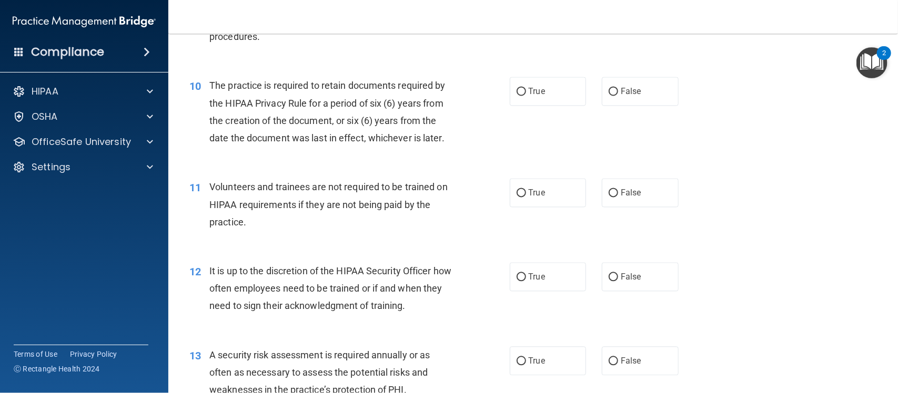
scroll to position [937, 0]
click at [543, 73] on div "10 The practice is required to retain documents required by the HIPAA Privacy R…" at bounding box center [532, 113] width 703 height 101
click at [543, 88] on label "True" at bounding box center [548, 90] width 77 height 29
click at [526, 88] on input "True" at bounding box center [520, 91] width 9 height 8
radio input "true"
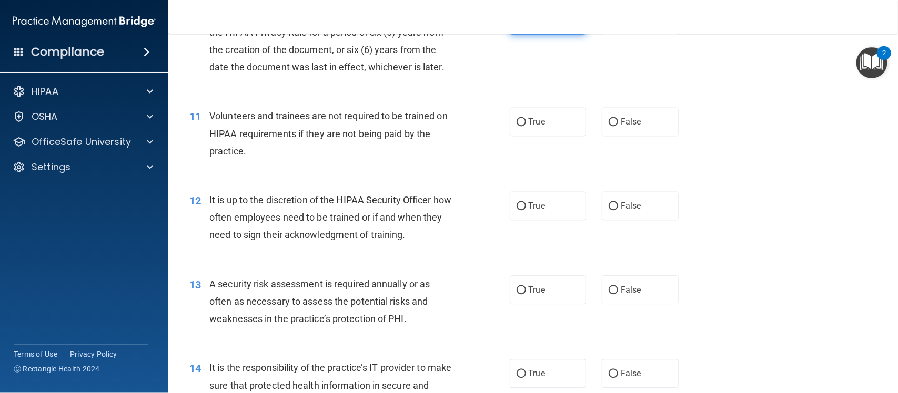
scroll to position [1016, 0]
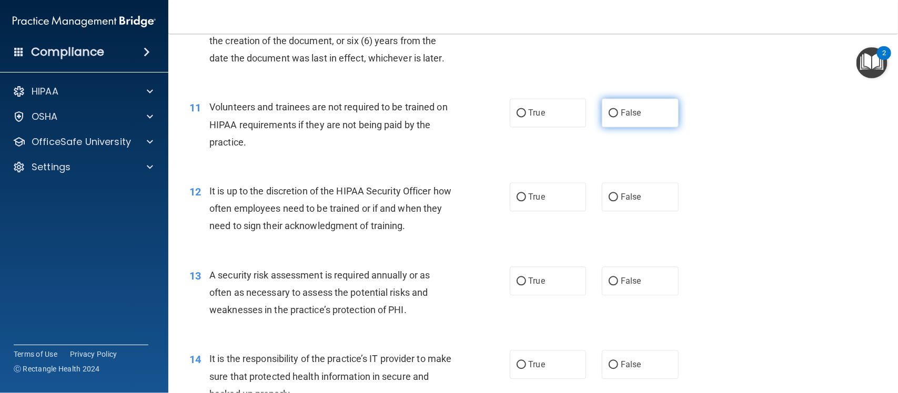
click at [627, 116] on span "False" at bounding box center [631, 113] width 21 height 10
click at [618, 116] on input "False" at bounding box center [612, 113] width 9 height 8
radio input "true"
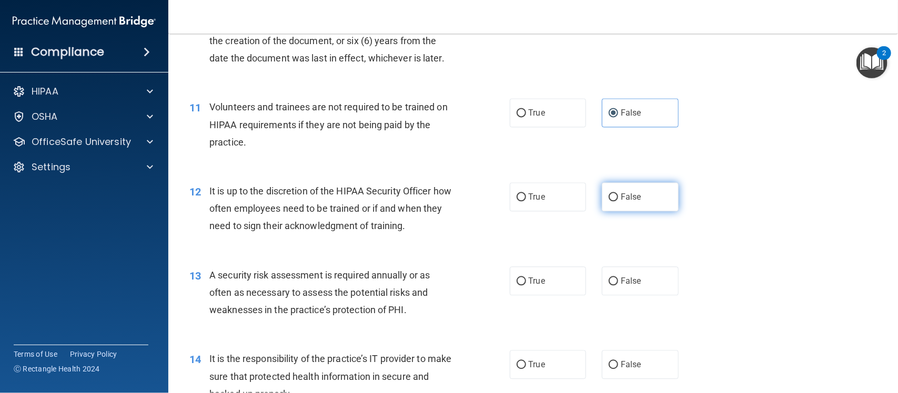
click at [632, 185] on label "False" at bounding box center [640, 196] width 77 height 29
click at [618, 194] on input "False" at bounding box center [612, 198] width 9 height 8
radio input "true"
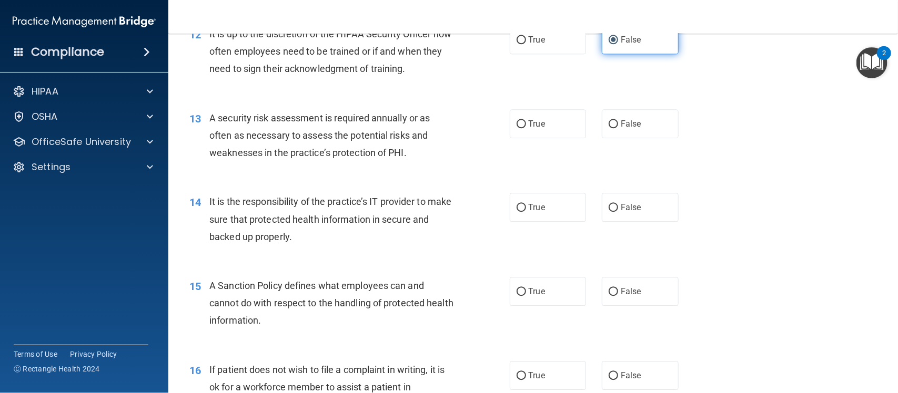
scroll to position [1179, 0]
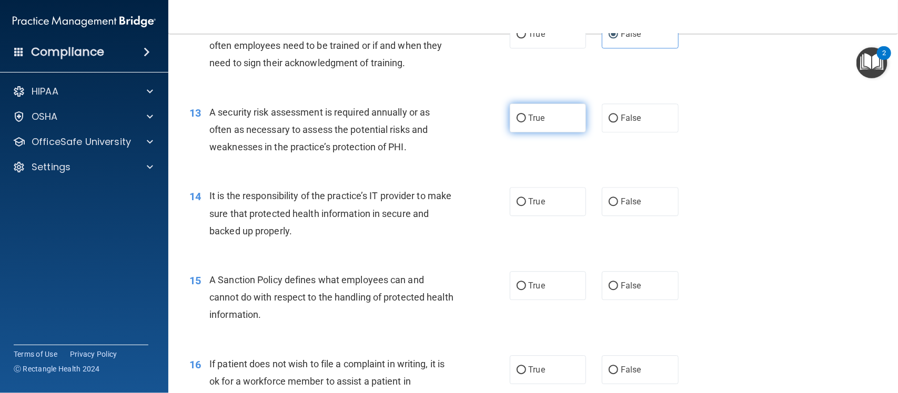
click at [530, 108] on label "True" at bounding box center [548, 118] width 77 height 29
click at [526, 115] on input "True" at bounding box center [520, 119] width 9 height 8
radio input "true"
click at [542, 204] on label "True" at bounding box center [548, 201] width 77 height 29
click at [526, 204] on input "True" at bounding box center [520, 202] width 9 height 8
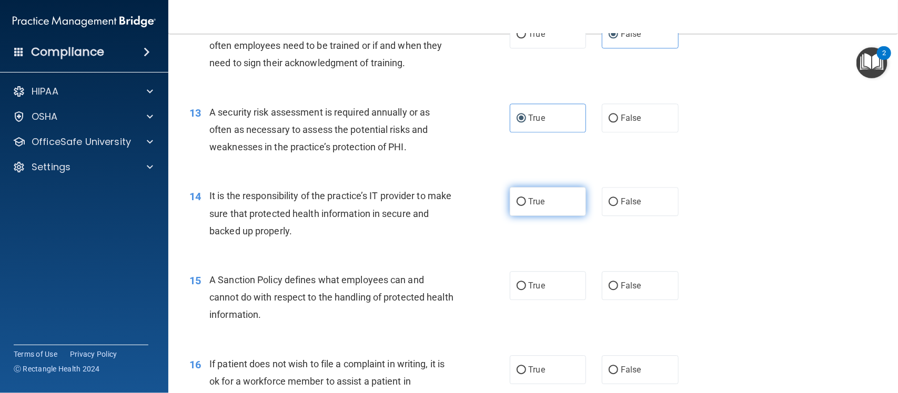
radio input "true"
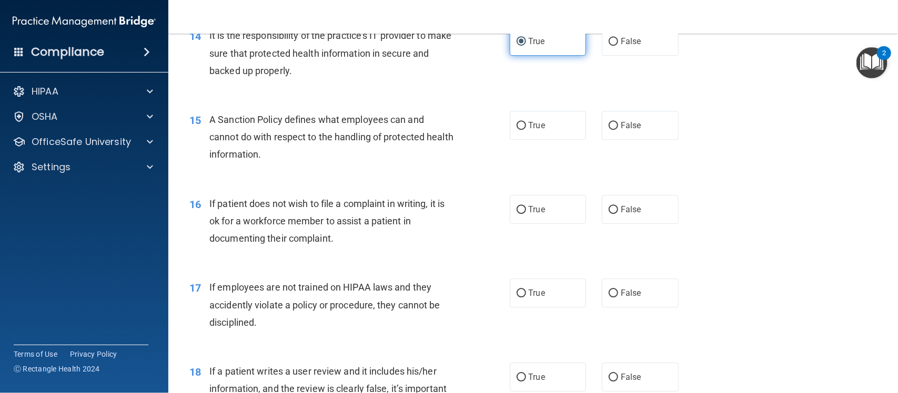
scroll to position [1341, 0]
click at [516, 126] on input "True" at bounding box center [520, 125] width 9 height 8
radio input "true"
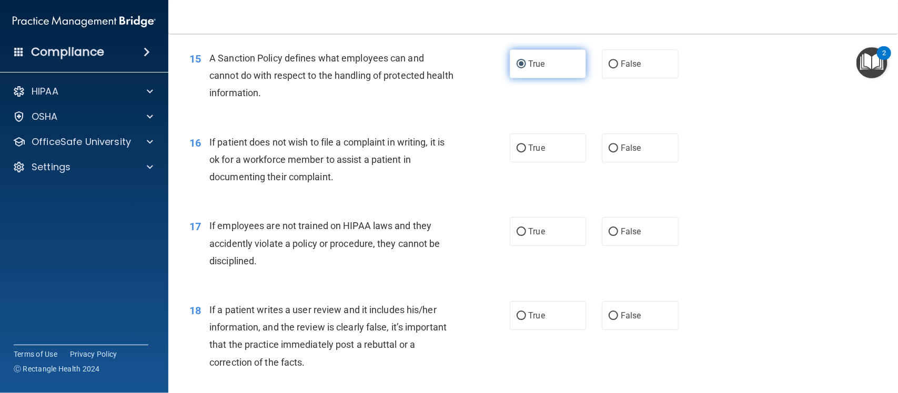
scroll to position [1404, 0]
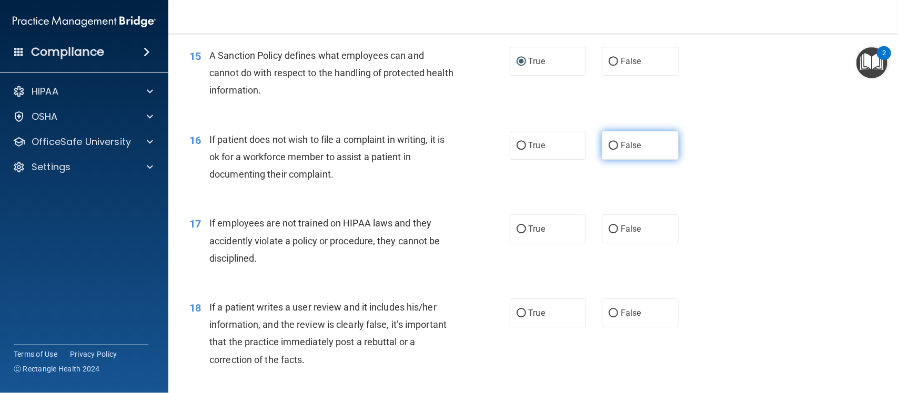
click at [630, 152] on label "False" at bounding box center [640, 145] width 77 height 29
click at [618, 150] on input "False" at bounding box center [612, 146] width 9 height 8
radio input "true"
click at [542, 154] on label "True" at bounding box center [548, 145] width 77 height 29
click at [526, 150] on input "True" at bounding box center [520, 146] width 9 height 8
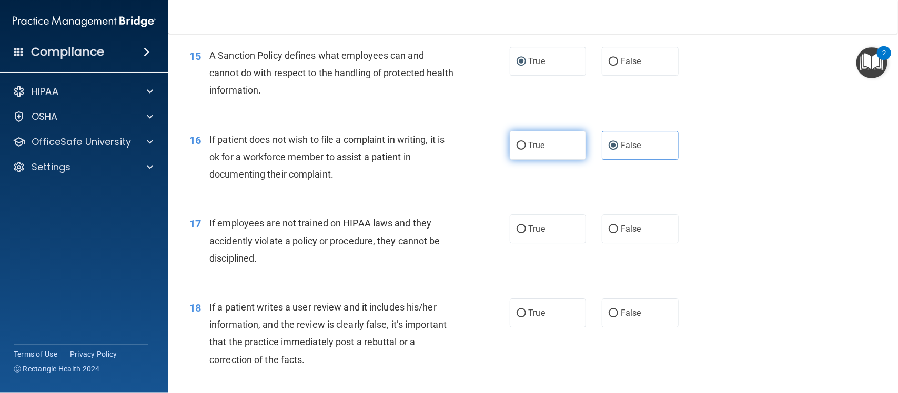
radio input "true"
radio input "false"
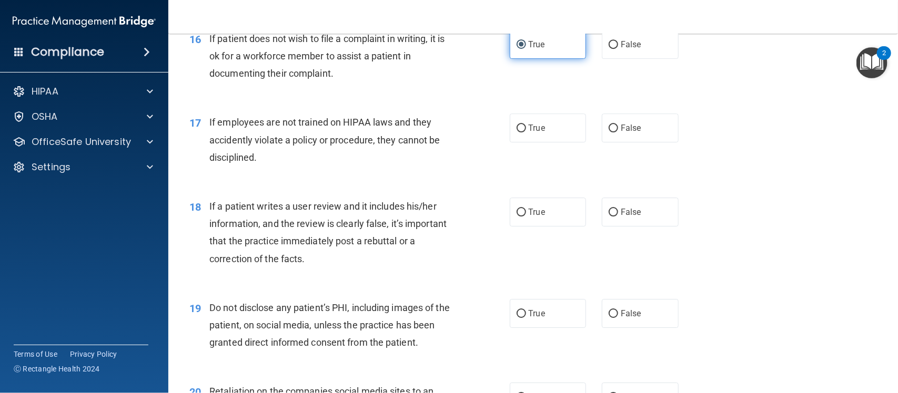
scroll to position [1506, 0]
click at [553, 128] on label "True" at bounding box center [548, 127] width 77 height 29
click at [526, 128] on input "True" at bounding box center [520, 128] width 9 height 8
radio input "true"
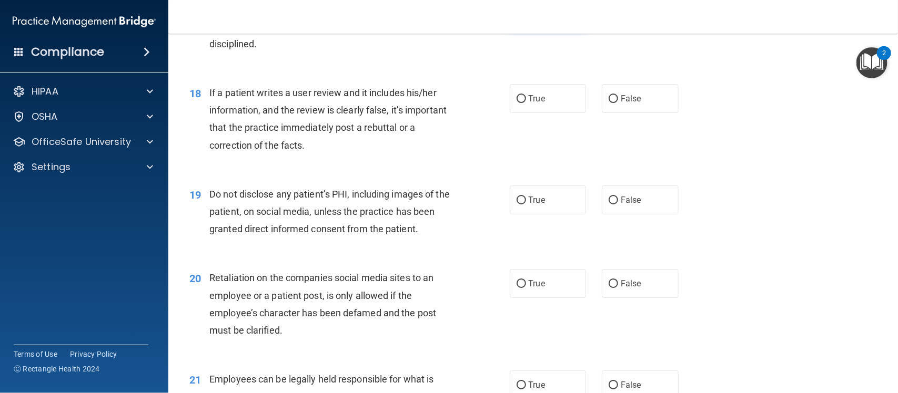
scroll to position [1620, 0]
click at [658, 83] on label "False" at bounding box center [640, 97] width 77 height 29
click at [618, 94] on input "False" at bounding box center [612, 98] width 9 height 8
radio input "true"
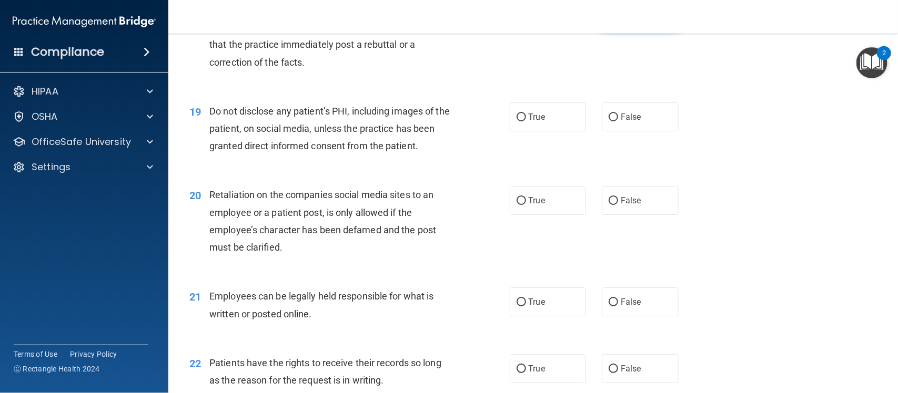
scroll to position [1703, 0]
click at [651, 123] on label "False" at bounding box center [640, 115] width 77 height 29
click at [618, 120] on input "False" at bounding box center [612, 117] width 9 height 8
radio input "true"
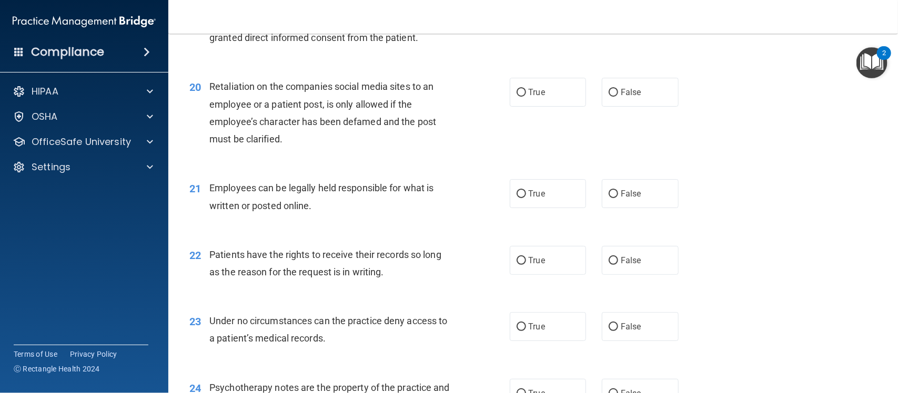
scroll to position [1811, 0]
click at [618, 82] on label "False" at bounding box center [640, 91] width 77 height 29
click at [618, 88] on input "False" at bounding box center [612, 92] width 9 height 8
radio input "true"
click at [534, 184] on label "True" at bounding box center [548, 193] width 77 height 29
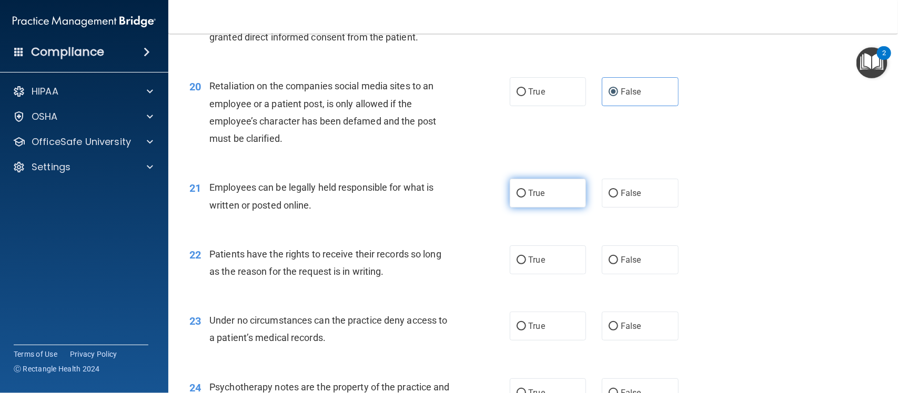
click at [526, 190] on input "True" at bounding box center [520, 194] width 9 height 8
radio input "true"
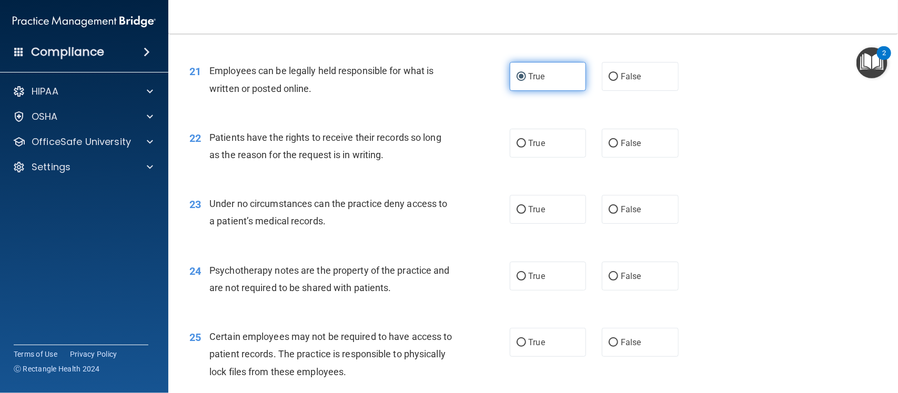
scroll to position [1928, 0]
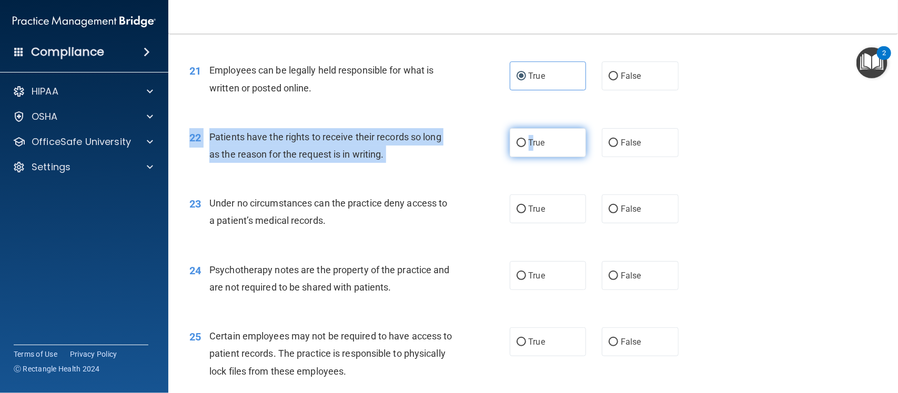
drag, startPoint x: 533, startPoint y: 164, endPoint x: 529, endPoint y: 145, distance: 19.3
click at [529, 145] on div "22 Patients have the rights to receive their records so long as the reason for …" at bounding box center [532, 148] width 703 height 66
click at [529, 145] on span "True" at bounding box center [536, 143] width 16 height 10
click at [526, 145] on input "True" at bounding box center [520, 143] width 9 height 8
radio input "true"
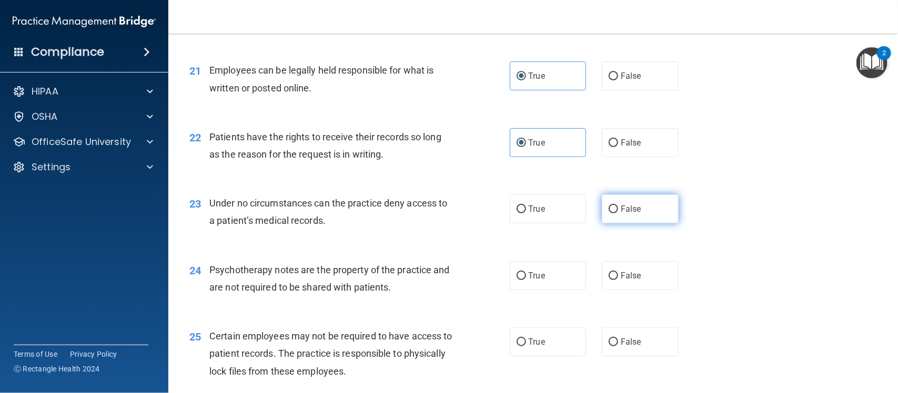
click at [621, 204] on label "False" at bounding box center [640, 209] width 77 height 29
click at [618, 206] on input "False" at bounding box center [612, 210] width 9 height 8
radio input "true"
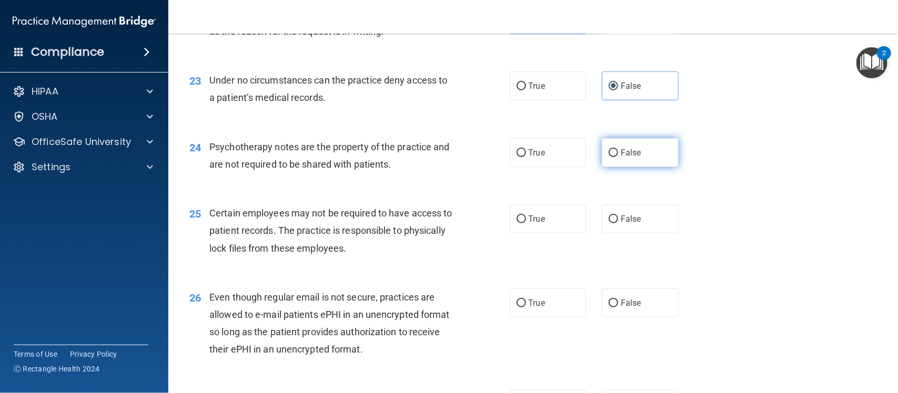
scroll to position [2051, 0]
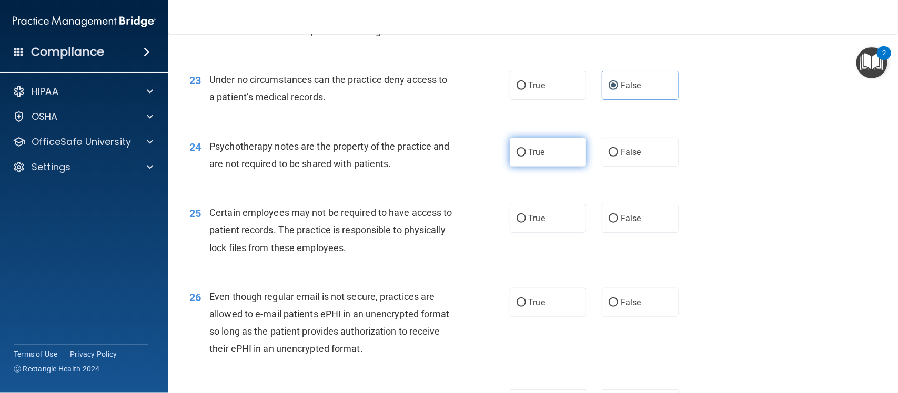
click at [547, 158] on label "True" at bounding box center [548, 152] width 77 height 29
click at [526, 157] on input "True" at bounding box center [520, 153] width 9 height 8
radio input "true"
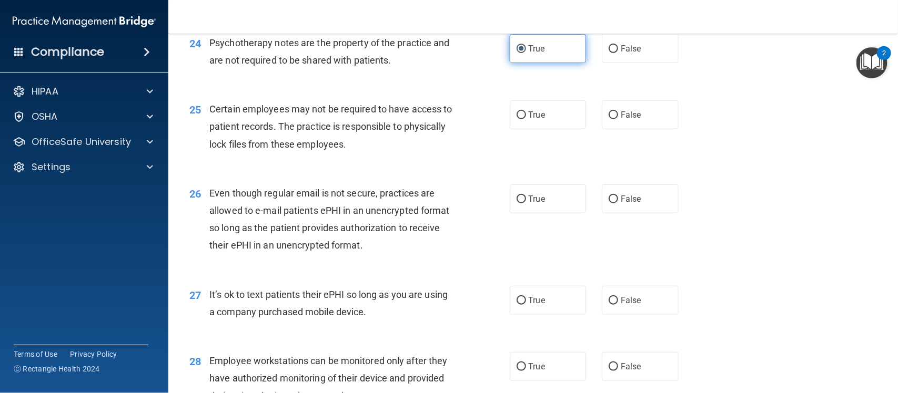
scroll to position [2154, 0]
click at [542, 117] on label "True" at bounding box center [548, 115] width 77 height 29
click at [526, 117] on input "True" at bounding box center [520, 117] width 9 height 8
radio input "true"
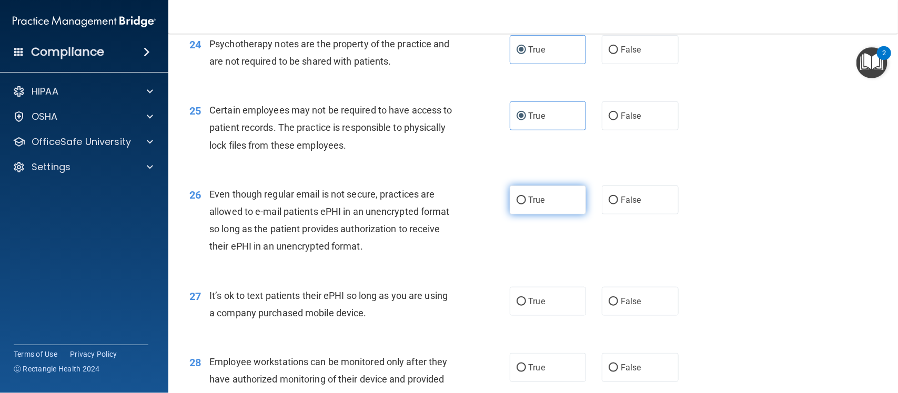
click at [556, 214] on label "True" at bounding box center [548, 200] width 77 height 29
click at [526, 205] on input "True" at bounding box center [520, 201] width 9 height 8
radio input "true"
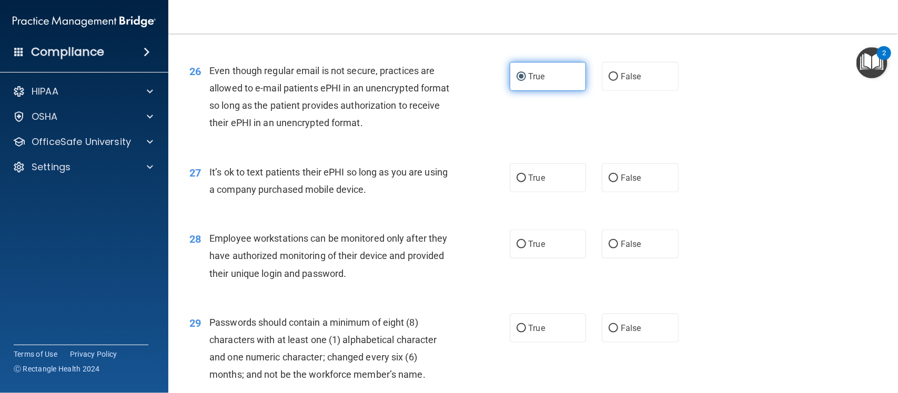
scroll to position [2278, 0]
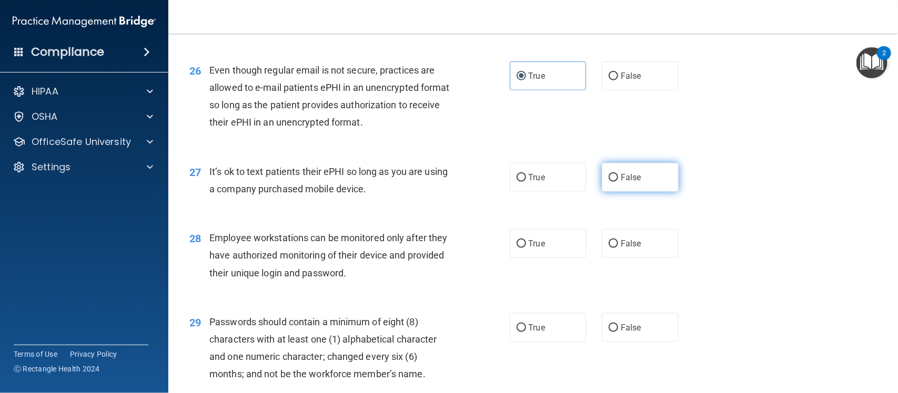
click at [637, 175] on label "False" at bounding box center [640, 177] width 77 height 29
click at [618, 175] on input "False" at bounding box center [612, 178] width 9 height 8
radio input "true"
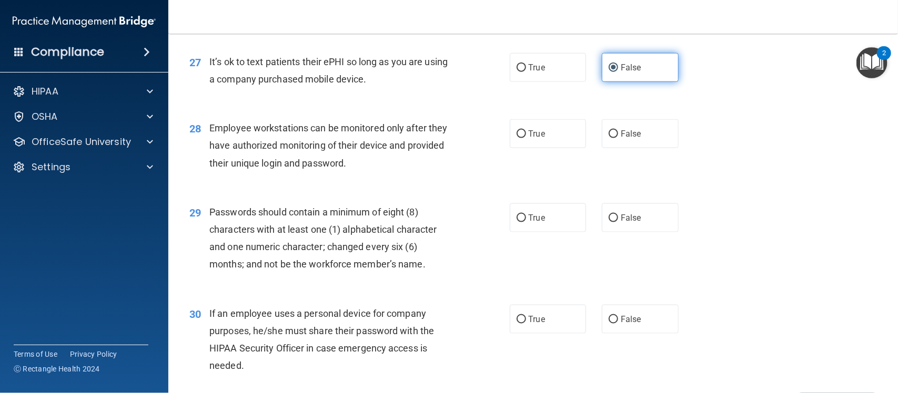
scroll to position [2392, 0]
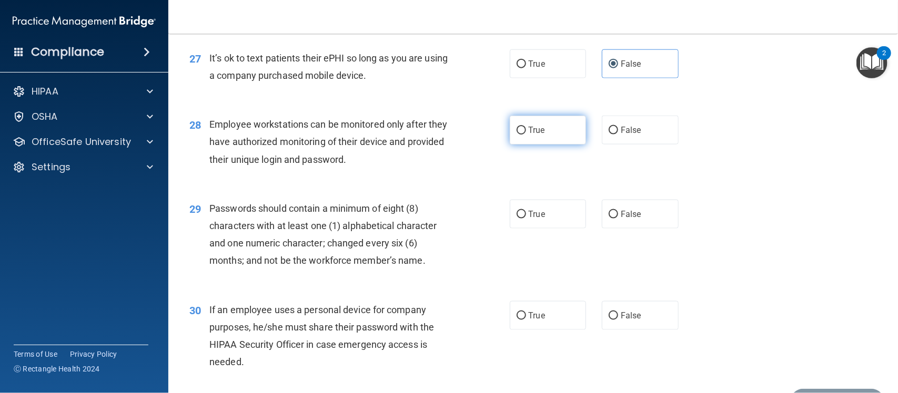
click at [532, 124] on label "True" at bounding box center [548, 130] width 77 height 29
click at [526, 127] on input "True" at bounding box center [520, 131] width 9 height 8
radio input "true"
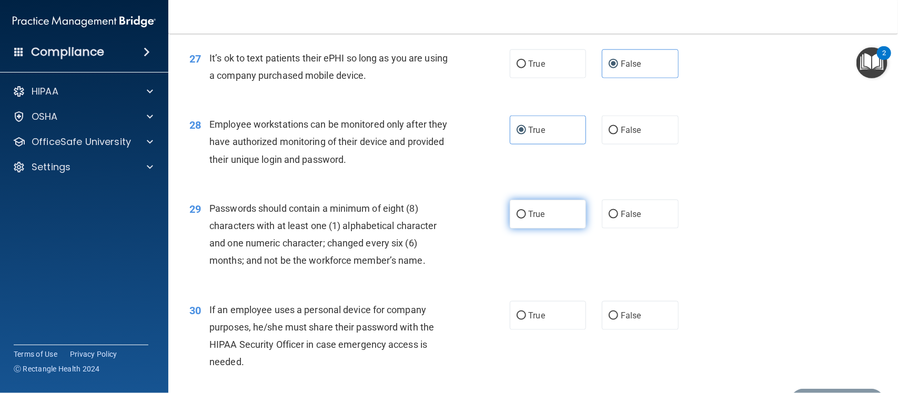
click at [520, 226] on label "True" at bounding box center [548, 214] width 77 height 29
click at [520, 219] on input "True" at bounding box center [520, 215] width 9 height 8
radio input "true"
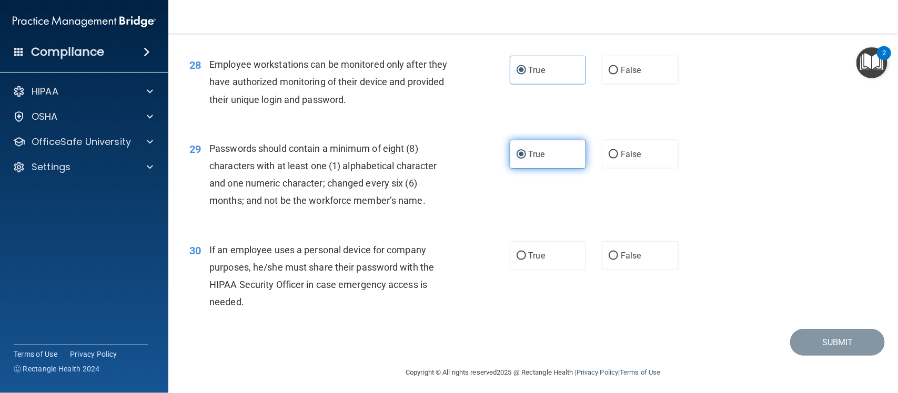
scroll to position [2457, 0]
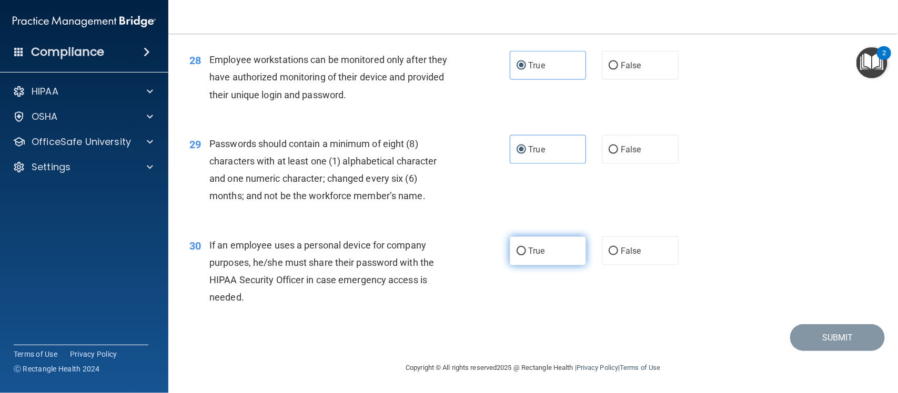
click at [528, 250] on span "True" at bounding box center [536, 251] width 16 height 10
click at [526, 250] on input "True" at bounding box center [520, 252] width 9 height 8
radio input "true"
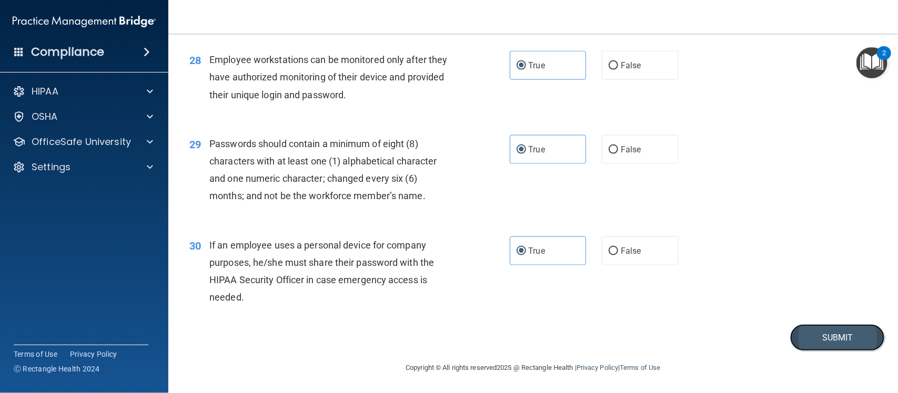
click at [806, 334] on button "Submit" at bounding box center [837, 337] width 95 height 27
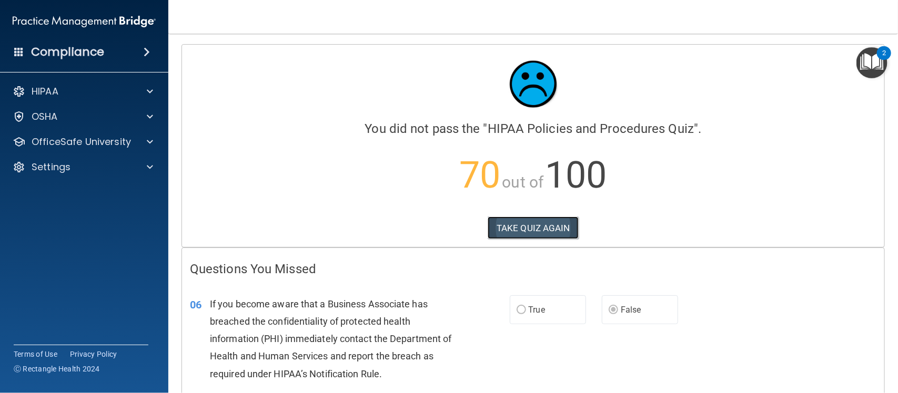
click at [561, 219] on button "TAKE QUIZ AGAIN" at bounding box center [532, 228] width 91 height 23
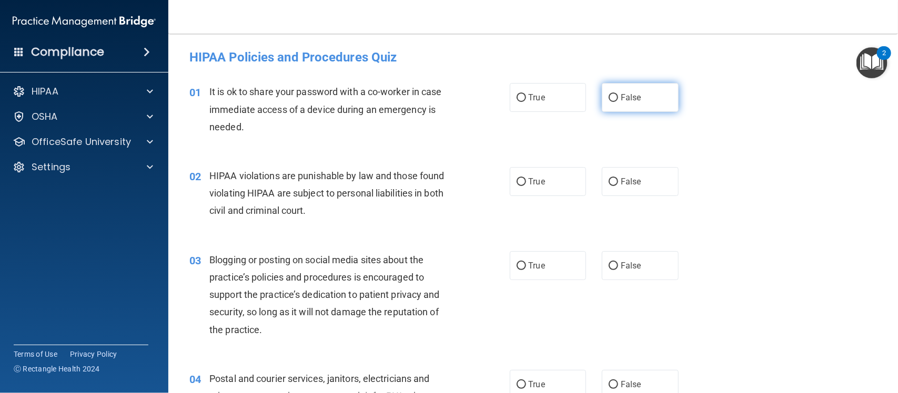
click at [621, 100] on span "False" at bounding box center [631, 98] width 21 height 10
click at [618, 100] on input "False" at bounding box center [612, 98] width 9 height 8
radio input "true"
click at [643, 154] on div "02 HIPAA violations are punishable by law and those found violating HIPAA are s…" at bounding box center [532, 196] width 703 height 84
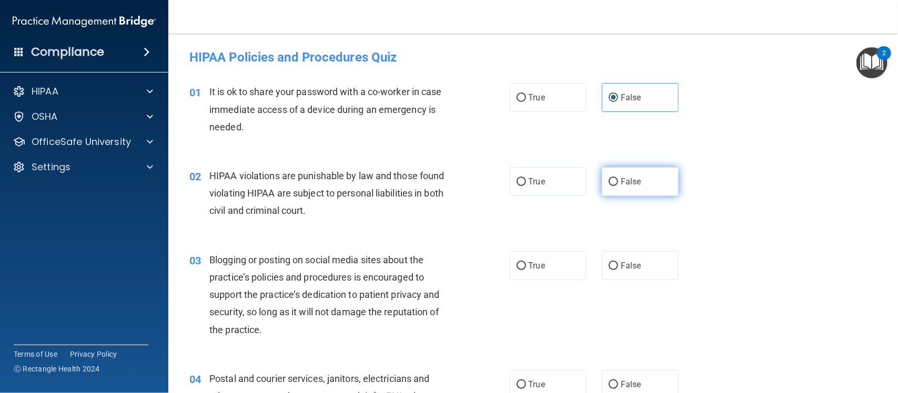
click at [639, 179] on label "False" at bounding box center [640, 181] width 77 height 29
click at [618, 179] on input "False" at bounding box center [612, 182] width 9 height 8
radio input "true"
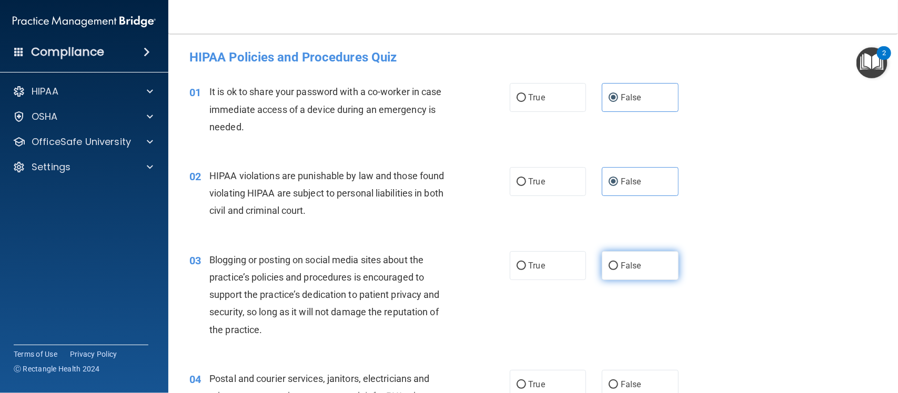
click at [637, 274] on label "False" at bounding box center [640, 265] width 77 height 29
click at [618, 270] on input "False" at bounding box center [612, 266] width 9 height 8
radio input "true"
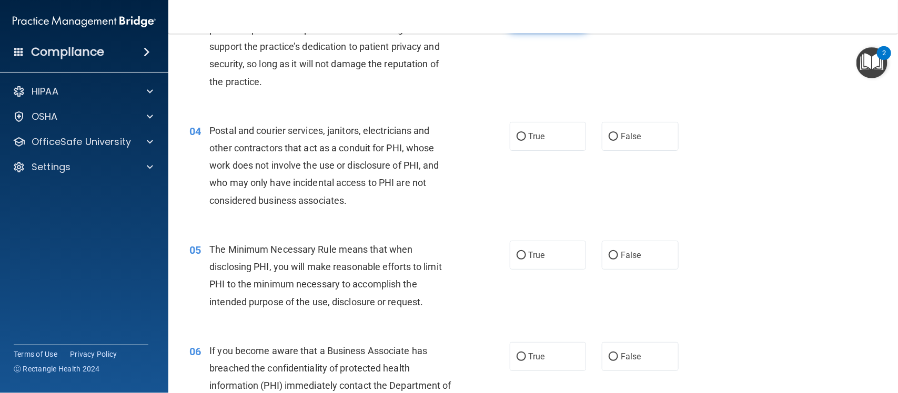
scroll to position [250, 0]
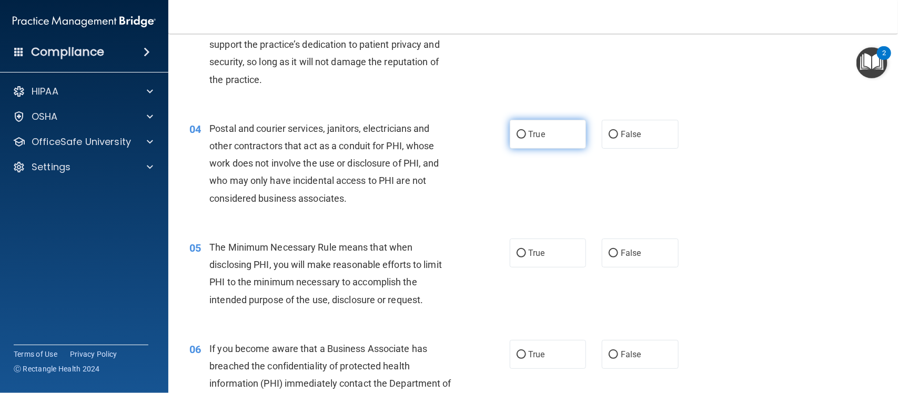
click at [534, 135] on span "True" at bounding box center [536, 134] width 16 height 10
click at [526, 135] on input "True" at bounding box center [520, 135] width 9 height 8
radio input "true"
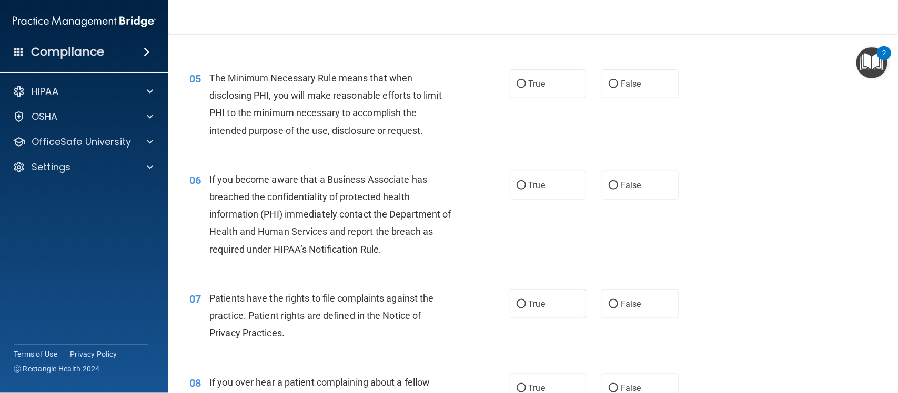
scroll to position [421, 0]
click at [516, 84] on input "True" at bounding box center [520, 83] width 9 height 8
radio input "true"
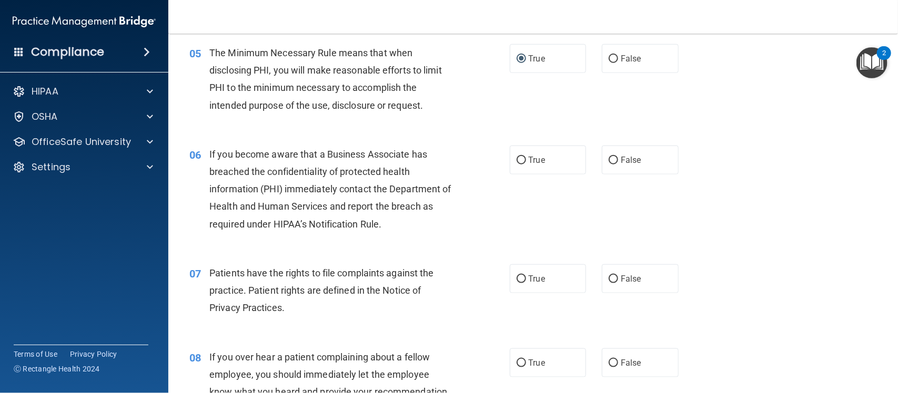
scroll to position [446, 0]
click at [621, 159] on span "False" at bounding box center [631, 159] width 21 height 10
click at [618, 159] on input "False" at bounding box center [612, 160] width 9 height 8
radio input "true"
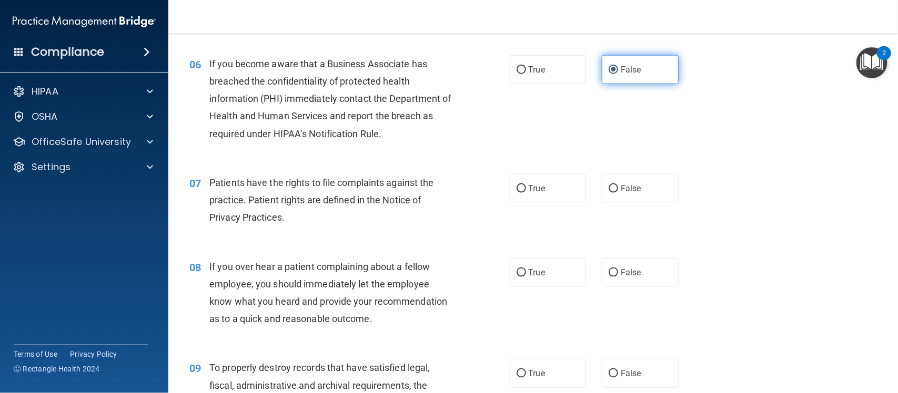
scroll to position [579, 0]
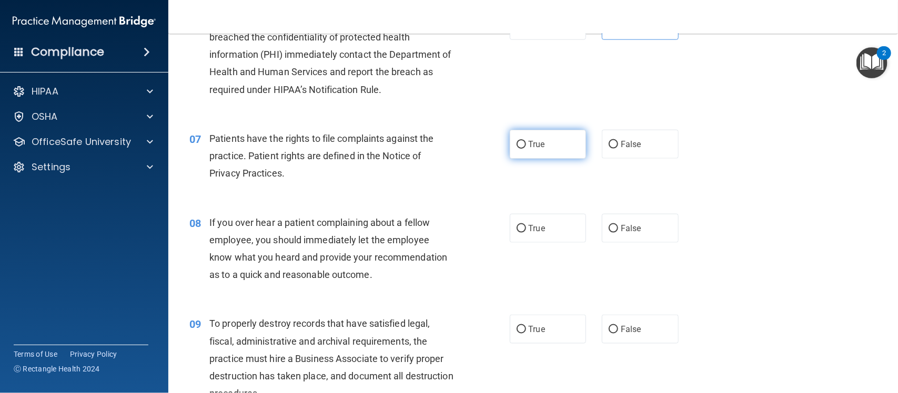
click at [542, 148] on label "True" at bounding box center [548, 144] width 77 height 29
click at [526, 148] on input "True" at bounding box center [520, 145] width 9 height 8
radio input "true"
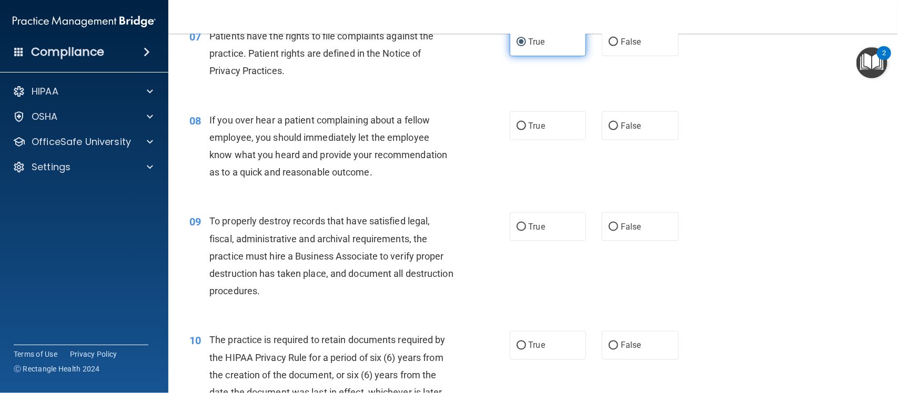
scroll to position [689, 0]
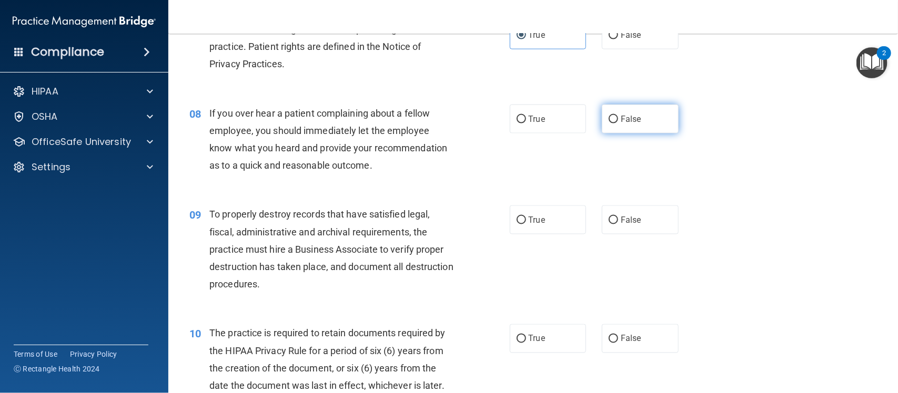
click at [609, 106] on label "False" at bounding box center [640, 119] width 77 height 29
click at [609, 116] on input "False" at bounding box center [612, 120] width 9 height 8
radio input "true"
click at [608, 221] on input "False" at bounding box center [612, 221] width 9 height 8
radio input "true"
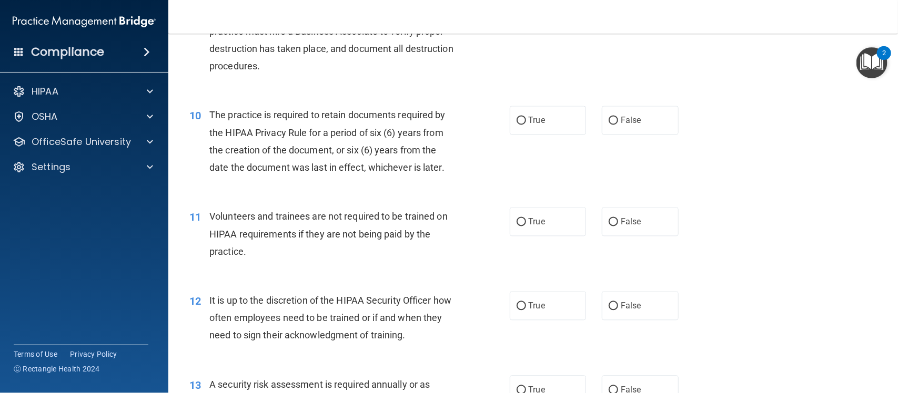
scroll to position [908, 0]
click at [510, 130] on label "True" at bounding box center [548, 119] width 77 height 29
click at [516, 124] on input "True" at bounding box center [520, 120] width 9 height 8
radio input "true"
click at [627, 216] on label "False" at bounding box center [640, 221] width 77 height 29
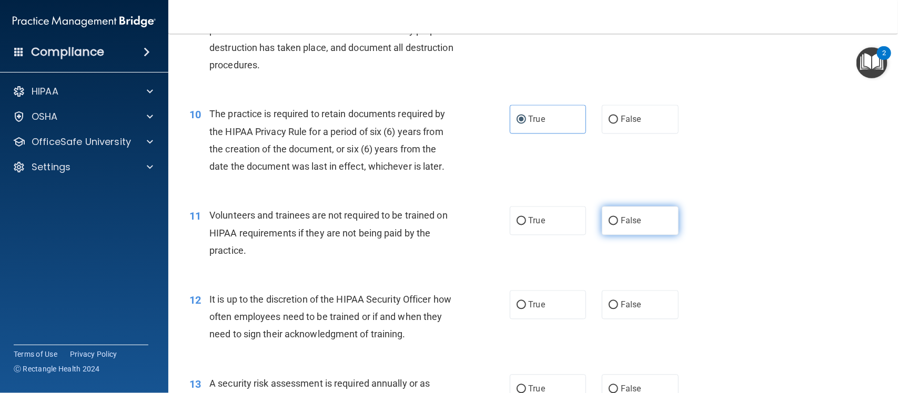
click at [618, 218] on input "False" at bounding box center [612, 222] width 9 height 8
radio input "true"
click at [635, 293] on label "False" at bounding box center [640, 305] width 77 height 29
click at [618, 302] on input "False" at bounding box center [612, 306] width 9 height 8
radio input "true"
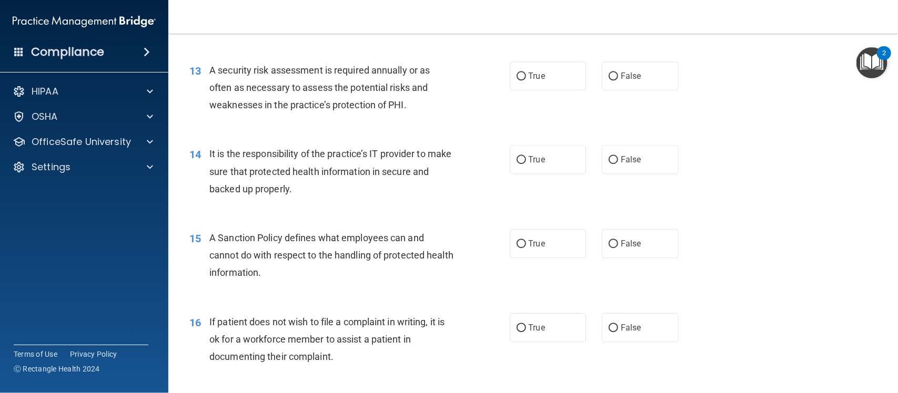
scroll to position [1223, 0]
click at [572, 72] on label "True" at bounding box center [548, 74] width 77 height 29
click at [526, 72] on input "True" at bounding box center [520, 75] width 9 height 8
radio input "true"
click at [608, 145] on label "False" at bounding box center [640, 158] width 77 height 29
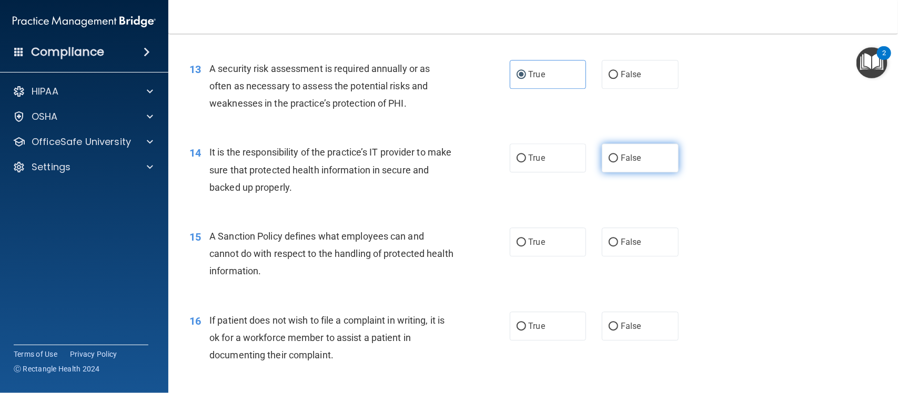
click at [608, 155] on input "False" at bounding box center [612, 159] width 9 height 8
radio input "true"
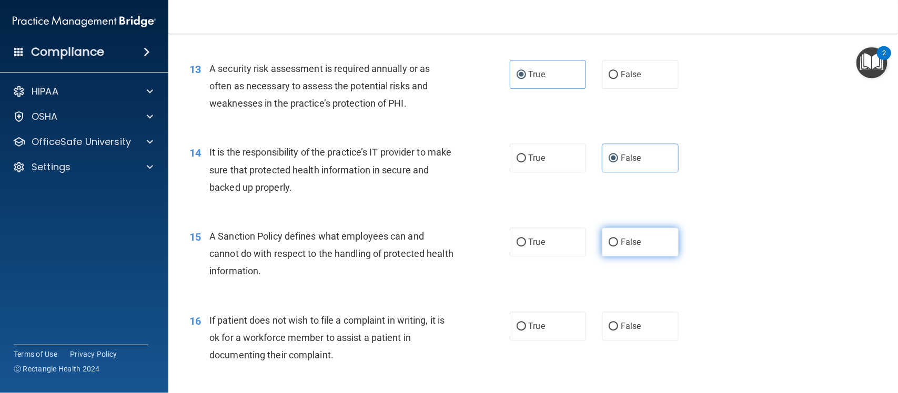
click at [626, 234] on label "False" at bounding box center [640, 242] width 77 height 29
click at [618, 239] on input "False" at bounding box center [612, 243] width 9 height 8
radio input "true"
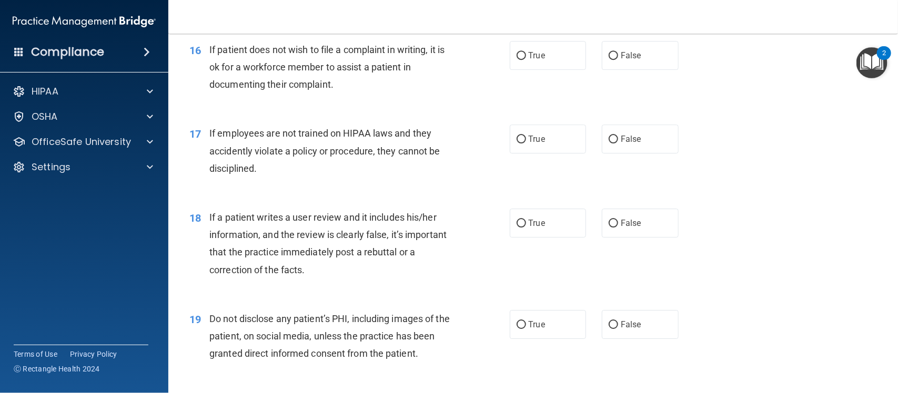
scroll to position [1495, 0]
click at [530, 59] on span "True" at bounding box center [536, 54] width 16 height 10
click at [526, 59] on input "True" at bounding box center [520, 55] width 9 height 8
radio input "true"
click at [602, 133] on label "False" at bounding box center [640, 138] width 77 height 29
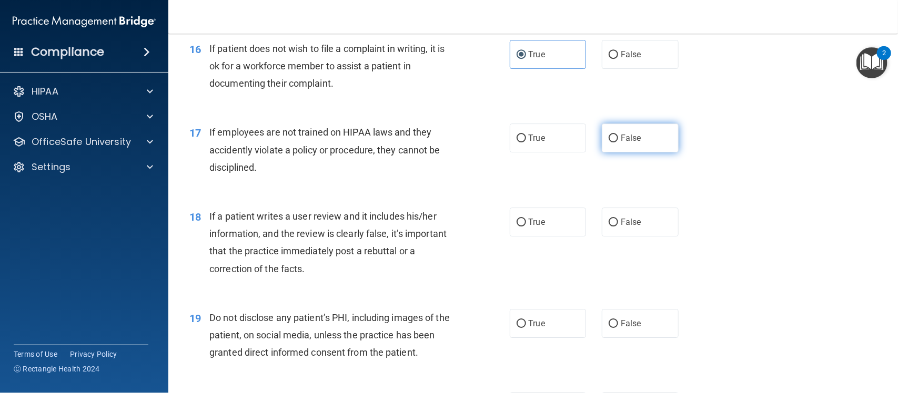
click at [608, 135] on input "False" at bounding box center [612, 139] width 9 height 8
radio input "true"
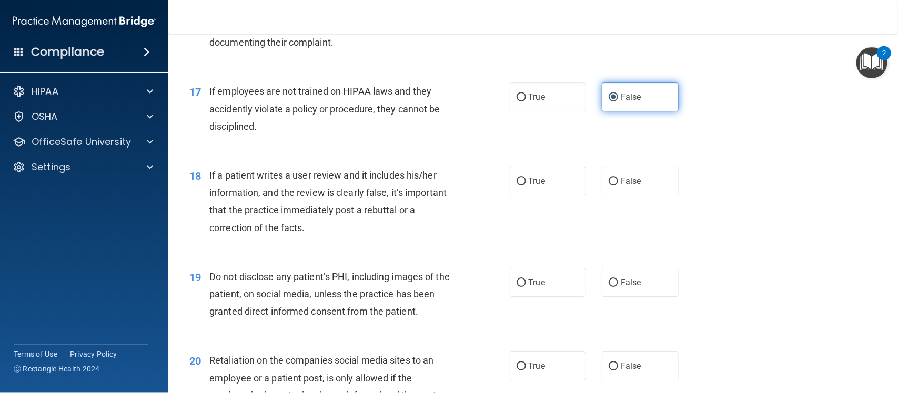
scroll to position [1537, 0]
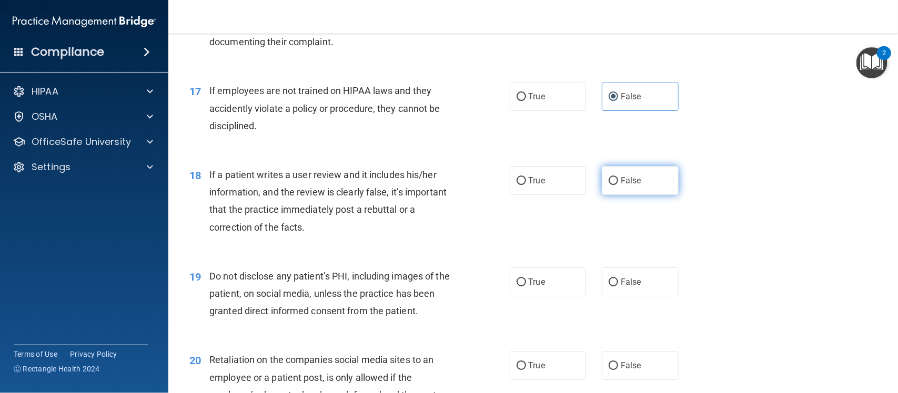
click at [621, 184] on span "False" at bounding box center [631, 181] width 21 height 10
click at [618, 184] on input "False" at bounding box center [612, 181] width 9 height 8
radio input "true"
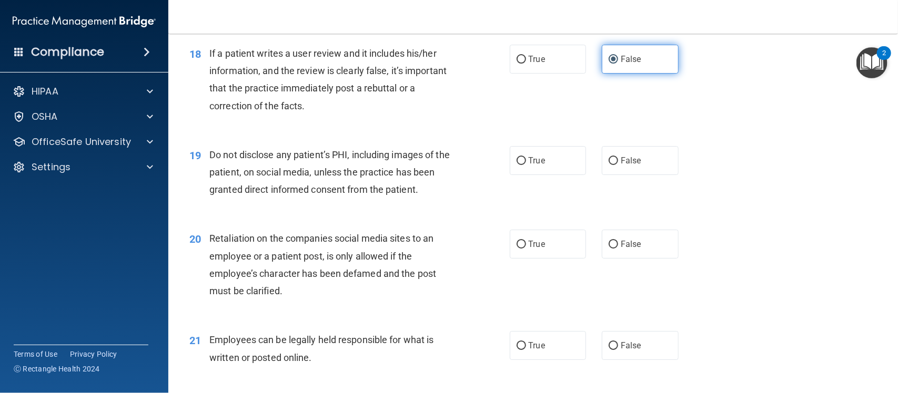
scroll to position [1659, 0]
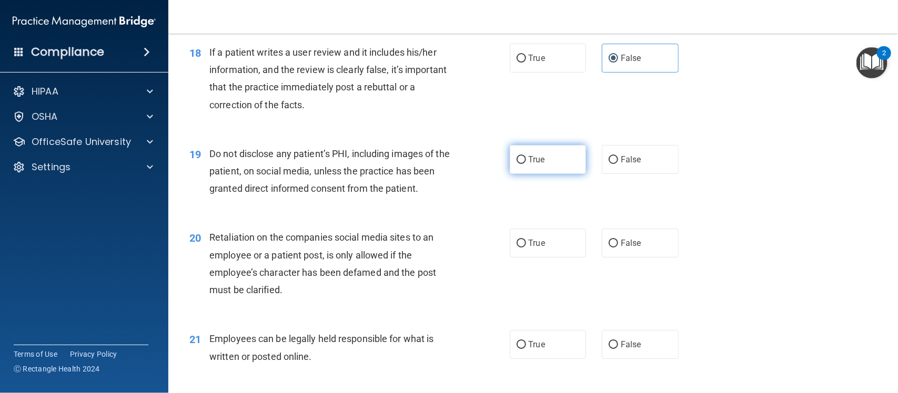
click at [545, 164] on label "True" at bounding box center [548, 159] width 77 height 29
click at [526, 164] on input "True" at bounding box center [520, 160] width 9 height 8
radio input "true"
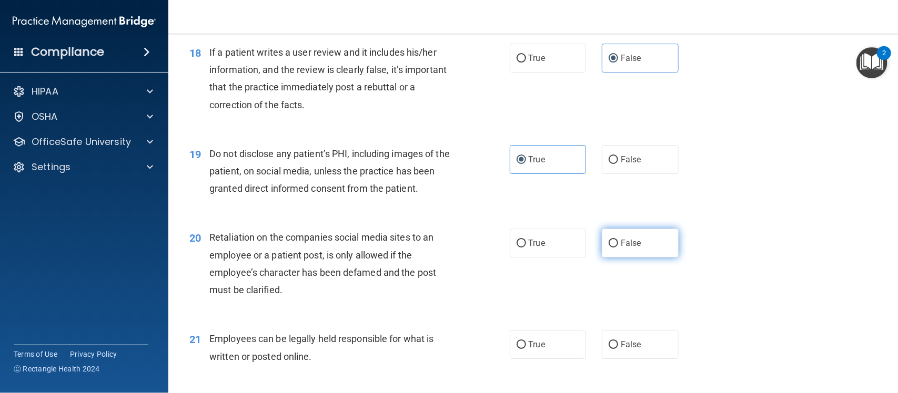
click at [624, 240] on span "False" at bounding box center [631, 243] width 21 height 10
click at [618, 240] on input "False" at bounding box center [612, 244] width 9 height 8
radio input "true"
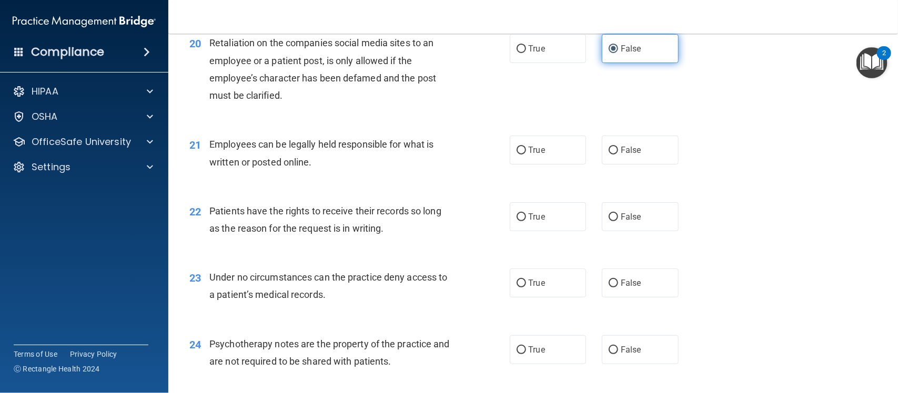
scroll to position [1854, 0]
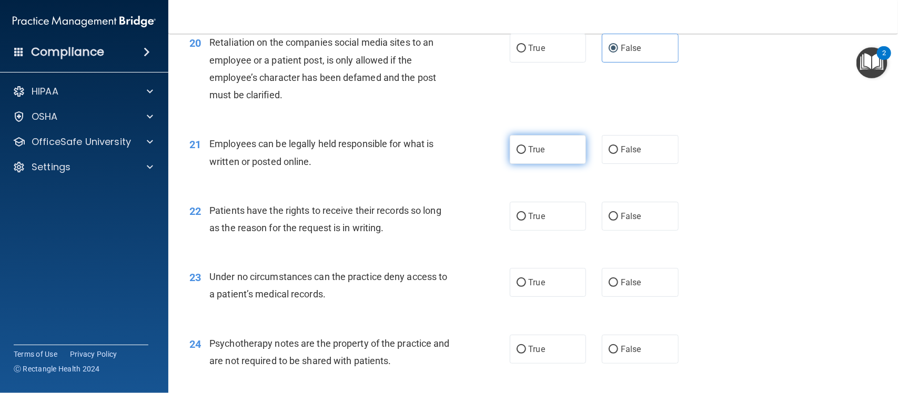
click at [530, 148] on span "True" at bounding box center [536, 150] width 16 height 10
click at [526, 148] on input "True" at bounding box center [520, 150] width 9 height 8
radio input "true"
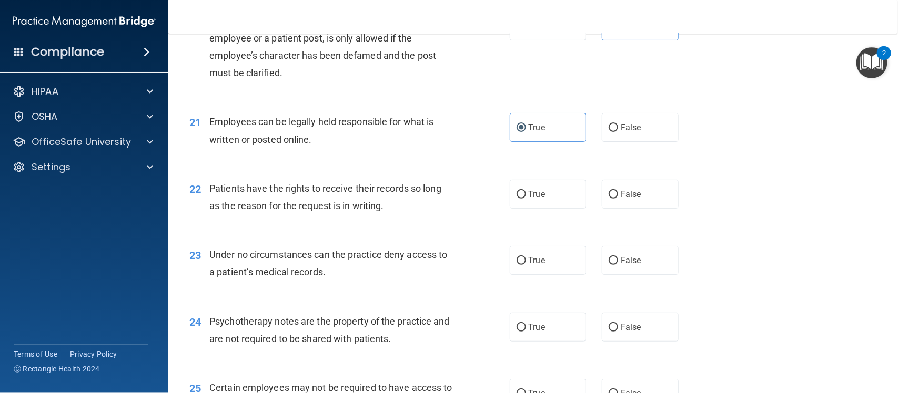
scroll to position [1882, 0]
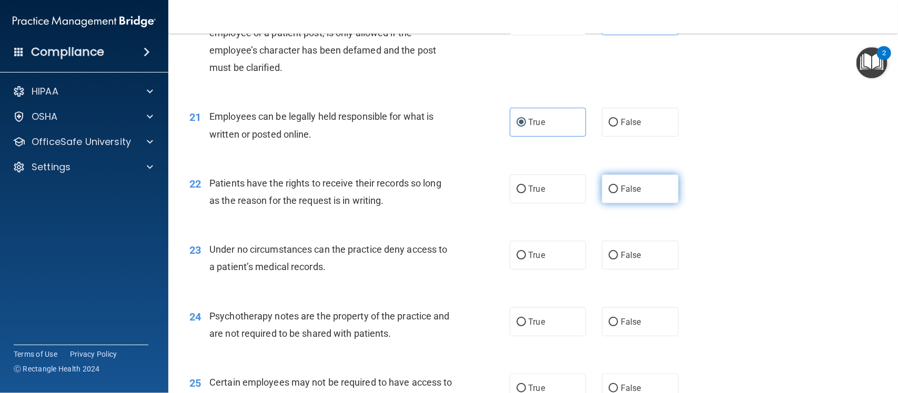
click at [609, 193] on input "False" at bounding box center [612, 190] width 9 height 8
radio input "true"
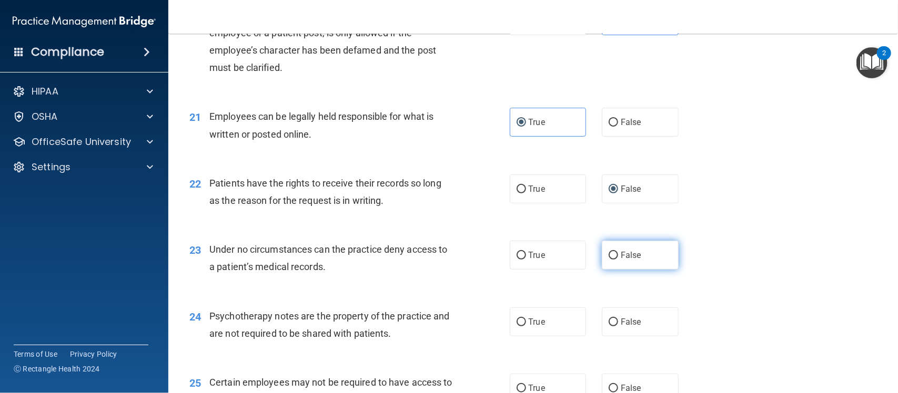
click at [611, 246] on label "False" at bounding box center [640, 255] width 77 height 29
click at [611, 252] on input "False" at bounding box center [612, 256] width 9 height 8
radio input "true"
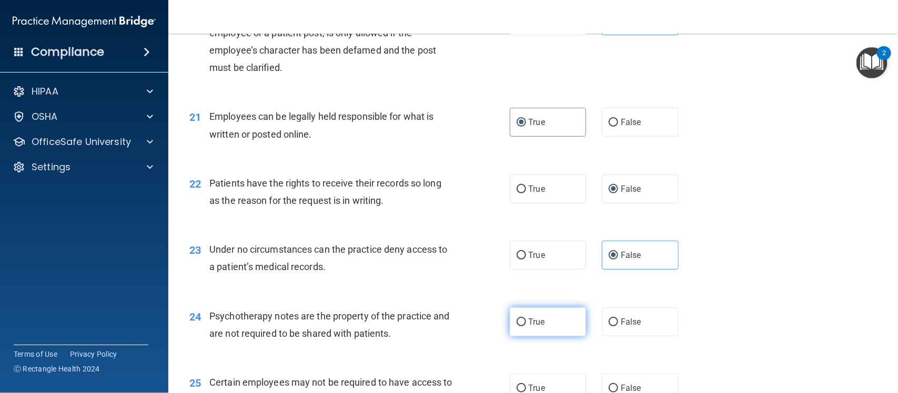
click at [533, 321] on span "True" at bounding box center [536, 322] width 16 height 10
click at [526, 321] on input "True" at bounding box center [520, 323] width 9 height 8
radio input "true"
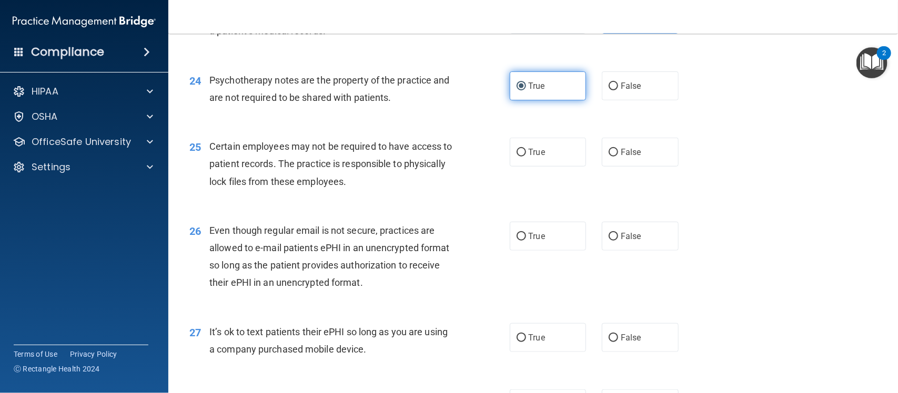
scroll to position [2118, 0]
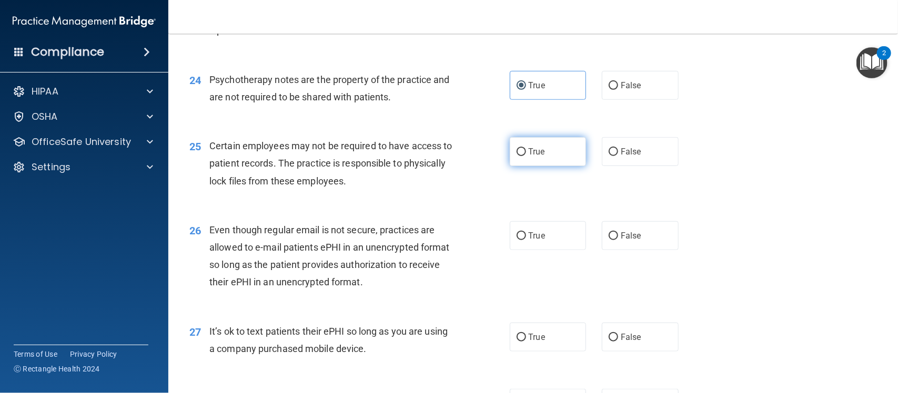
click at [552, 157] on label "True" at bounding box center [548, 151] width 77 height 29
click at [526, 156] on input "True" at bounding box center [520, 152] width 9 height 8
radio input "true"
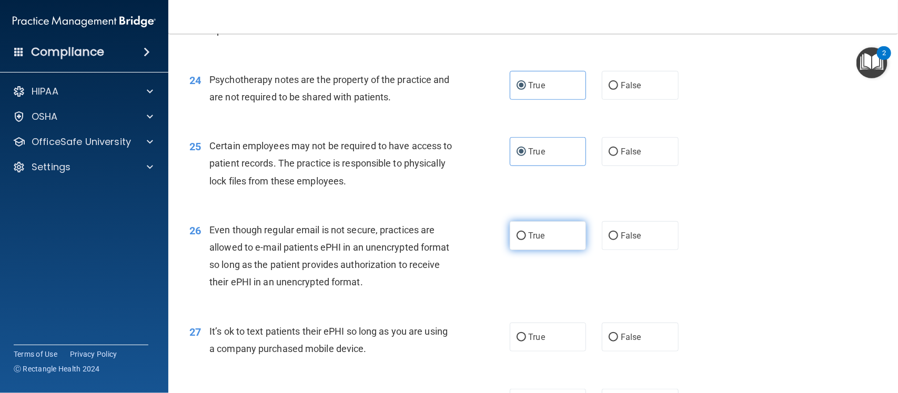
click at [544, 235] on label "True" at bounding box center [548, 235] width 77 height 29
click at [526, 235] on input "True" at bounding box center [520, 236] width 9 height 8
radio input "true"
click at [623, 329] on label "False" at bounding box center [640, 337] width 77 height 29
click at [618, 334] on input "False" at bounding box center [612, 338] width 9 height 8
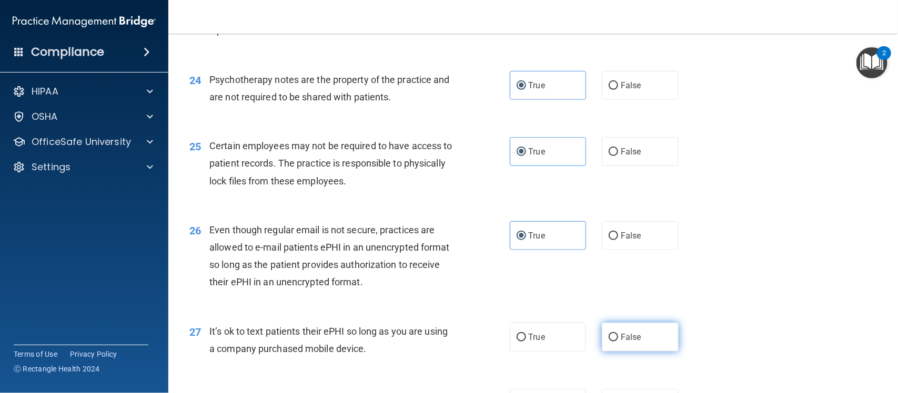
radio input "true"
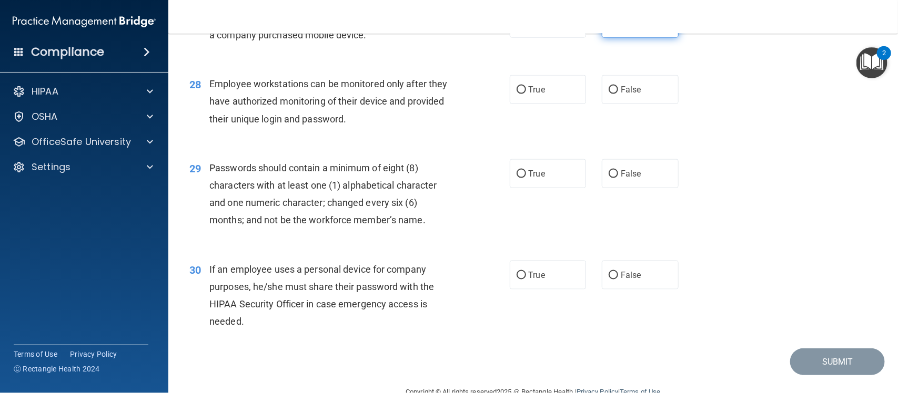
scroll to position [2433, 0]
click at [648, 101] on label "False" at bounding box center [640, 89] width 77 height 29
click at [618, 94] on input "False" at bounding box center [612, 90] width 9 height 8
radio input "true"
click at [542, 192] on div "29 Passwords should contain a minimum of eight (8) characters with at least one…" at bounding box center [532, 196] width 703 height 101
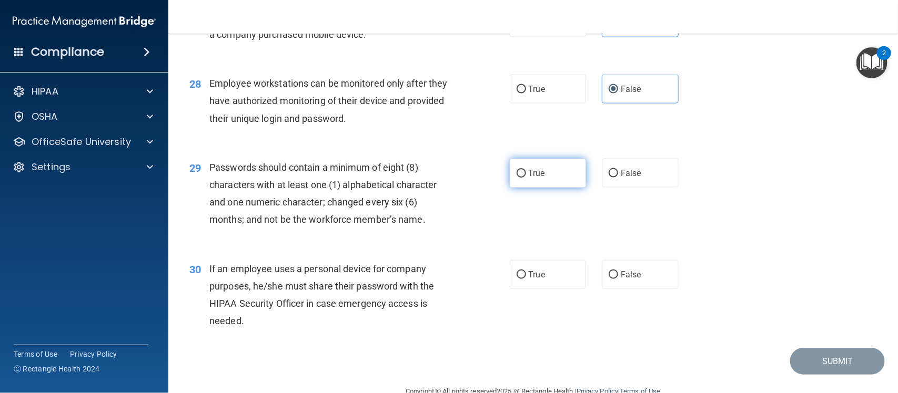
click at [551, 181] on label "True" at bounding box center [548, 173] width 77 height 29
click at [526, 178] on input "True" at bounding box center [520, 174] width 9 height 8
radio input "true"
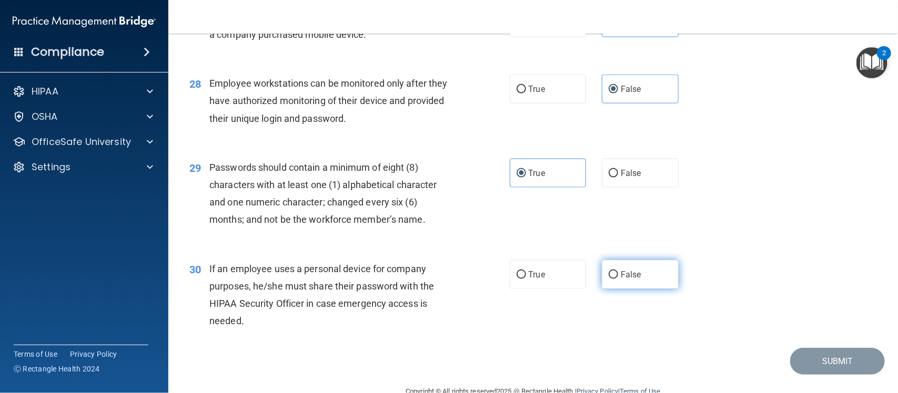
click at [631, 284] on label "False" at bounding box center [640, 274] width 77 height 29
click at [618, 279] on input "False" at bounding box center [612, 275] width 9 height 8
radio input "true"
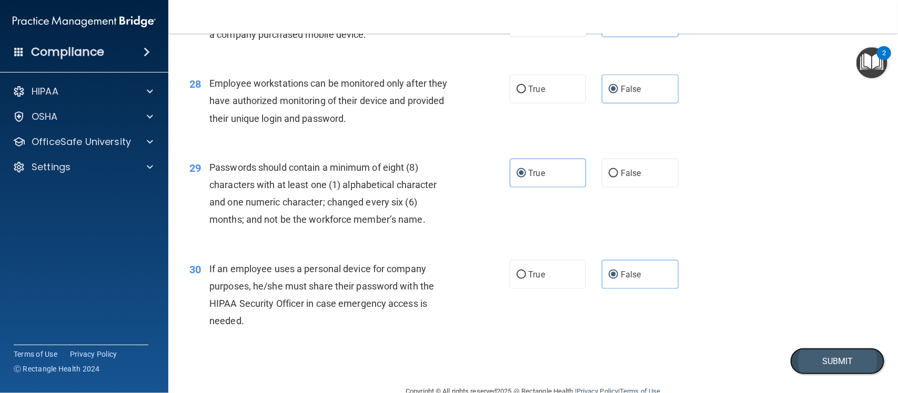
click at [792, 363] on button "Submit" at bounding box center [837, 361] width 95 height 27
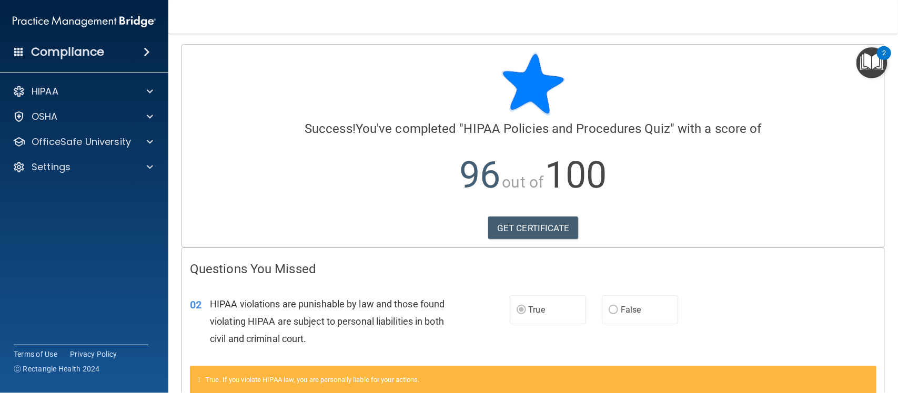
scroll to position [64, 0]
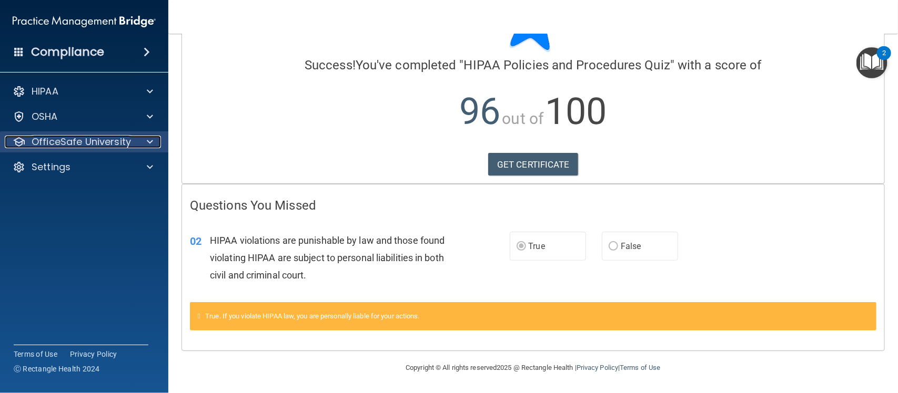
click at [151, 138] on span at bounding box center [150, 142] width 6 height 13
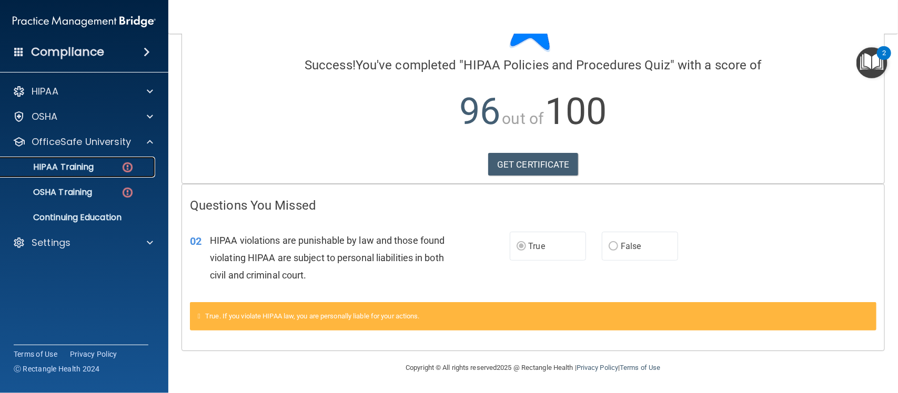
click at [94, 164] on p "HIPAA Training" at bounding box center [50, 167] width 87 height 11
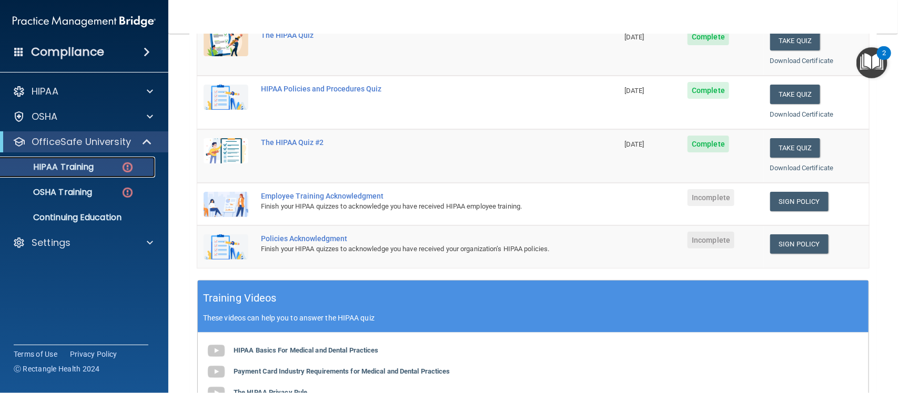
scroll to position [161, 0]
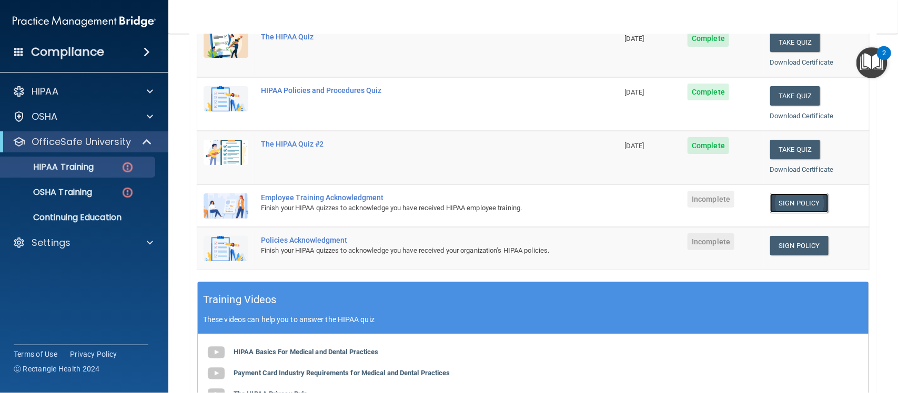
click at [801, 194] on link "Sign Policy" at bounding box center [799, 203] width 58 height 19
click at [784, 237] on link "Sign Policy" at bounding box center [799, 245] width 58 height 19
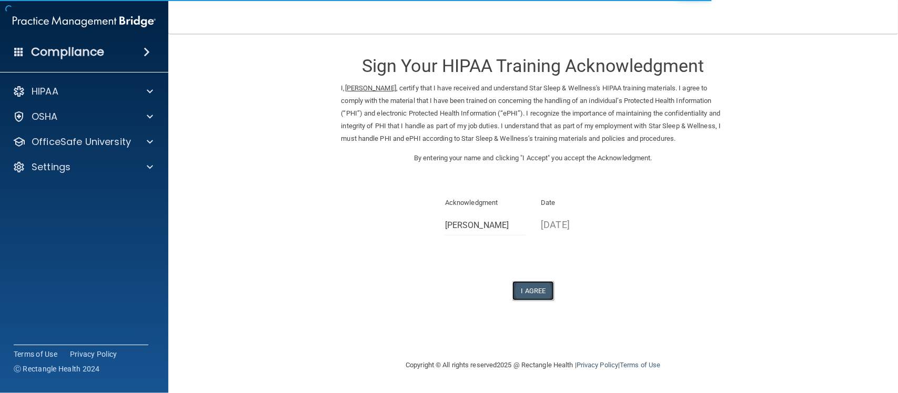
click at [547, 288] on button "I Agree" at bounding box center [533, 290] width 42 height 19
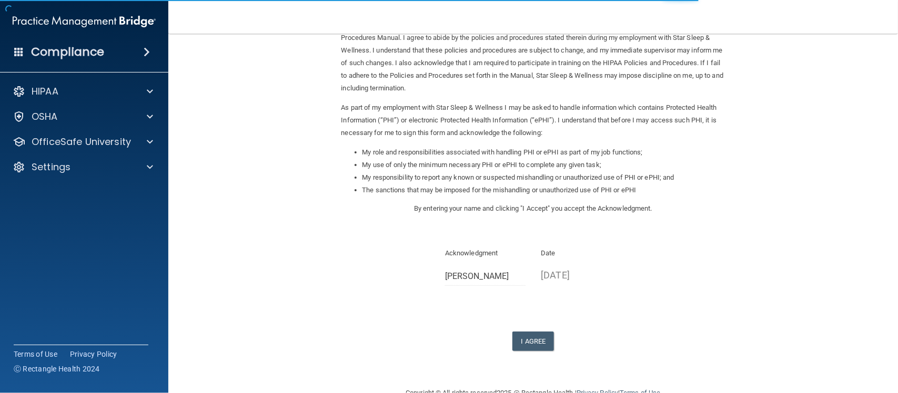
scroll to position [88, 0]
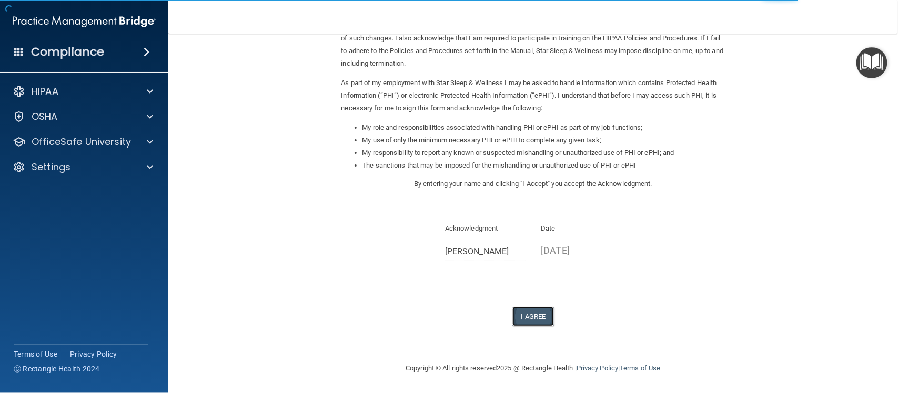
click at [537, 316] on button "I Agree" at bounding box center [533, 316] width 42 height 19
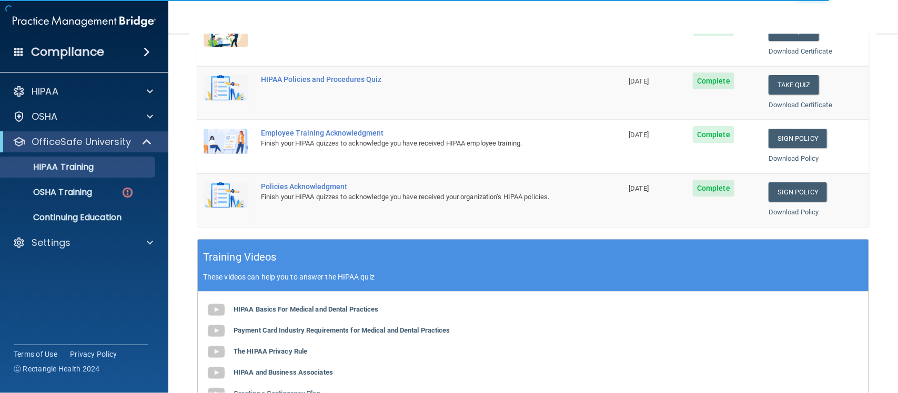
scroll to position [227, 0]
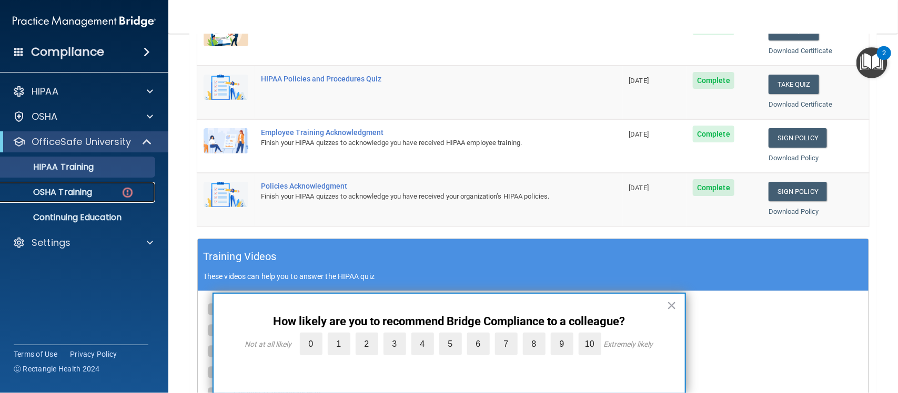
click at [110, 192] on div "OSHA Training" at bounding box center [79, 192] width 144 height 11
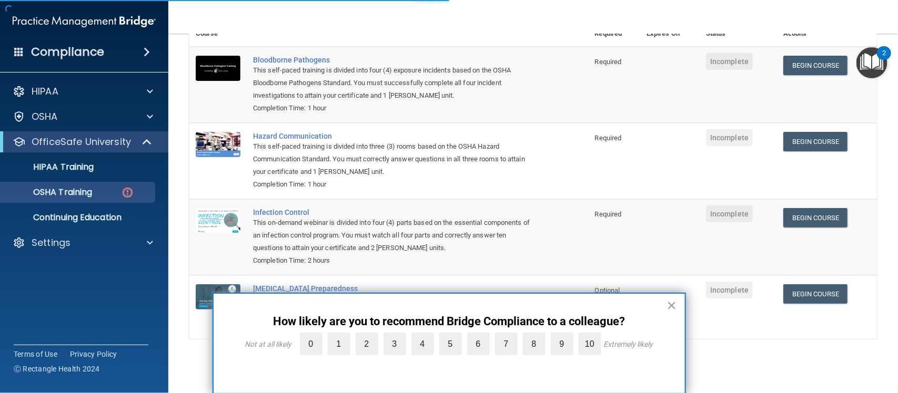
scroll to position [116, 0]
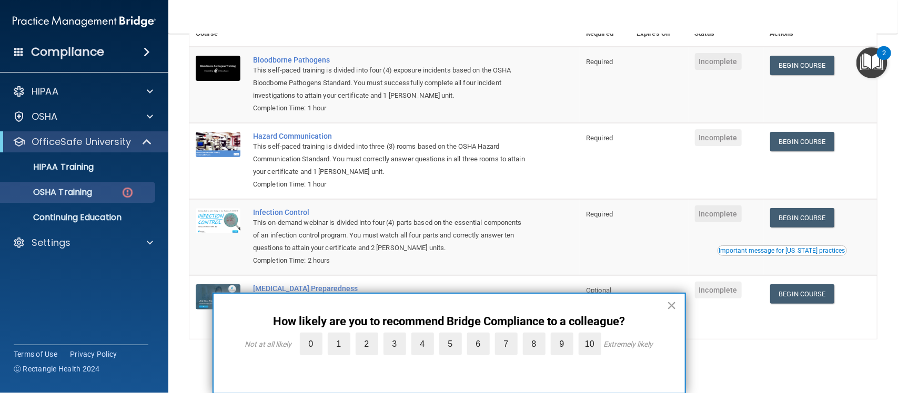
click at [676, 307] on button "×" at bounding box center [672, 305] width 10 height 17
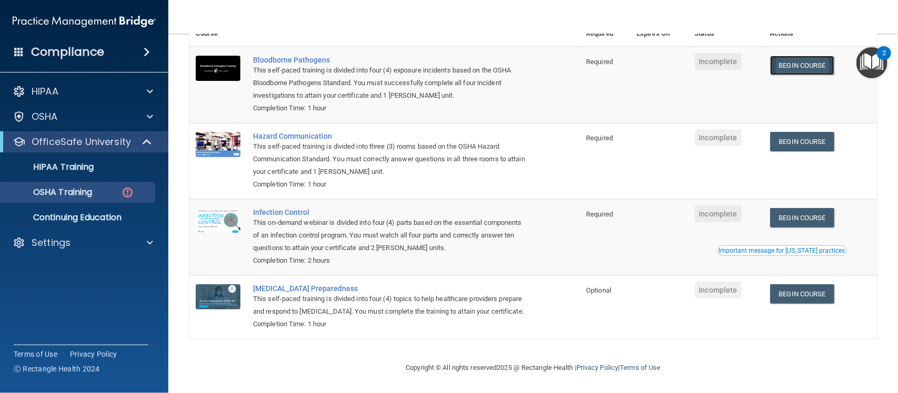
click at [817, 56] on link "Begin Course" at bounding box center [802, 65] width 64 height 19
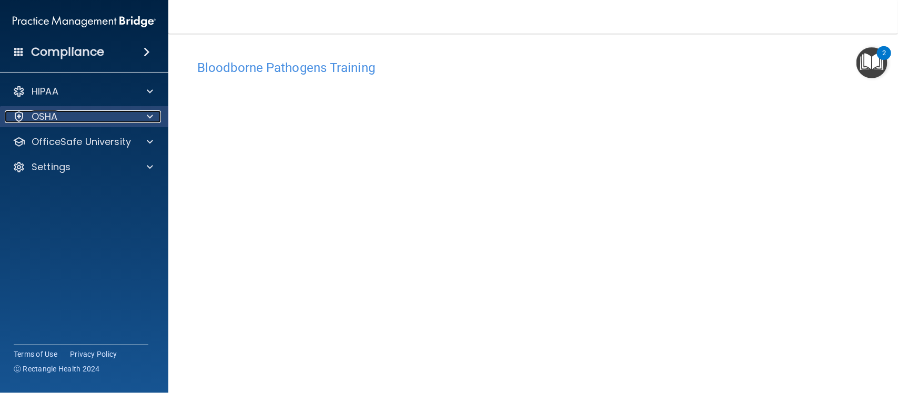
click at [154, 118] on div at bounding box center [148, 116] width 26 height 13
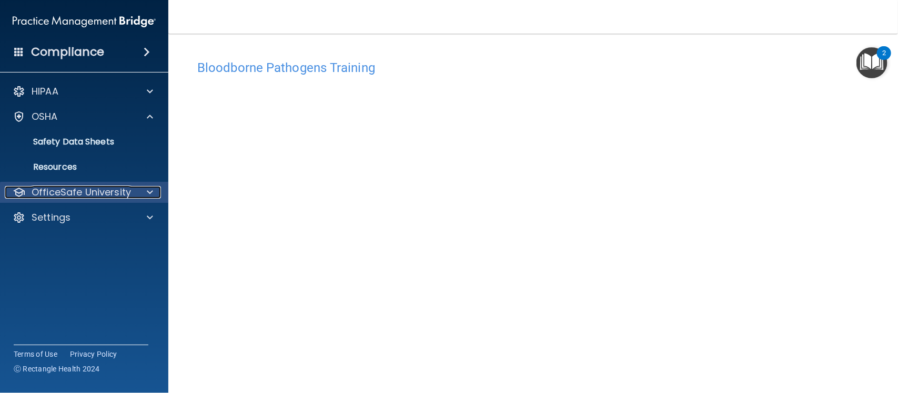
click at [151, 194] on span at bounding box center [150, 192] width 6 height 13
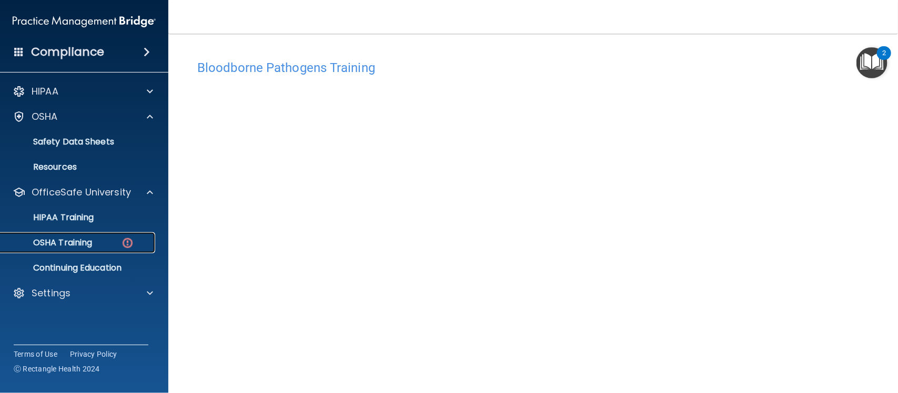
click at [105, 243] on div "OSHA Training" at bounding box center [79, 243] width 144 height 11
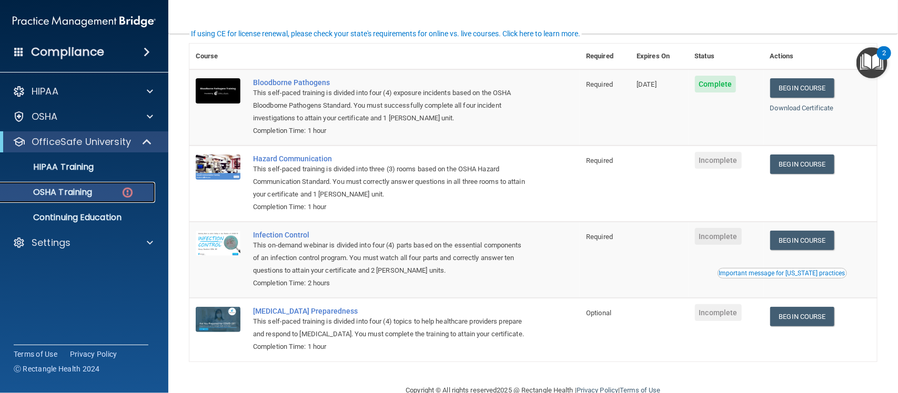
scroll to position [79, 0]
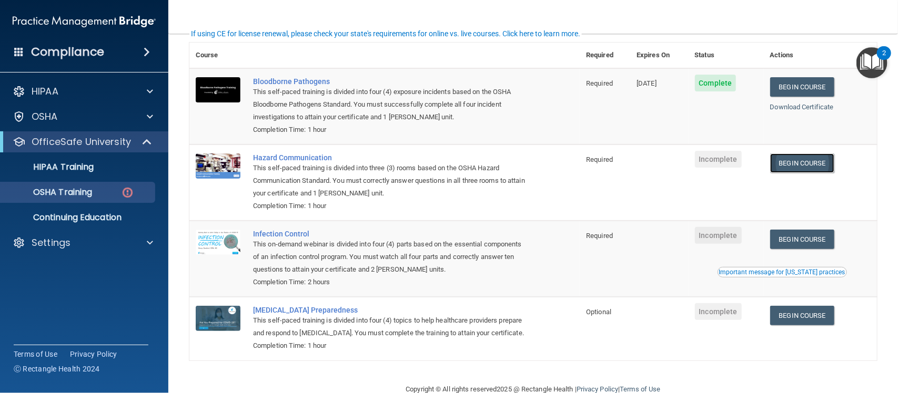
click at [798, 173] on link "Begin Course" at bounding box center [802, 163] width 64 height 19
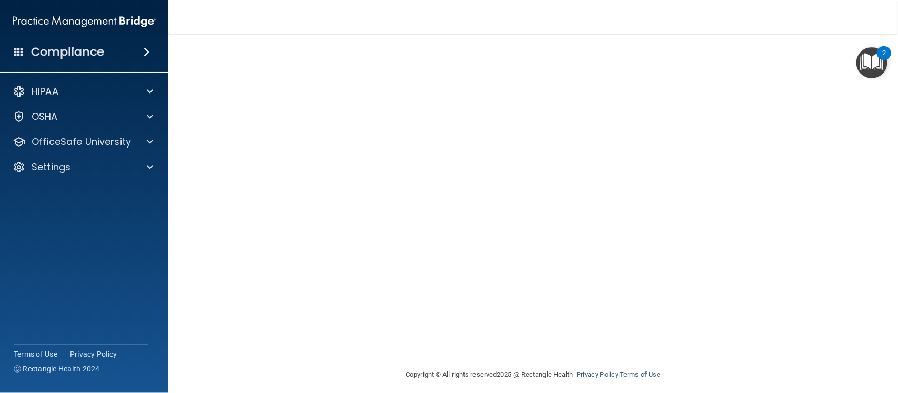
scroll to position [2, 0]
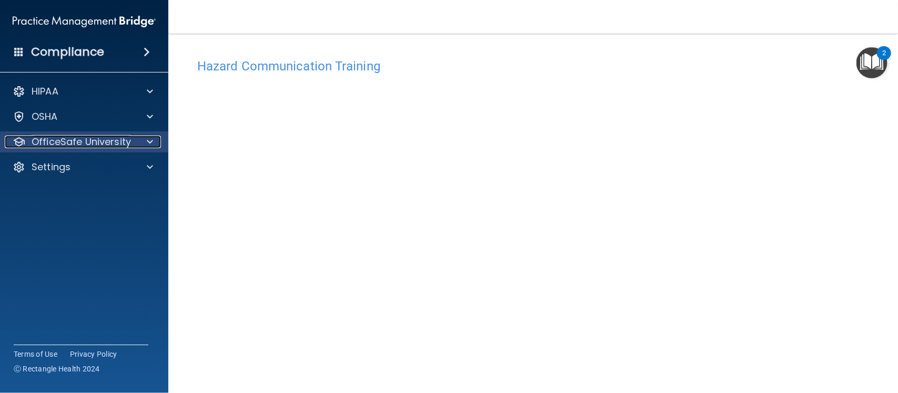
click at [153, 141] on div at bounding box center [148, 142] width 26 height 13
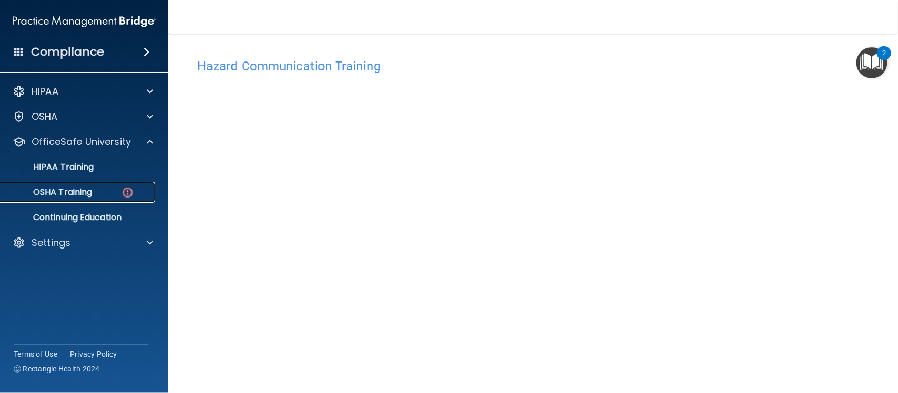
click at [97, 187] on div "OSHA Training" at bounding box center [79, 192] width 144 height 11
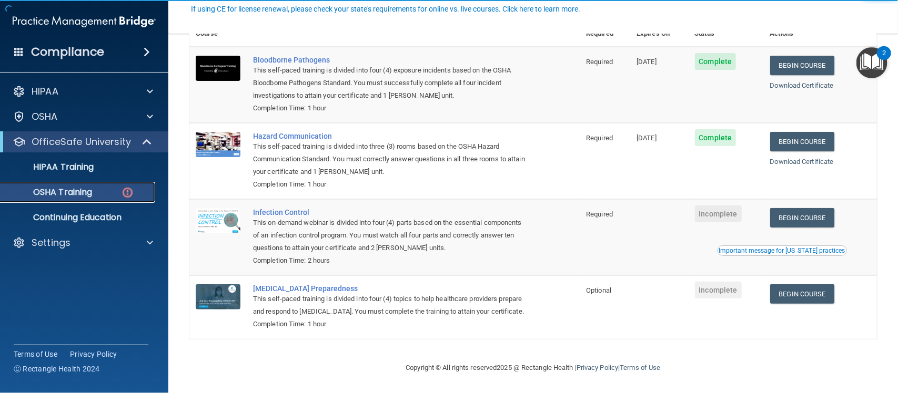
scroll to position [106, 0]
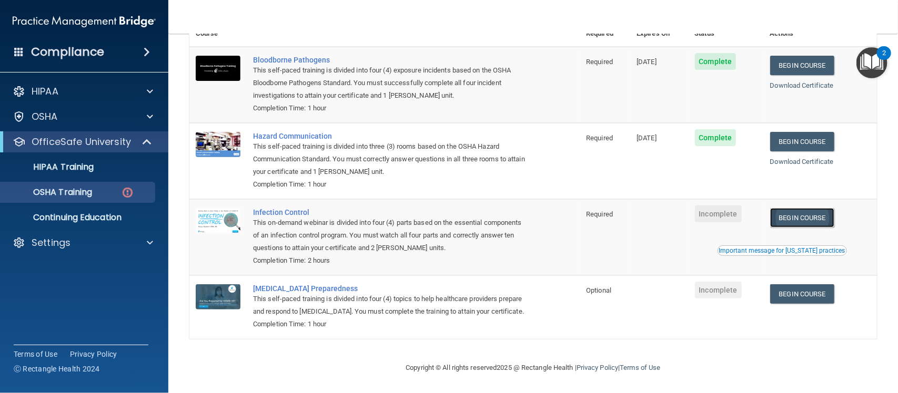
click at [796, 208] on link "Begin Course" at bounding box center [802, 217] width 64 height 19
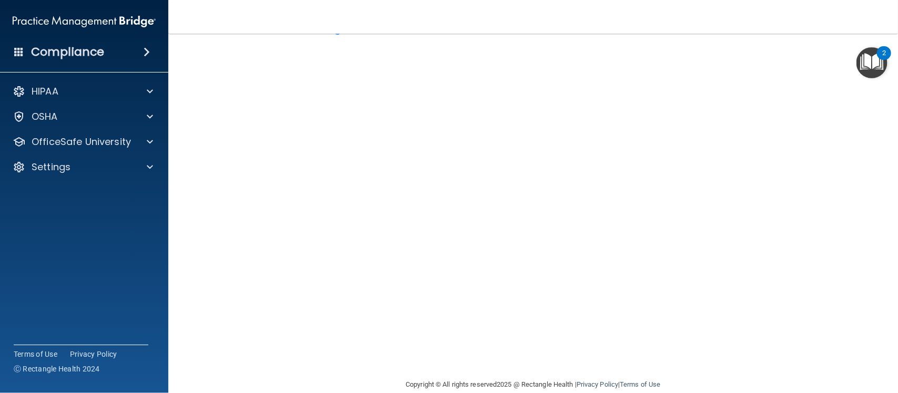
scroll to position [38, 0]
click at [158, 137] on div at bounding box center [148, 142] width 26 height 13
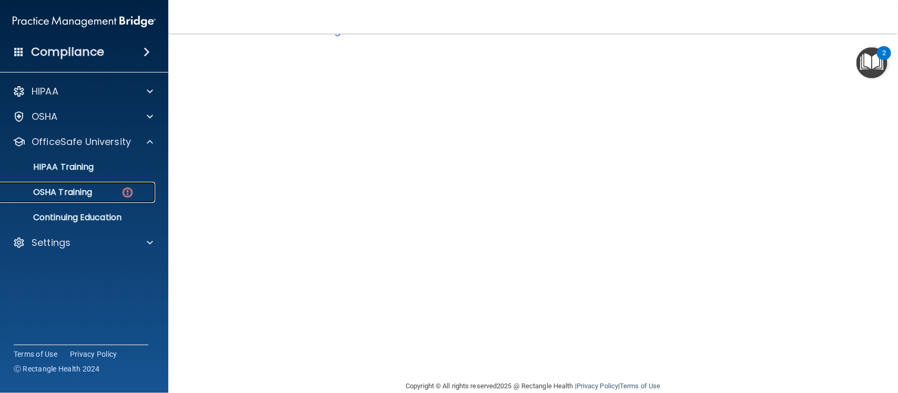
click at [98, 196] on div "OSHA Training" at bounding box center [79, 192] width 144 height 11
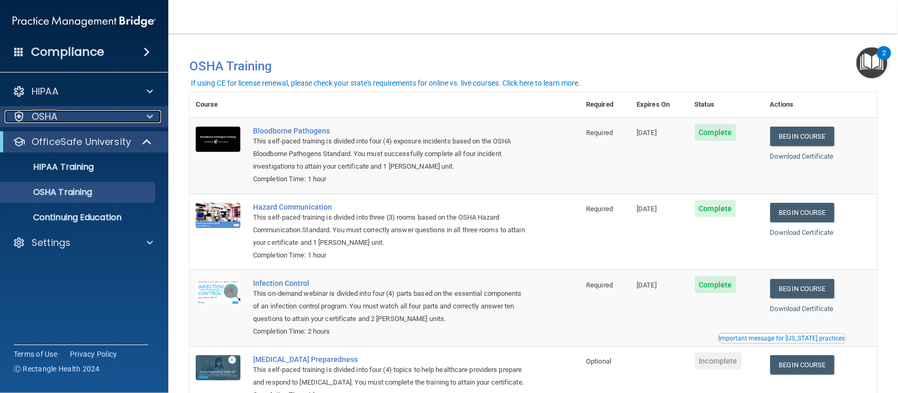
click at [139, 116] on div at bounding box center [148, 116] width 26 height 13
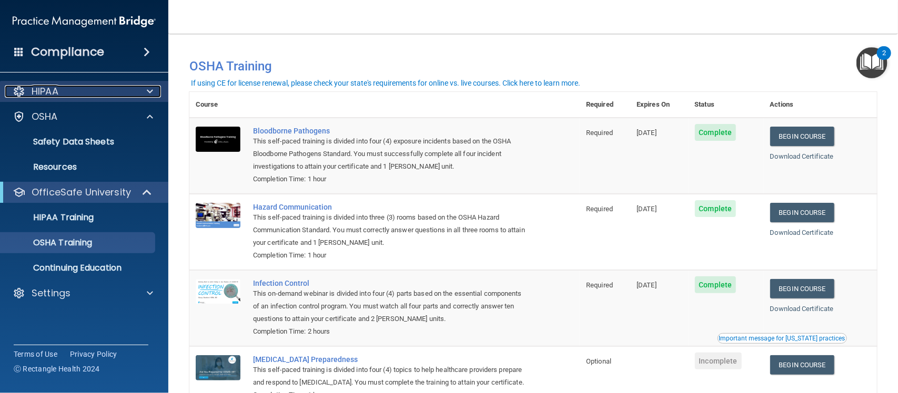
click at [148, 91] on span at bounding box center [150, 91] width 6 height 13
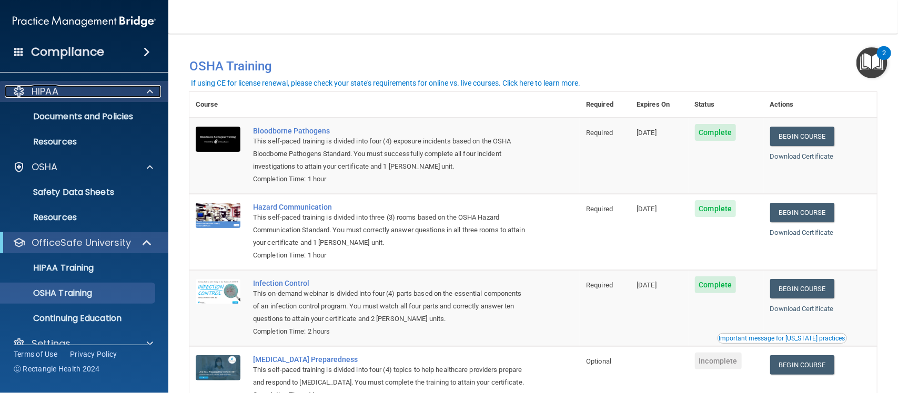
click at [148, 91] on span at bounding box center [150, 91] width 6 height 13
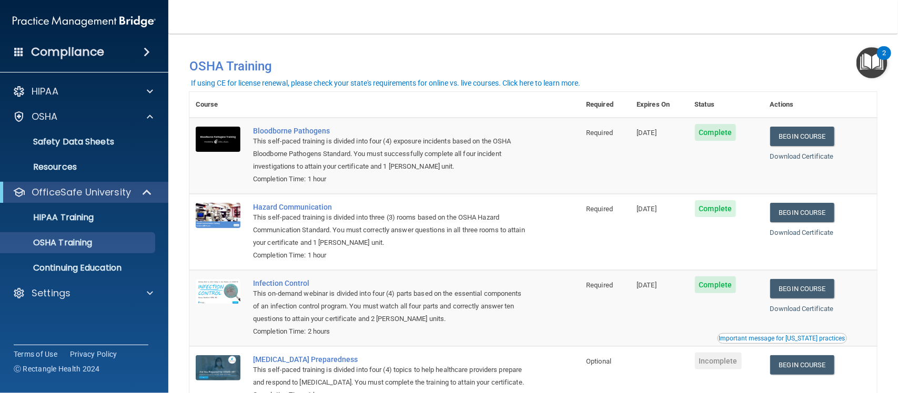
click at [16, 52] on span at bounding box center [18, 51] width 9 height 9
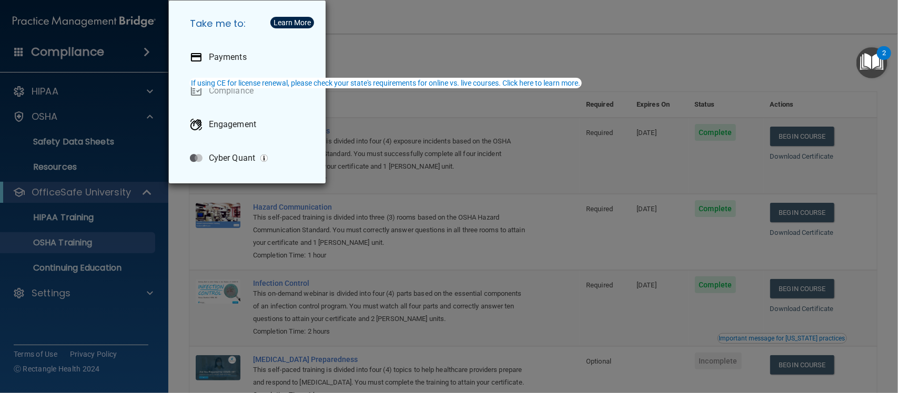
click at [53, 150] on div "Take me to: Payments Compliance Engagement Cyber Quant" at bounding box center [449, 196] width 898 height 393
